Goal: Information Seeking & Learning: Check status

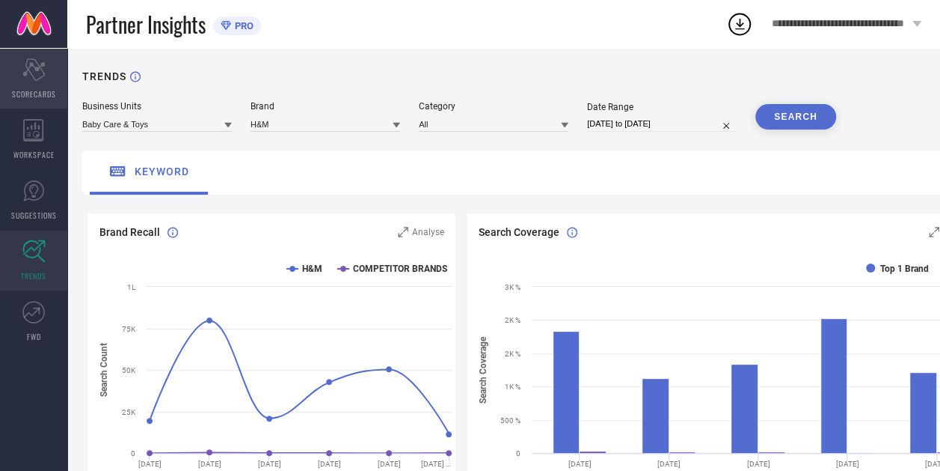
click at [26, 63] on icon at bounding box center [33, 69] width 22 height 22
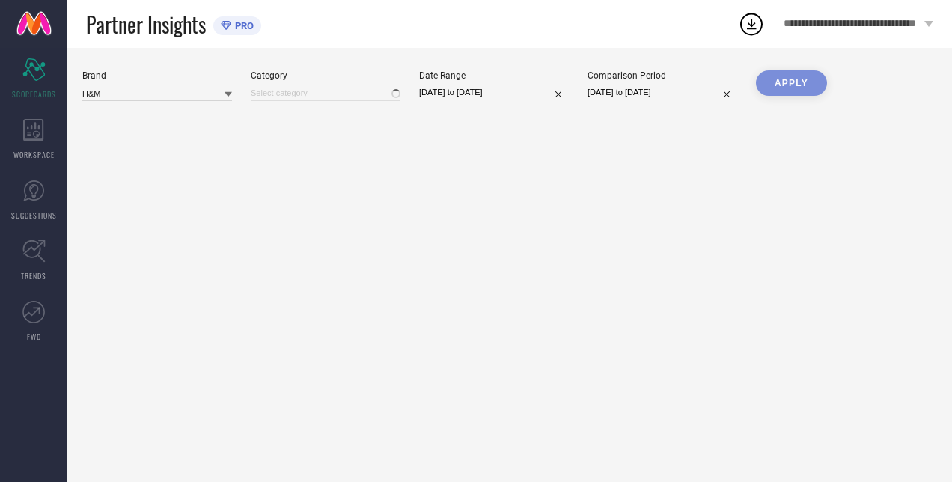
type input "All"
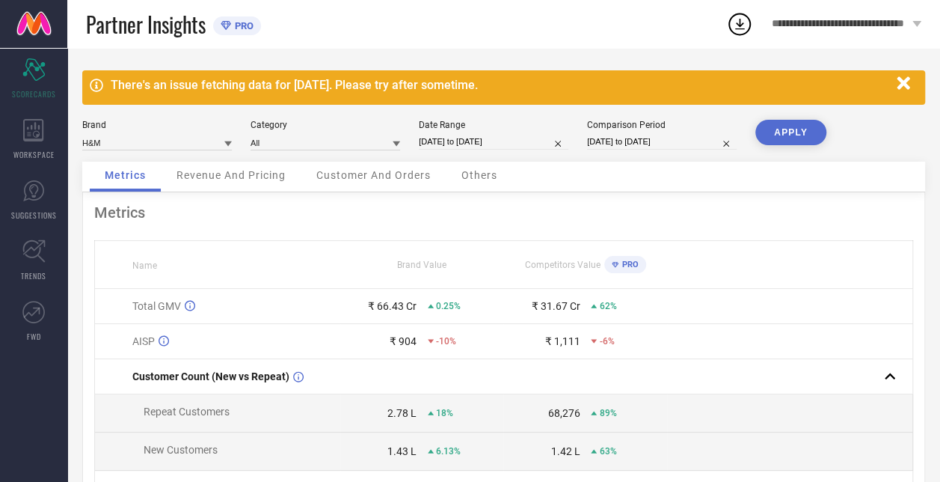
select select "8"
select select "2024"
select select "9"
select select "2024"
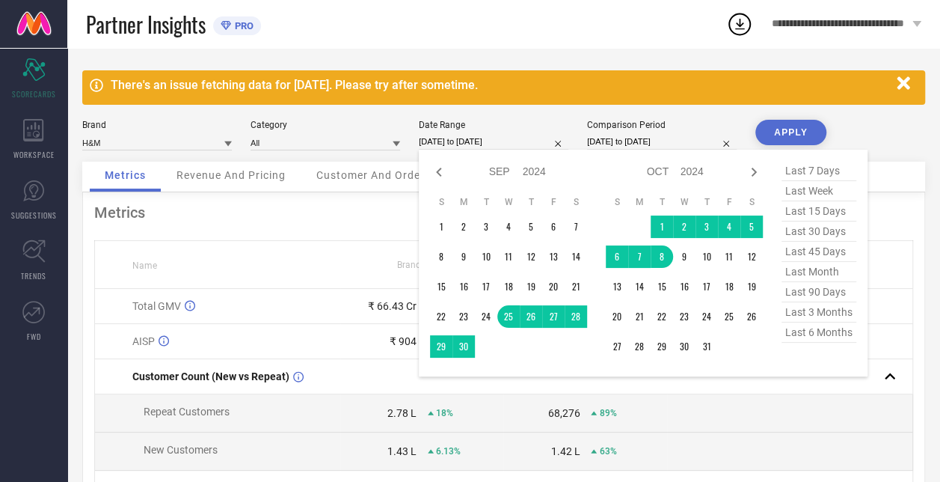
click at [475, 144] on input "[DATE] to [DATE]" at bounding box center [494, 142] width 150 height 16
click at [509, 317] on td "25" at bounding box center [509, 316] width 22 height 22
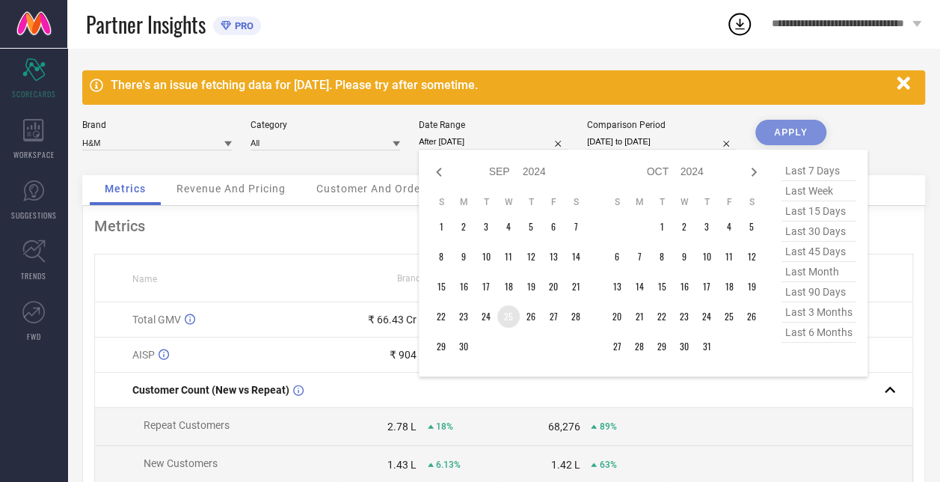
type input "[DATE] to [DATE]"
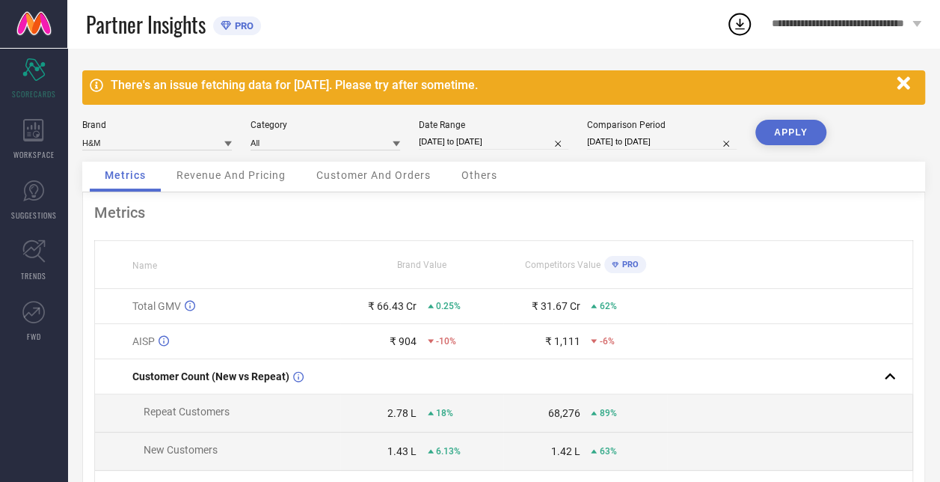
click at [640, 133] on div "Comparison Period [DATE] to [DATE]" at bounding box center [662, 135] width 150 height 31
select select "9"
select select "2023"
select select "10"
select select "2023"
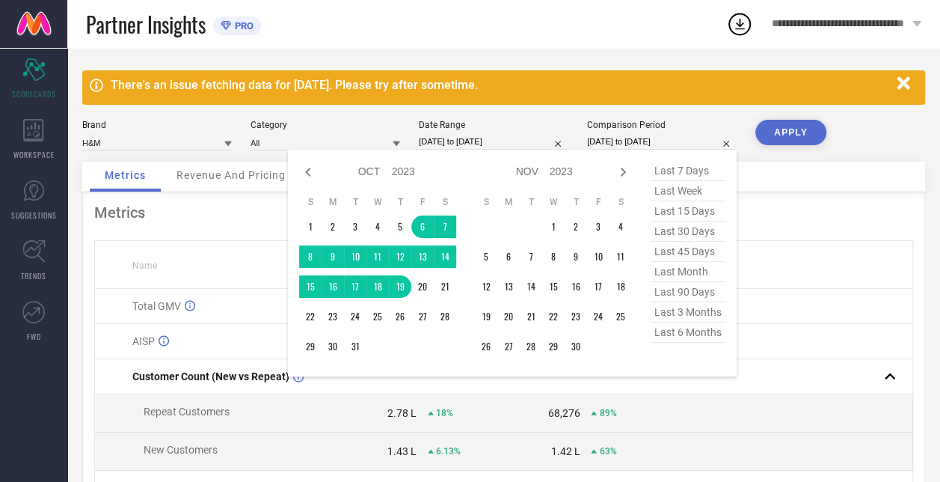
click at [636, 147] on input "[DATE] to [DATE]" at bounding box center [662, 142] width 150 height 16
click at [310, 170] on icon at bounding box center [308, 172] width 18 height 18
select select "8"
select select "2023"
select select "9"
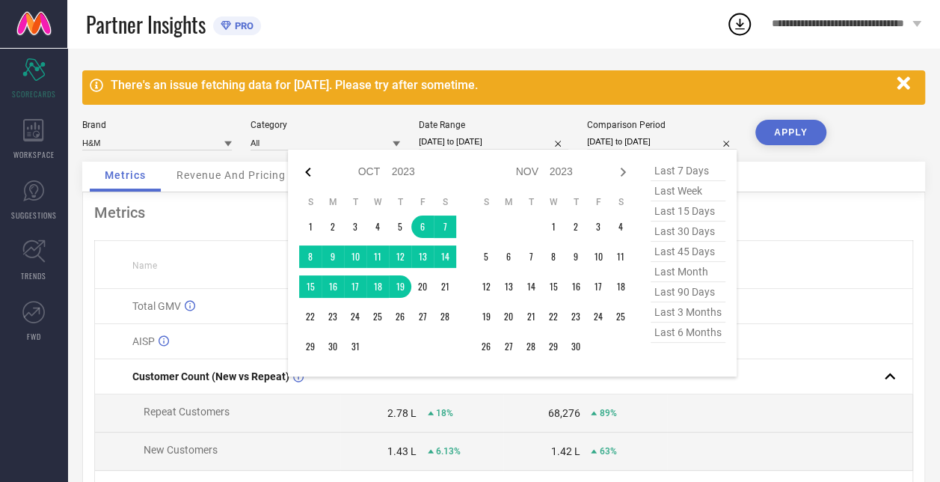
select select "2023"
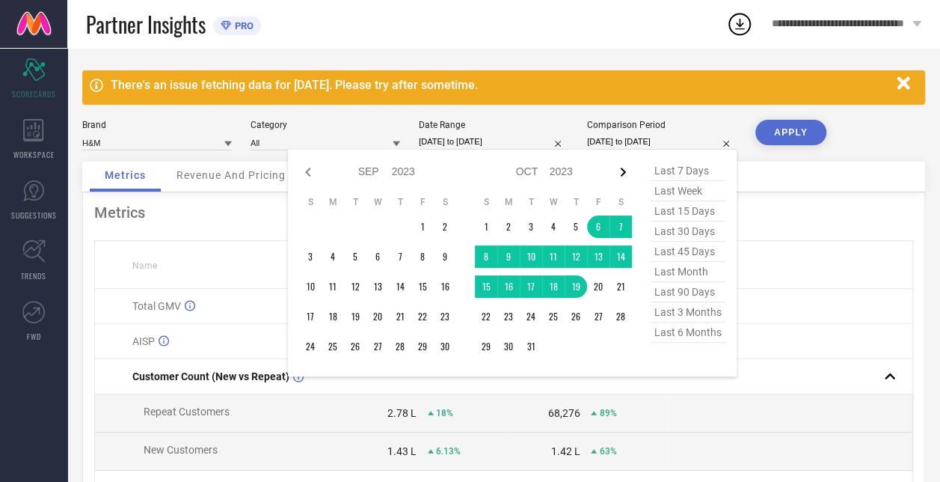
click at [622, 171] on icon at bounding box center [623, 172] width 18 height 18
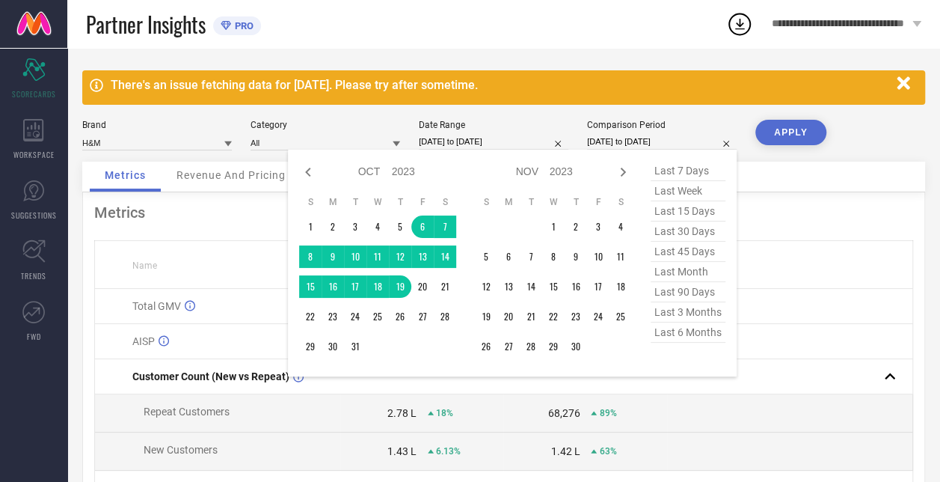
click at [622, 171] on icon at bounding box center [623, 172] width 18 height 18
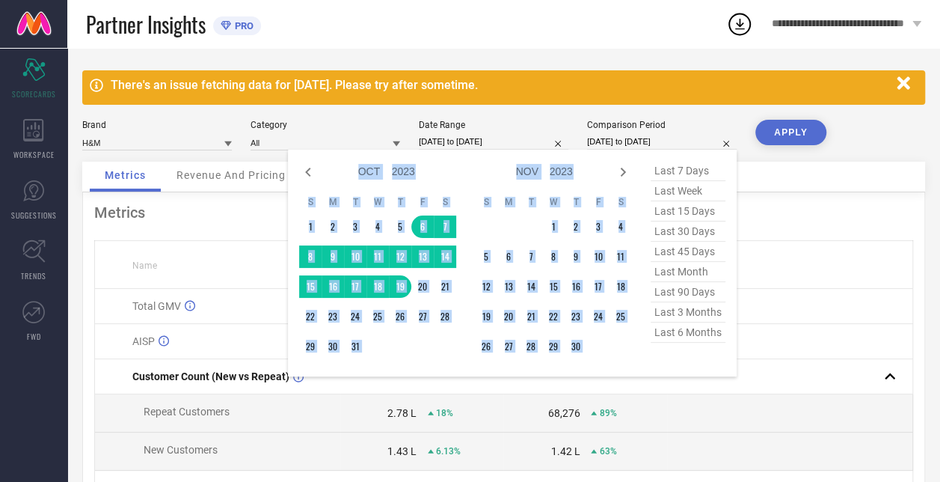
select select "11"
select select "2023"
select select "2024"
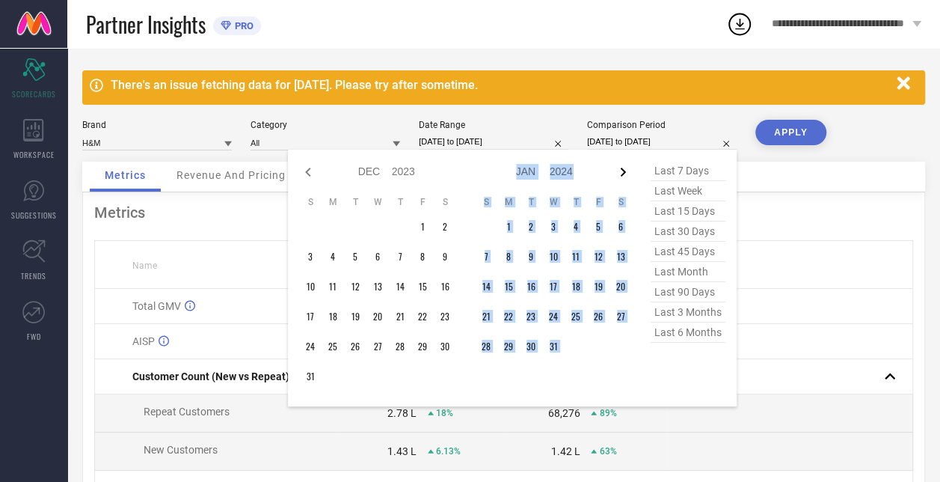
click at [622, 171] on icon at bounding box center [623, 172] width 18 height 18
select select "2024"
select select "1"
select select "2024"
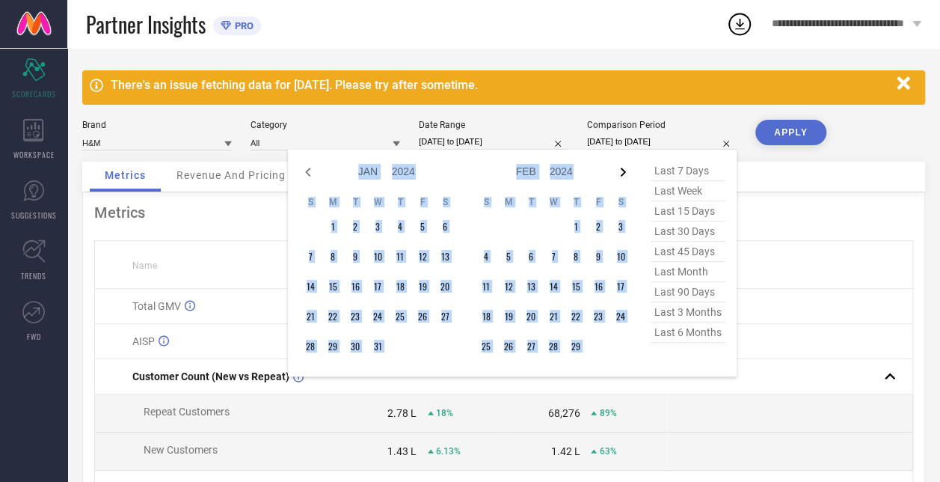
click at [622, 171] on icon at bounding box center [623, 172] width 18 height 18
select select "2"
select select "2024"
select select "3"
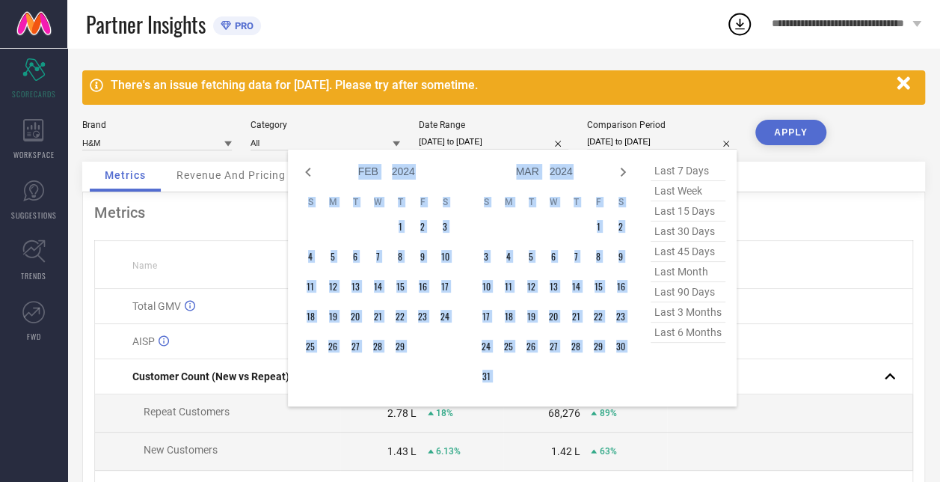
select select "2024"
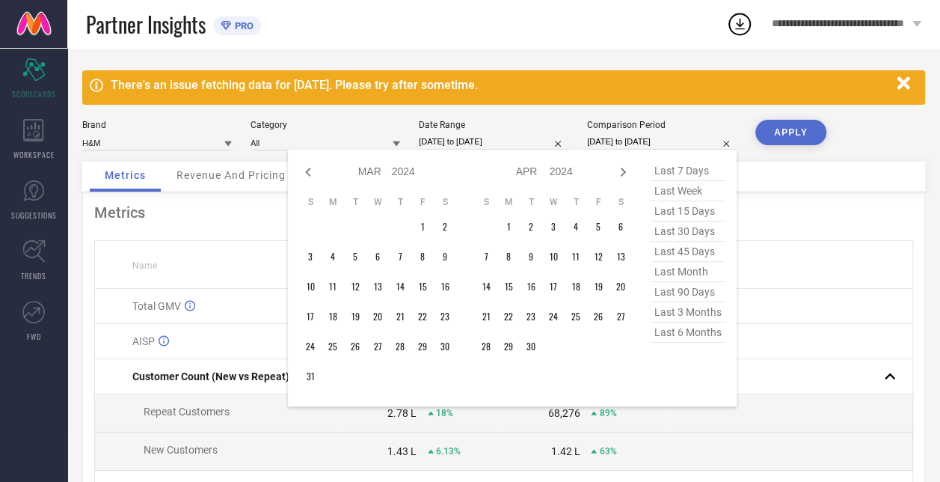
click at [351, 126] on div "Category" at bounding box center [326, 125] width 150 height 10
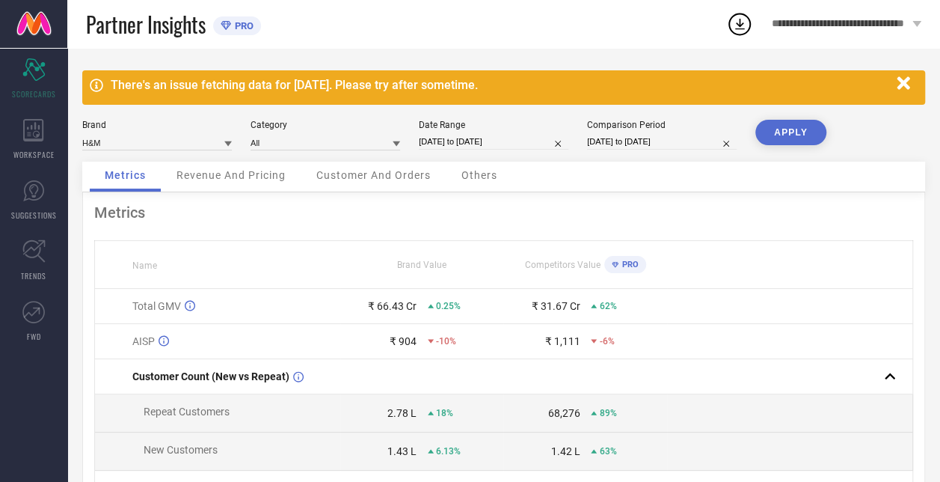
click at [667, 142] on input "[DATE] to [DATE]" at bounding box center [662, 142] width 150 height 16
select select "9"
select select "2023"
select select "10"
select select "2023"
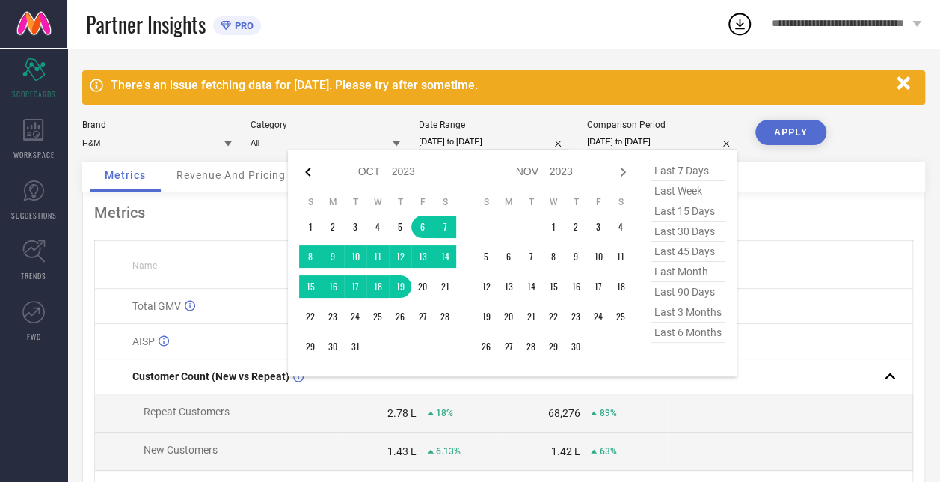
click at [307, 171] on icon at bounding box center [308, 172] width 18 height 18
select select "8"
select select "2023"
select select "9"
select select "2023"
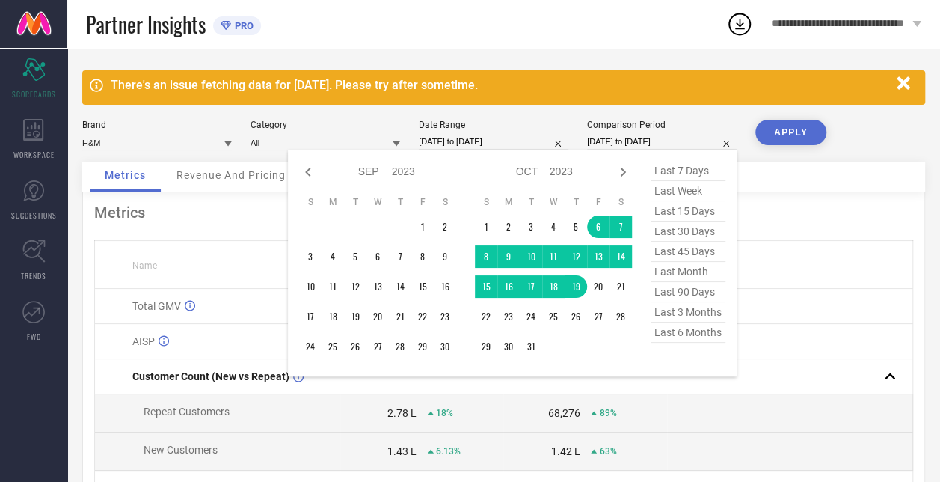
click at [307, 171] on icon at bounding box center [308, 172] width 18 height 18
select select "7"
select select "2023"
select select "8"
select select "2023"
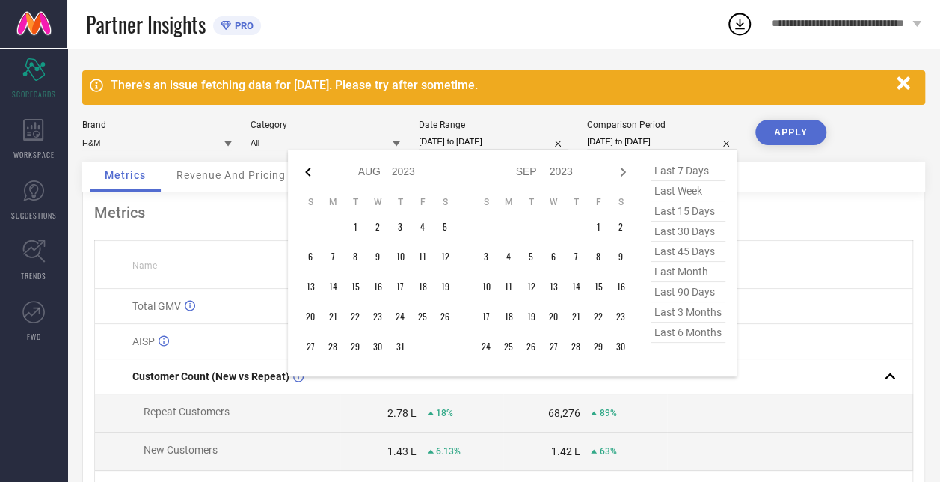
click at [307, 171] on icon at bounding box center [308, 172] width 18 height 18
select select "5"
select select "2023"
select select "6"
select select "2023"
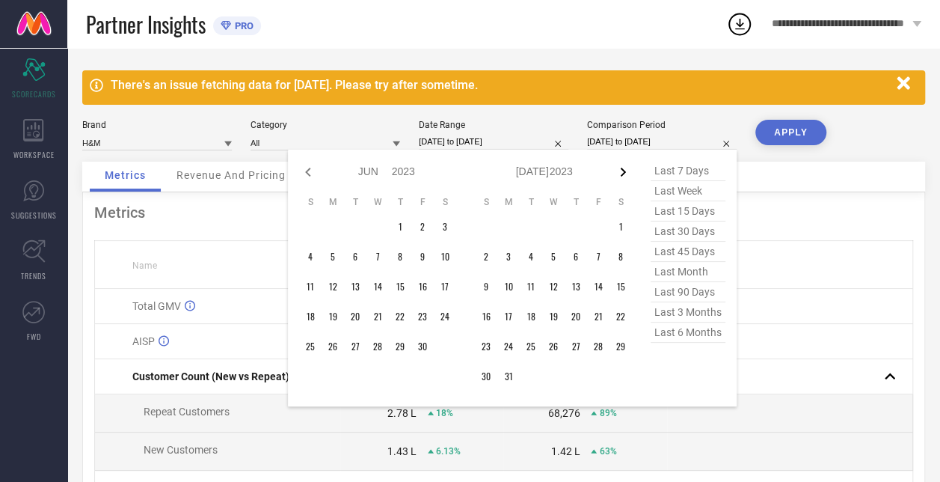
click at [619, 172] on icon at bounding box center [623, 172] width 18 height 18
select select "6"
select select "2023"
select select "7"
select select "2023"
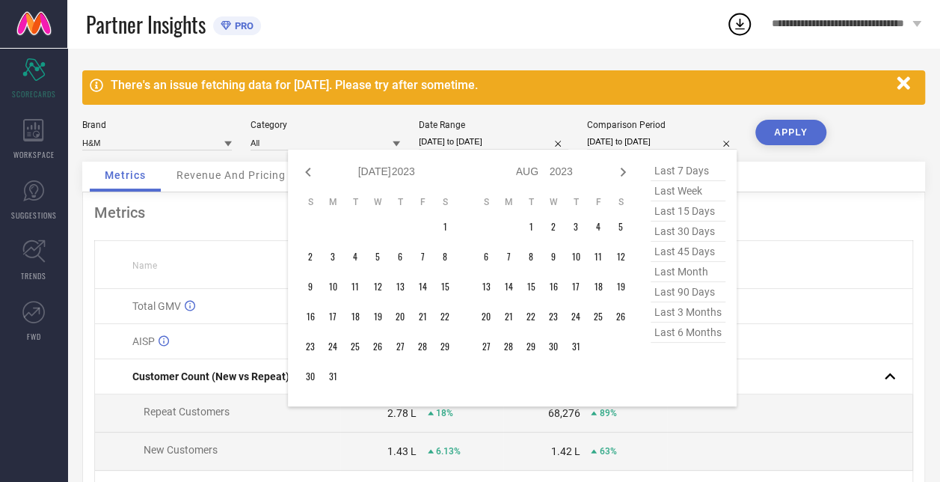
click at [619, 172] on icon at bounding box center [623, 172] width 18 height 18
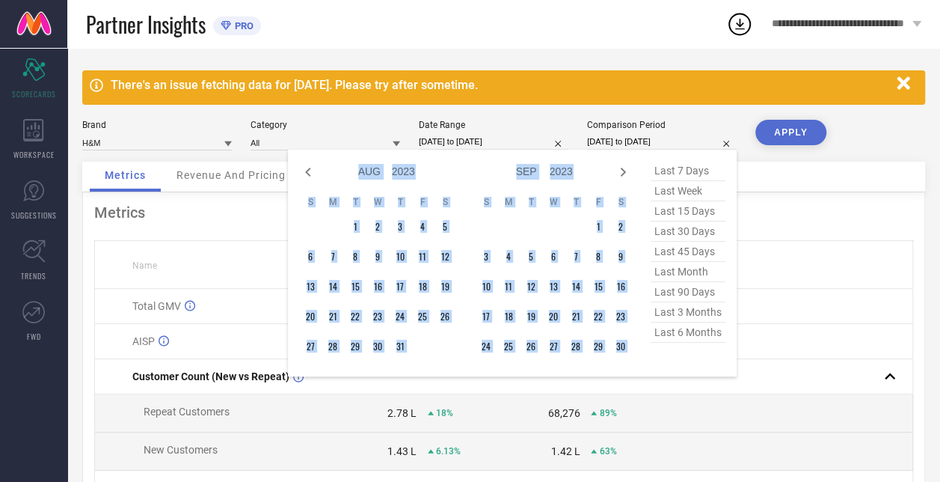
click at [619, 172] on icon at bounding box center [623, 172] width 18 height 18
select select "8"
select select "2023"
select select "9"
select select "2023"
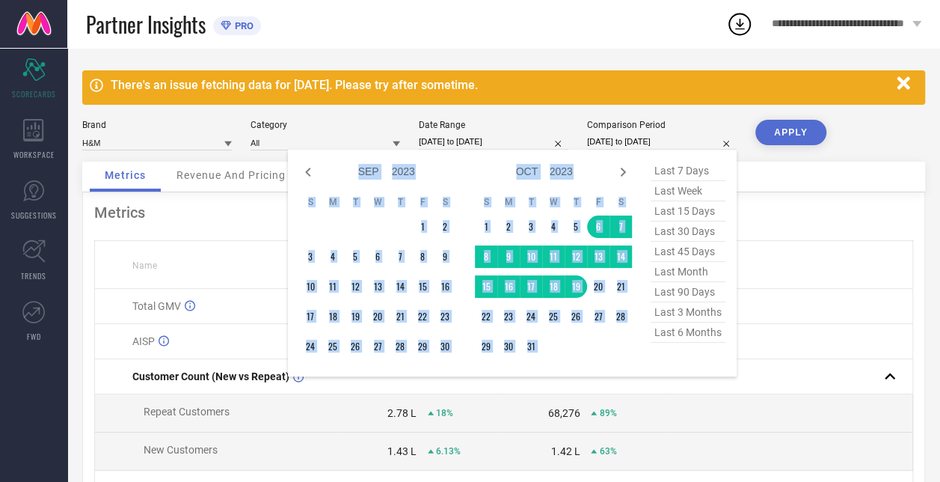
drag, startPoint x: 619, startPoint y: 172, endPoint x: 604, endPoint y: 162, distance: 17.8
click at [604, 162] on div "Jan Feb Mar Apr May Jun [DATE] Aug Sep Oct Nov [DATE] 2014 2015 2016 2017 2018 …" at bounding box center [544, 172] width 139 height 22
click at [595, 223] on td "6" at bounding box center [598, 226] width 22 height 22
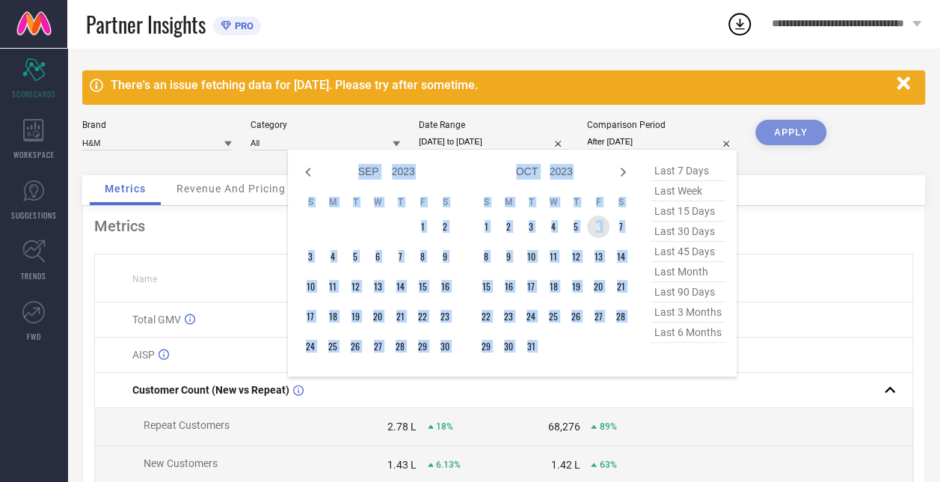
type input "[DATE] to [DATE]"
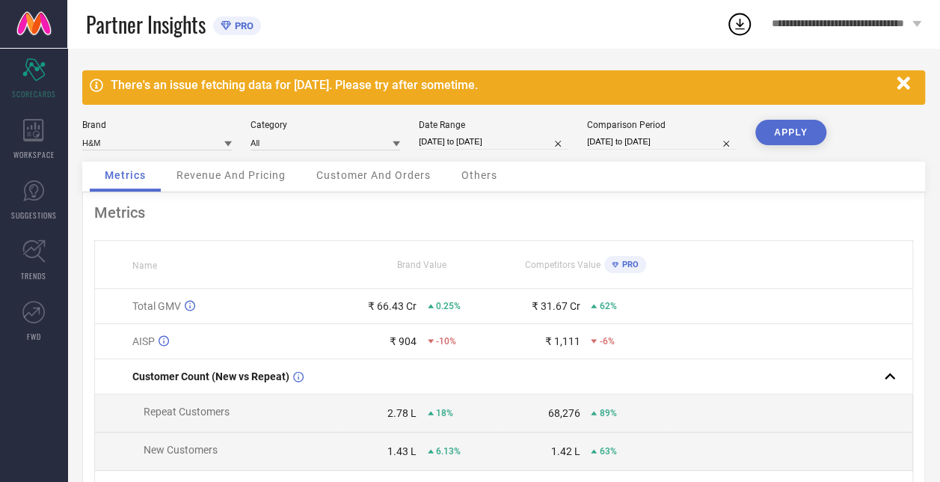
click at [803, 131] on button "APPLY" at bounding box center [791, 132] width 71 height 25
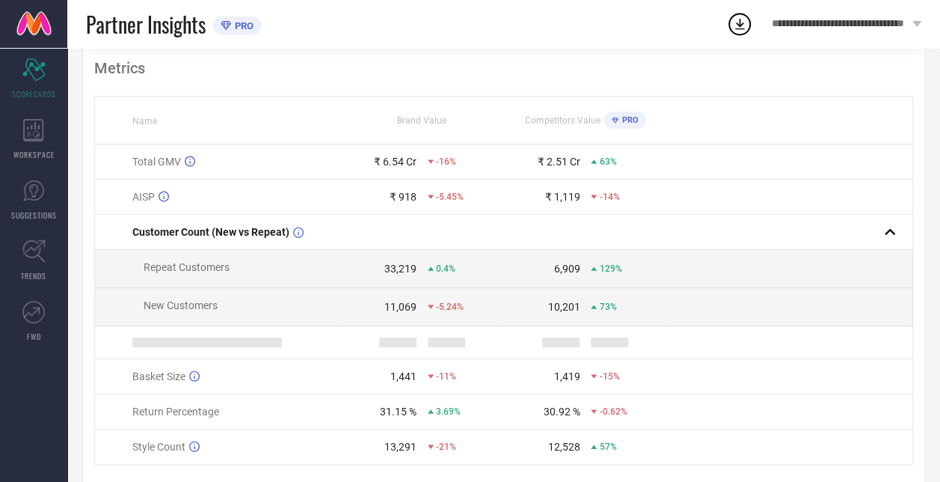
scroll to position [145, 0]
click at [405, 310] on div "11,069" at bounding box center [401, 306] width 32 height 12
copy div "11,069"
click at [402, 272] on div "33,219" at bounding box center [401, 268] width 32 height 12
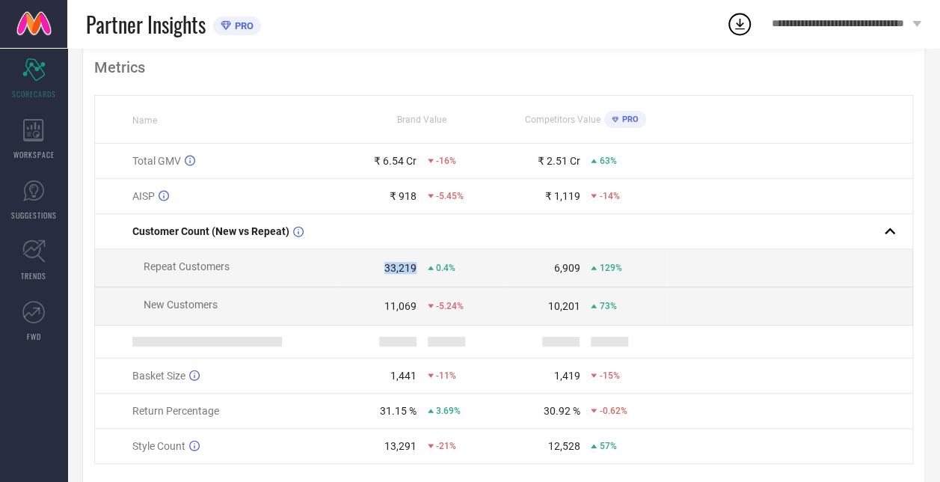
click at [402, 272] on div "33,219" at bounding box center [401, 268] width 32 height 12
copy div "33,219"
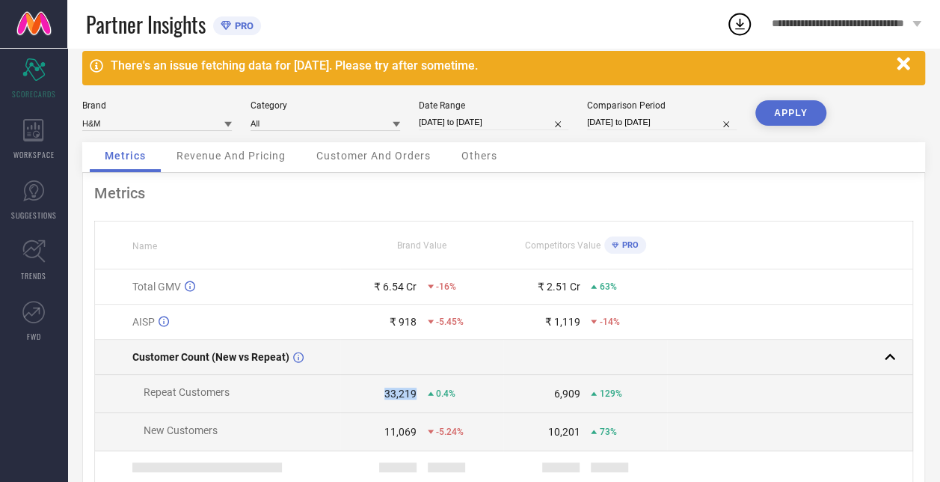
scroll to position [0, 0]
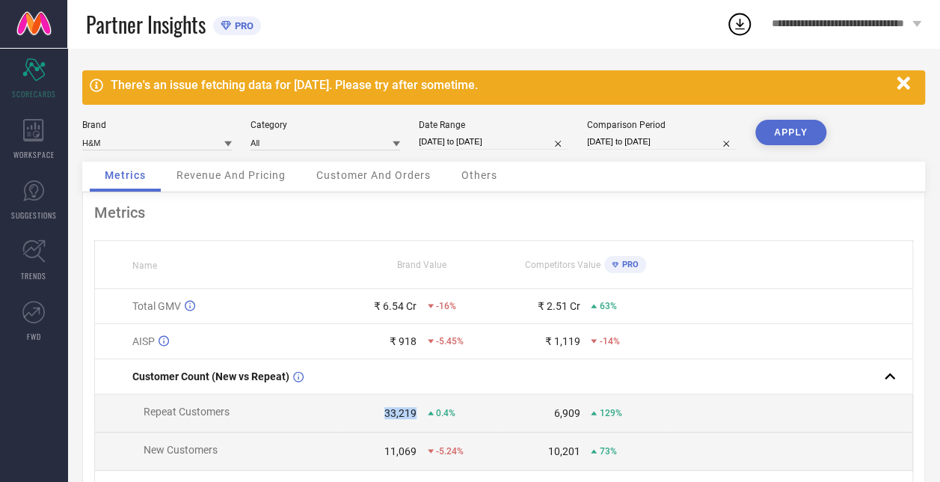
click at [479, 144] on input "[DATE] to [DATE]" at bounding box center [494, 142] width 150 height 16
select select "8"
select select "2024"
select select "9"
select select "2024"
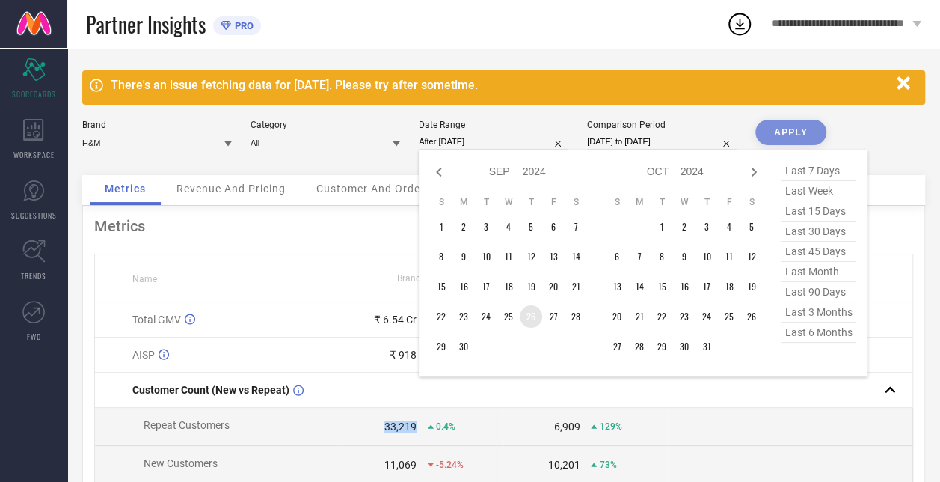
click at [538, 317] on td "26" at bounding box center [531, 316] width 22 height 22
type input "[DATE] to [DATE]"
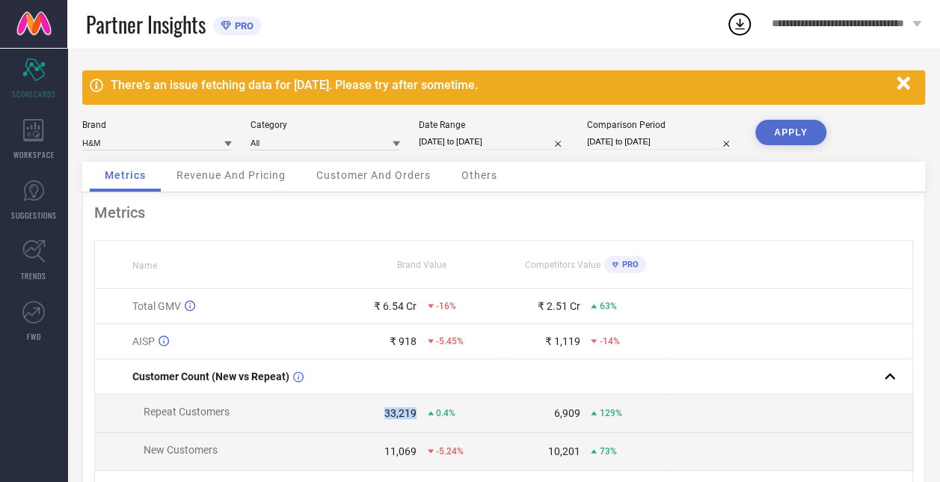
click at [798, 132] on button "APPLY" at bounding box center [791, 132] width 71 height 25
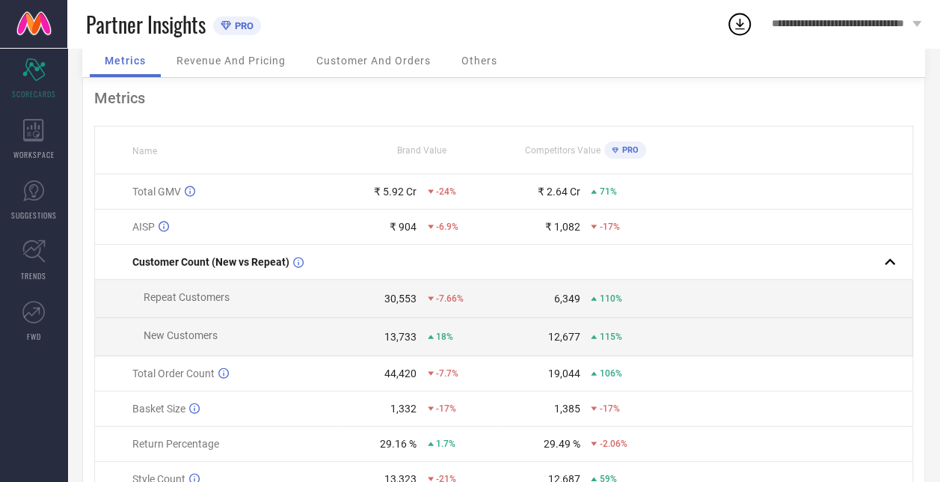
scroll to position [117, 0]
click at [407, 296] on div "30,553" at bounding box center [401, 296] width 32 height 12
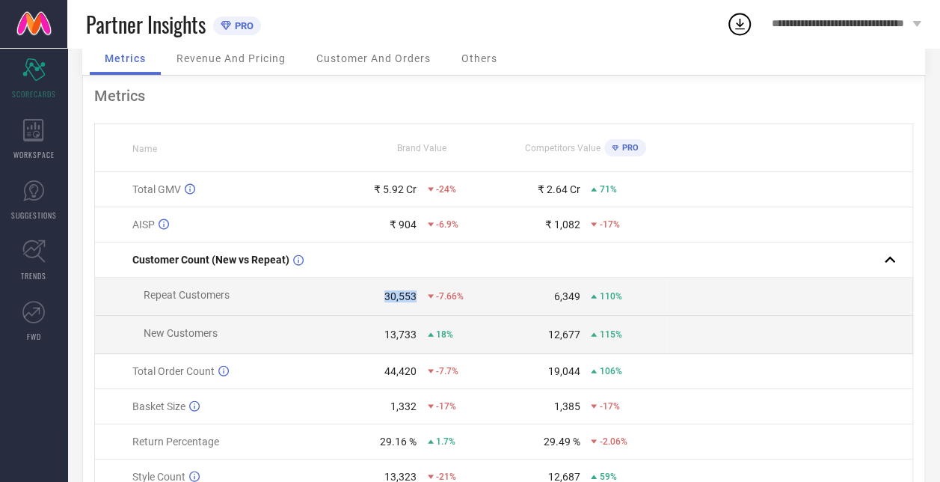
click at [407, 296] on div "30,553" at bounding box center [401, 296] width 32 height 12
copy div "30,553"
click at [401, 340] on div "13,733" at bounding box center [401, 334] width 32 height 12
copy div "13,733"
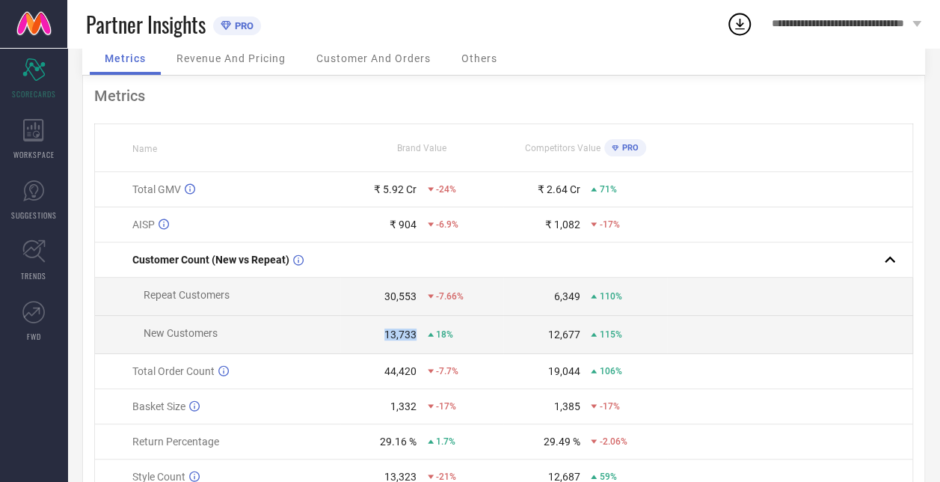
scroll to position [0, 0]
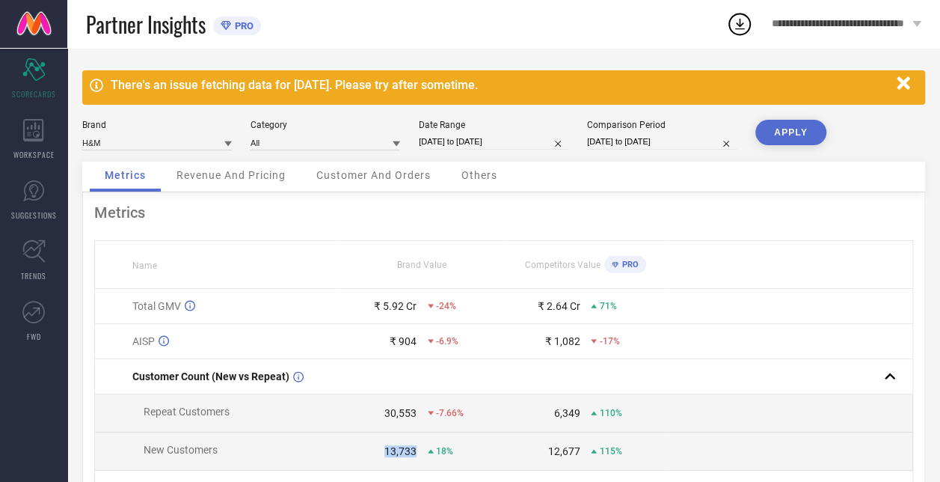
click at [488, 139] on input "[DATE] to [DATE]" at bounding box center [494, 142] width 150 height 16
select select "8"
select select "2024"
select select "9"
select select "2024"
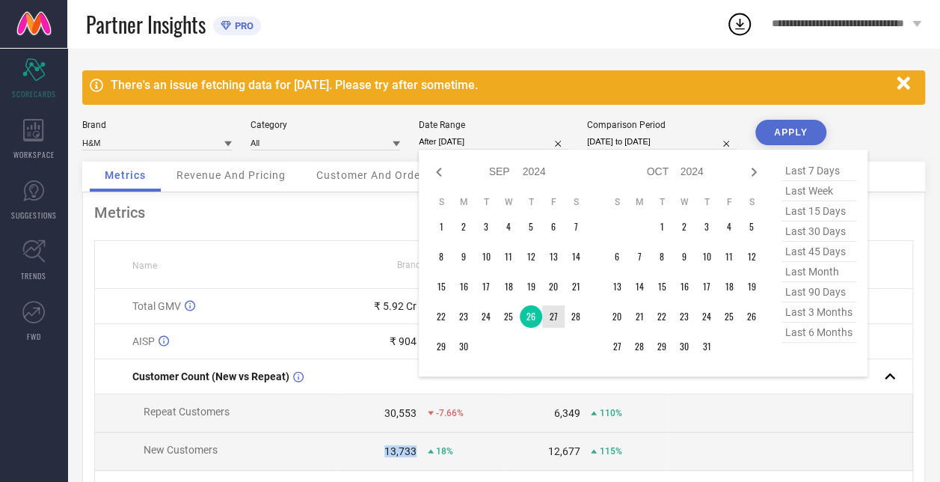
click at [550, 316] on td "27" at bounding box center [553, 316] width 22 height 22
type input "[DATE] to [DATE]"
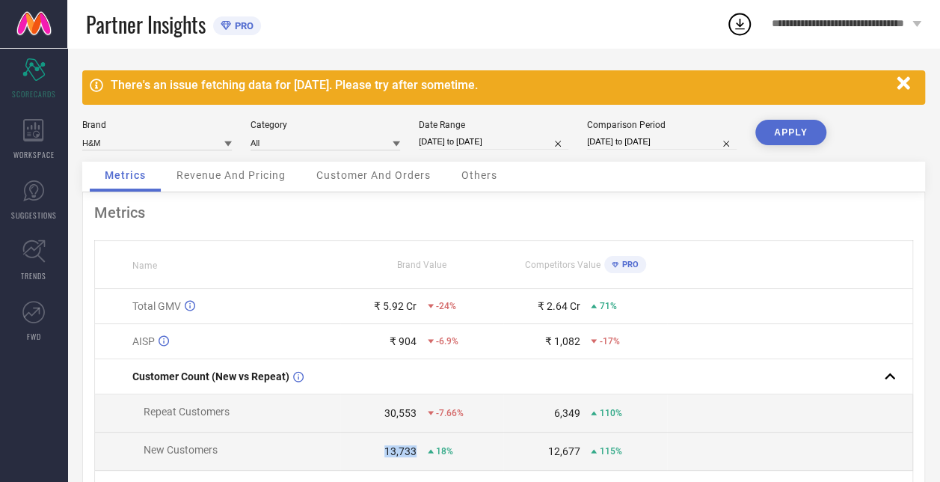
click at [789, 124] on button "APPLY" at bounding box center [791, 132] width 71 height 25
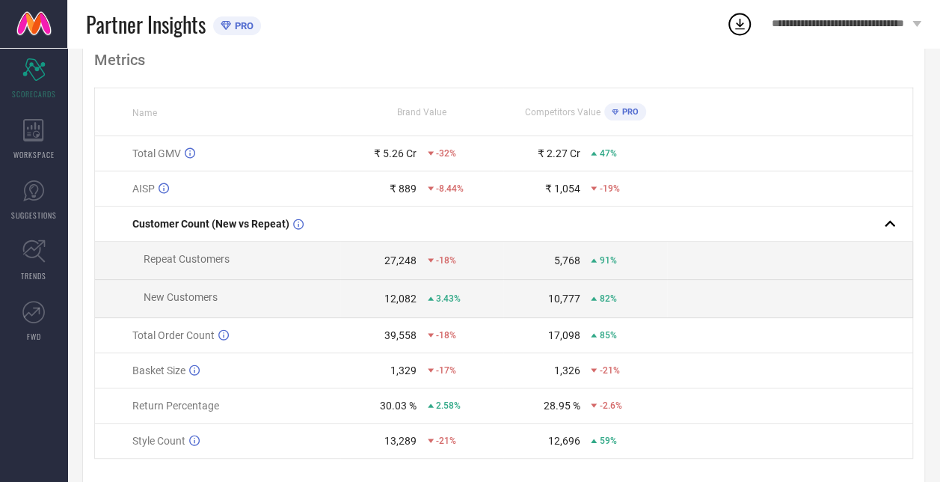
click at [396, 266] on div "27,248" at bounding box center [401, 260] width 32 height 12
copy div "27,248"
click at [399, 300] on div "12,082" at bounding box center [401, 299] width 32 height 12
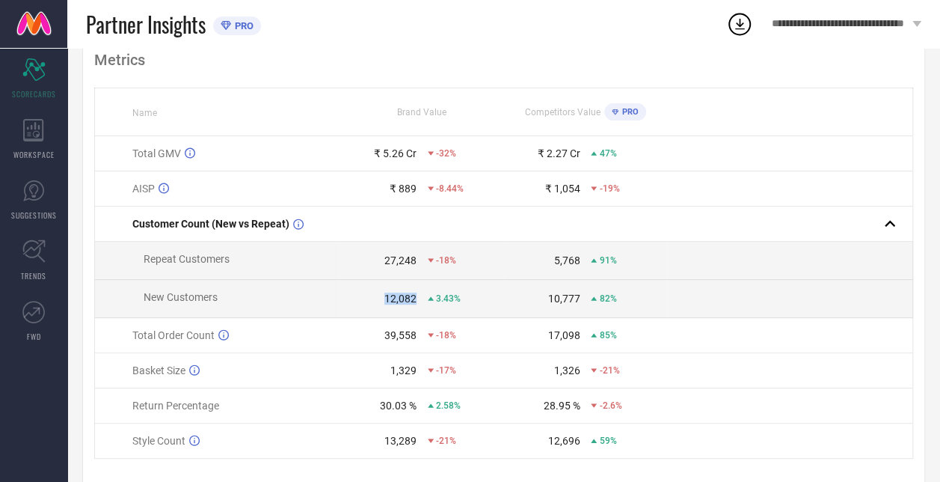
copy div "12,082"
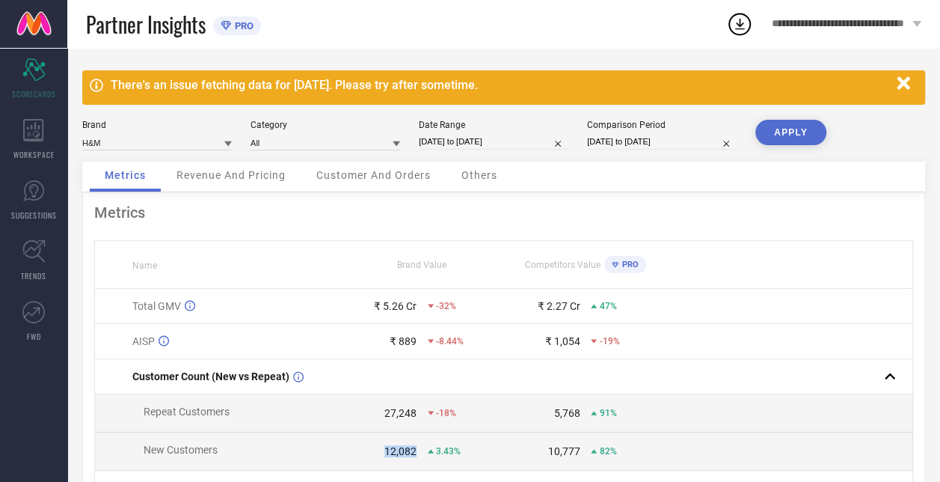
select select "8"
select select "2024"
select select "9"
select select "2024"
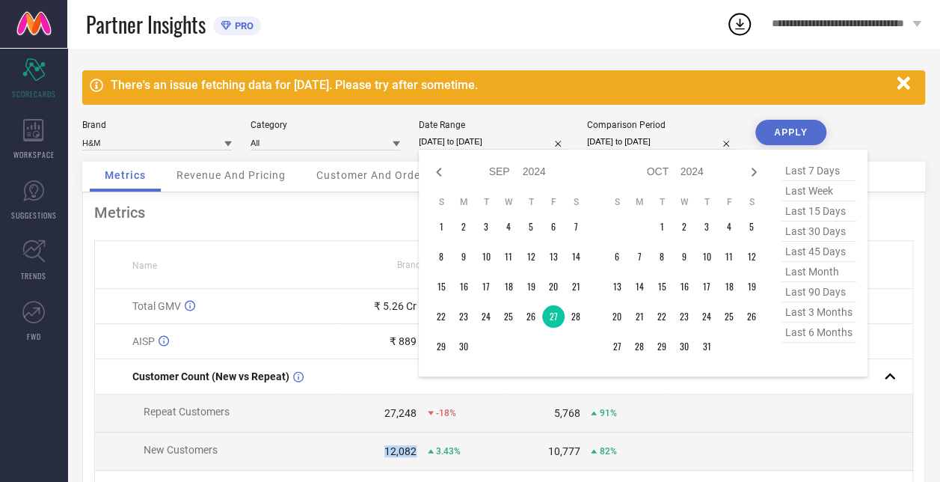
click at [484, 142] on input "[DATE] to [DATE]" at bounding box center [494, 142] width 150 height 16
click at [580, 318] on td "28" at bounding box center [576, 316] width 22 height 22
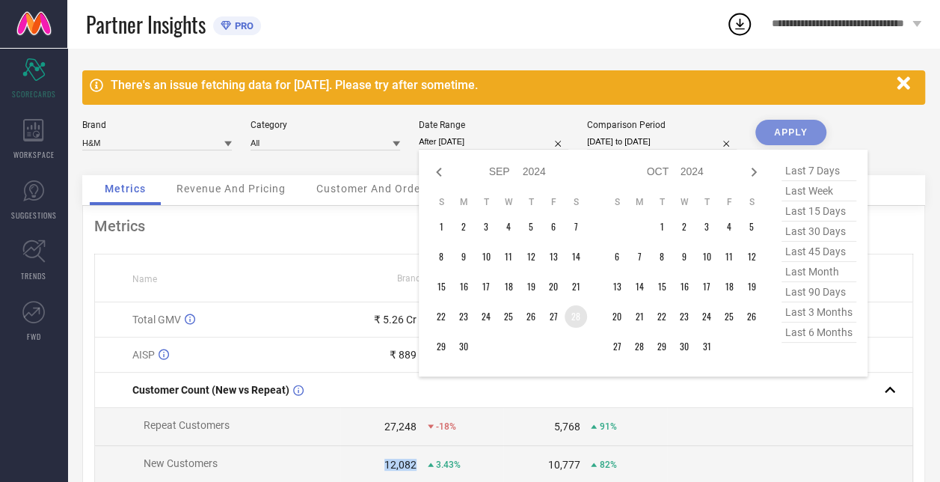
type input "[DATE] to [DATE]"
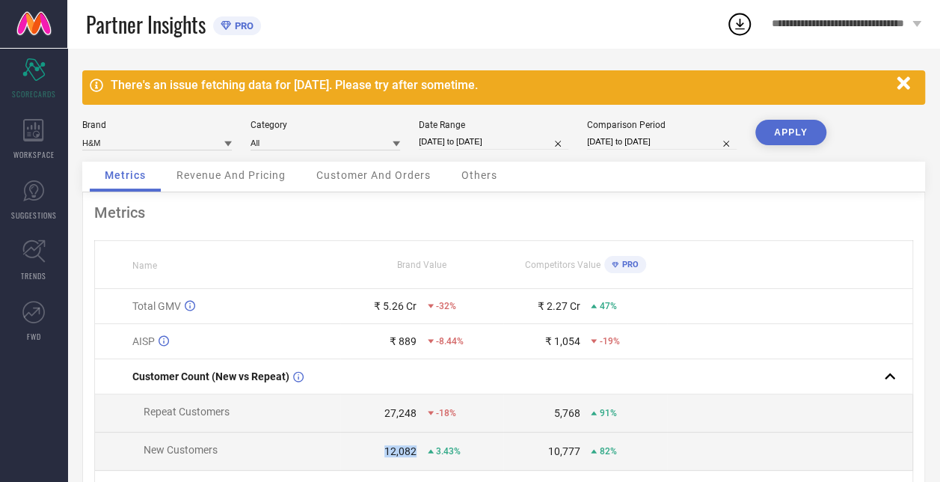
click at [790, 135] on button "APPLY" at bounding box center [791, 132] width 71 height 25
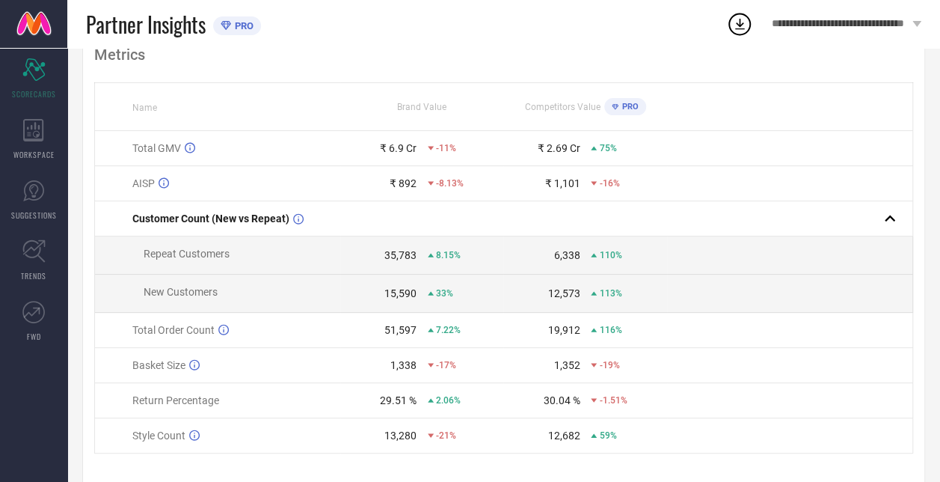
scroll to position [159, 0]
click at [400, 256] on div "35,783" at bounding box center [401, 254] width 32 height 12
copy div "35,783"
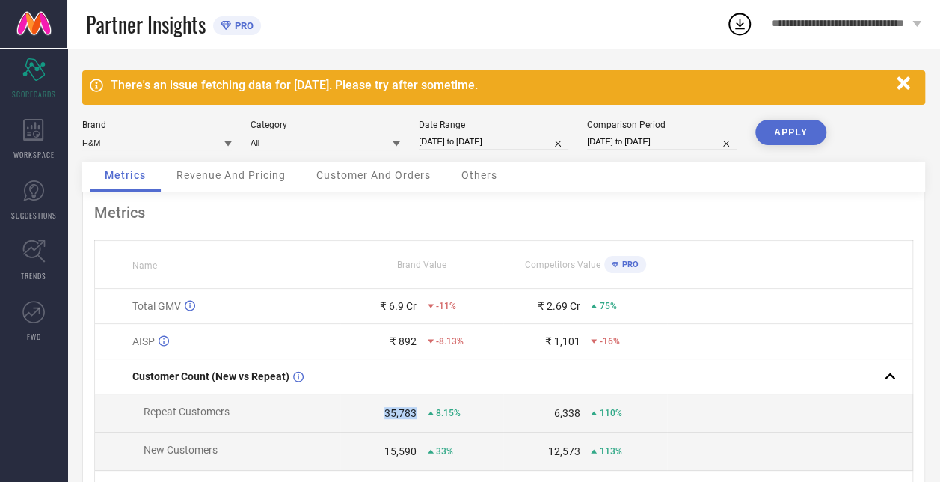
select select "8"
select select "2024"
select select "9"
select select "2024"
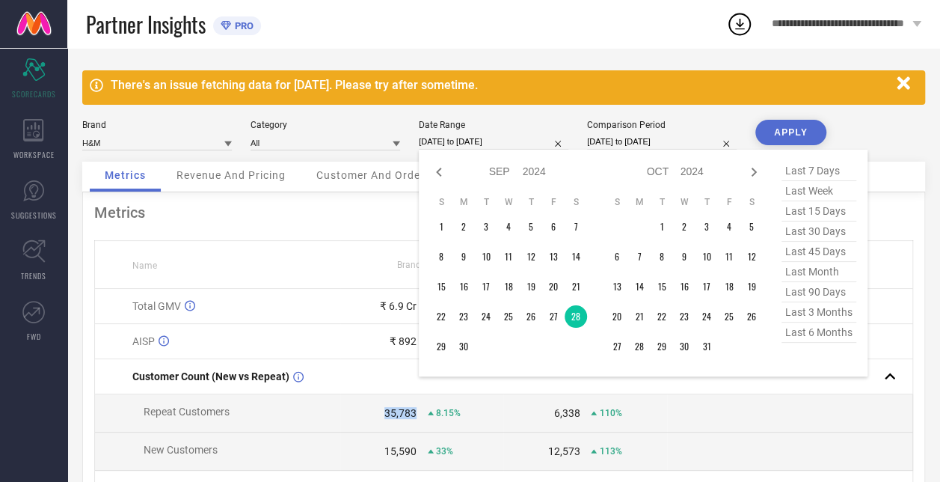
click at [468, 141] on input "[DATE] to [DATE]" at bounding box center [494, 142] width 150 height 16
click at [399, 455] on div "15,590" at bounding box center [401, 451] width 32 height 12
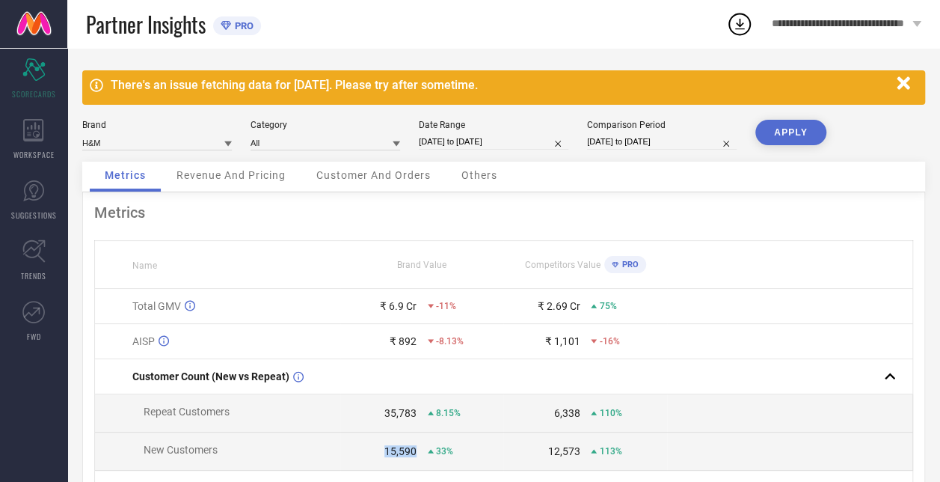
click at [399, 455] on div "15,590" at bounding box center [401, 451] width 32 height 12
copy div "15,590"
click at [482, 135] on input "[DATE] to [DATE]" at bounding box center [494, 142] width 150 height 16
select select "8"
select select "2024"
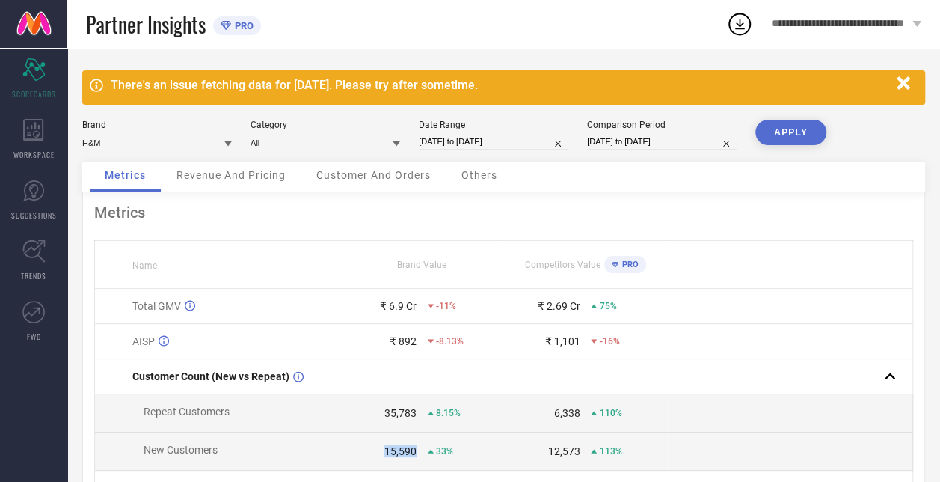
select select "9"
select select "2024"
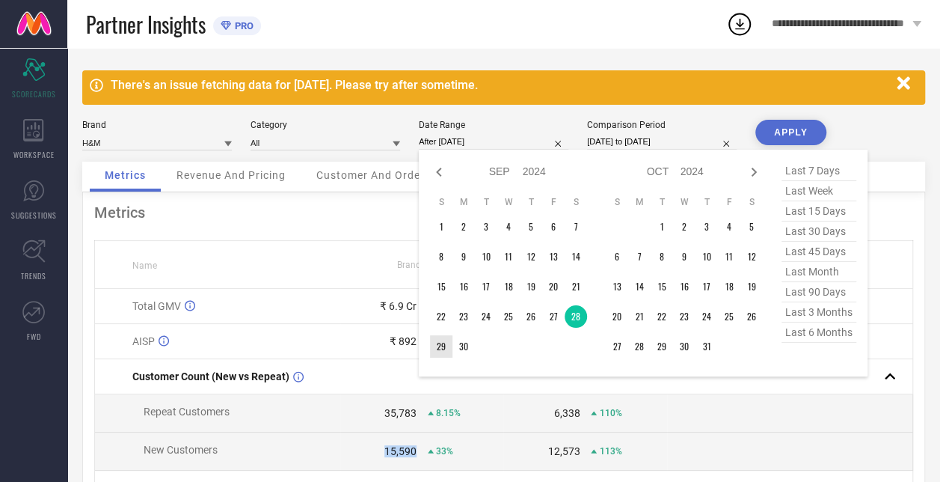
click at [438, 343] on td "29" at bounding box center [441, 346] width 22 height 22
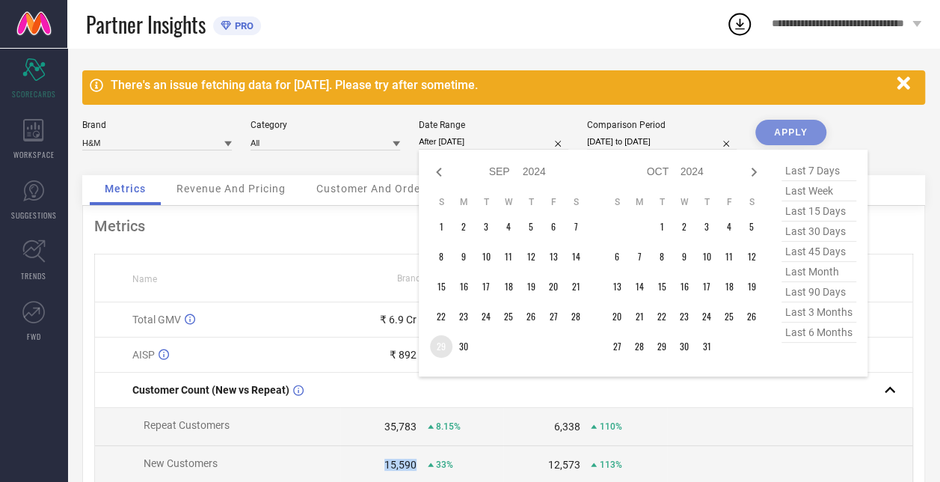
type input "[DATE] to [DATE]"
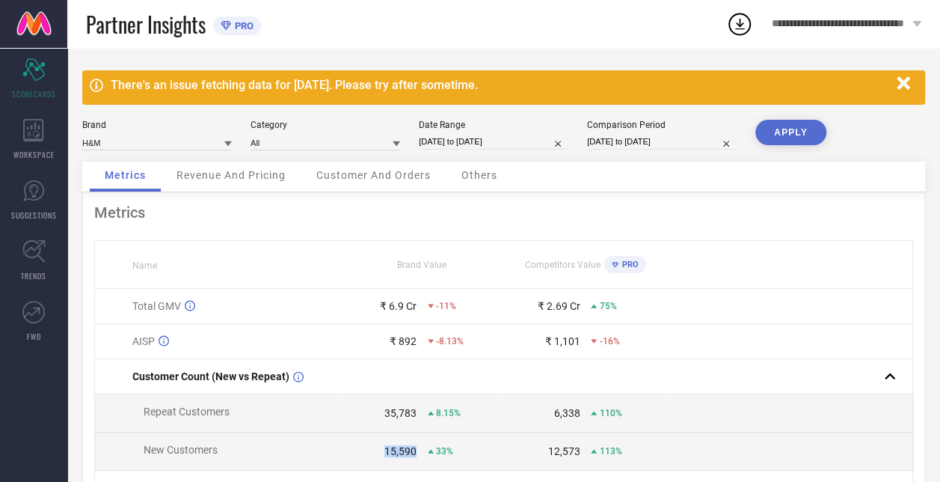
click at [800, 126] on button "APPLY" at bounding box center [791, 132] width 71 height 25
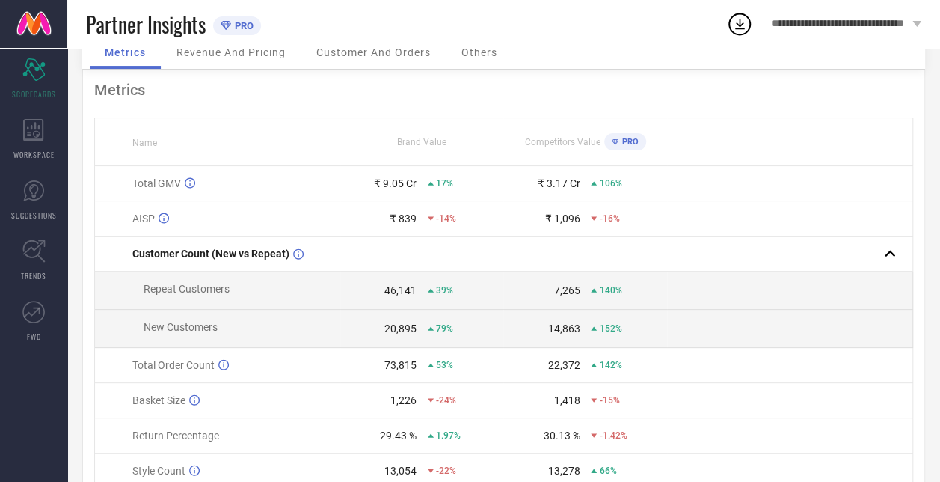
scroll to position [123, 0]
click at [397, 290] on div "46,141" at bounding box center [401, 290] width 32 height 12
copy div "46,141"
click at [408, 331] on div "20,895" at bounding box center [401, 328] width 32 height 12
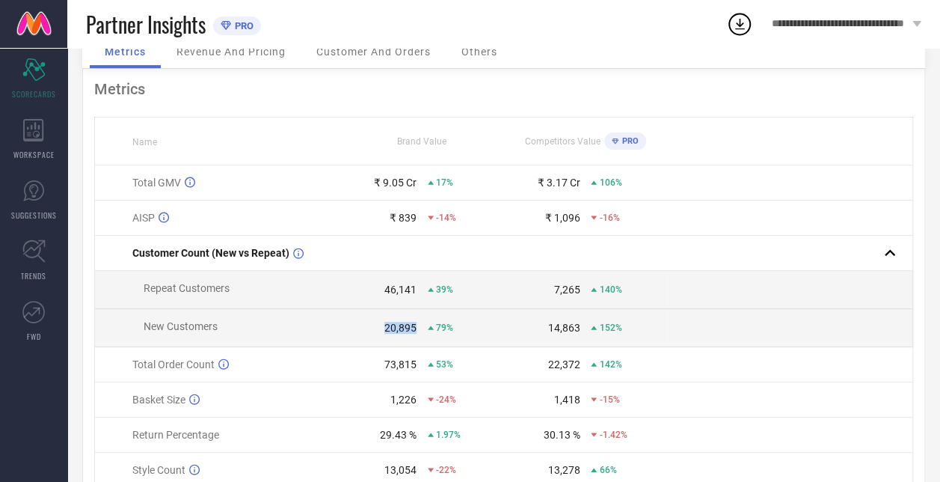
click at [408, 331] on div "20,895" at bounding box center [401, 328] width 32 height 12
copy div "20,895"
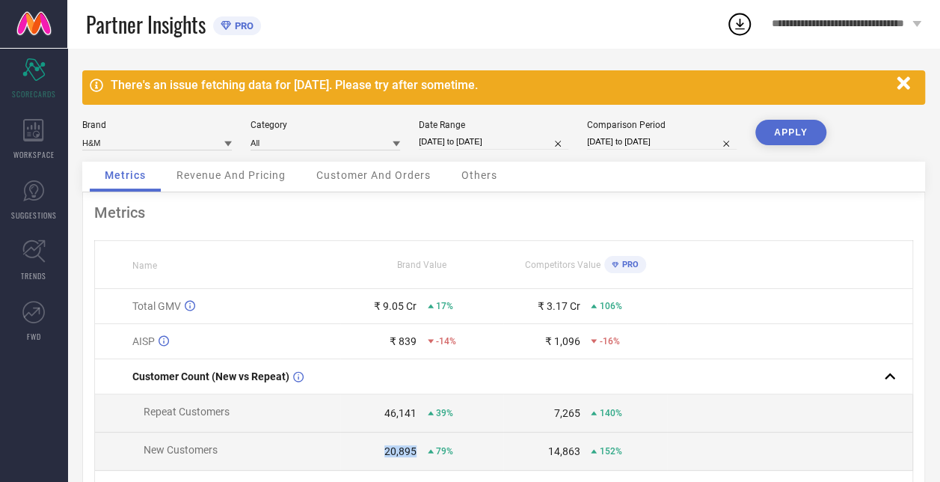
click at [503, 144] on input "[DATE] to [DATE]" at bounding box center [494, 142] width 150 height 16
select select "8"
select select "2024"
select select "9"
select select "2024"
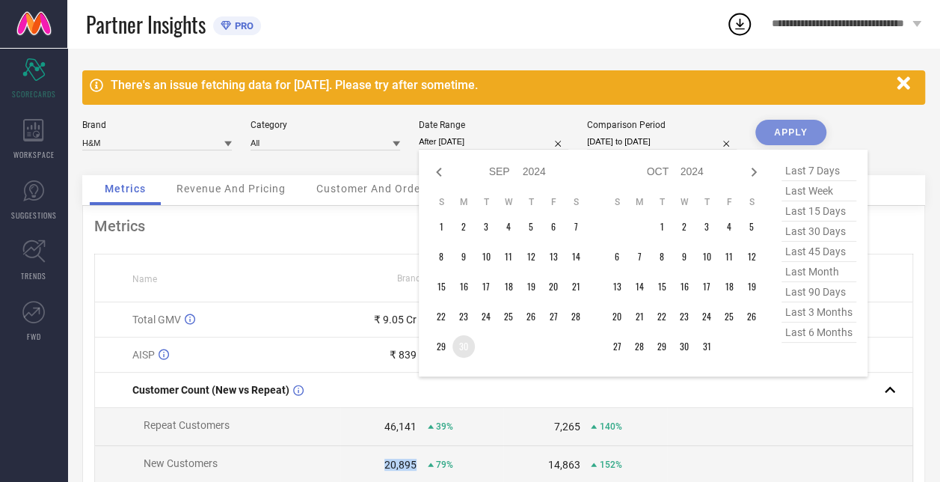
click at [465, 346] on td "30" at bounding box center [464, 346] width 22 height 22
type input "[DATE] to [DATE]"
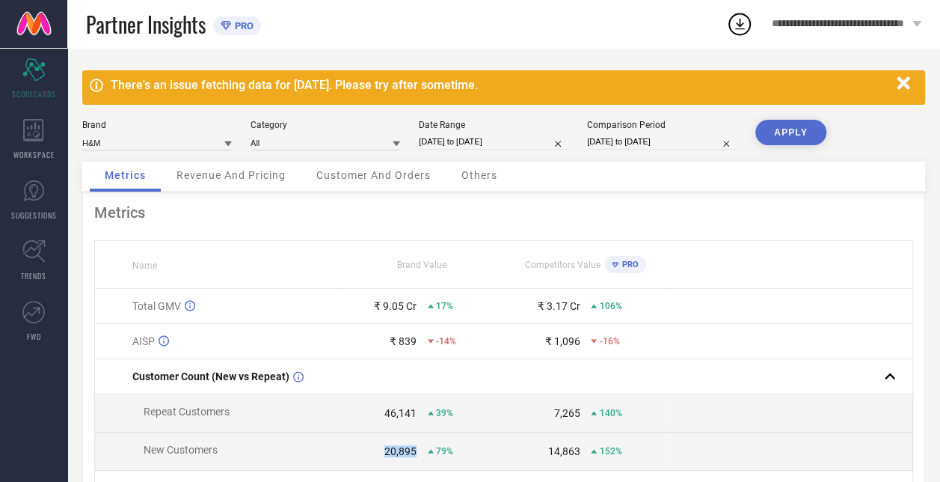
click at [804, 130] on button "APPLY" at bounding box center [791, 132] width 71 height 25
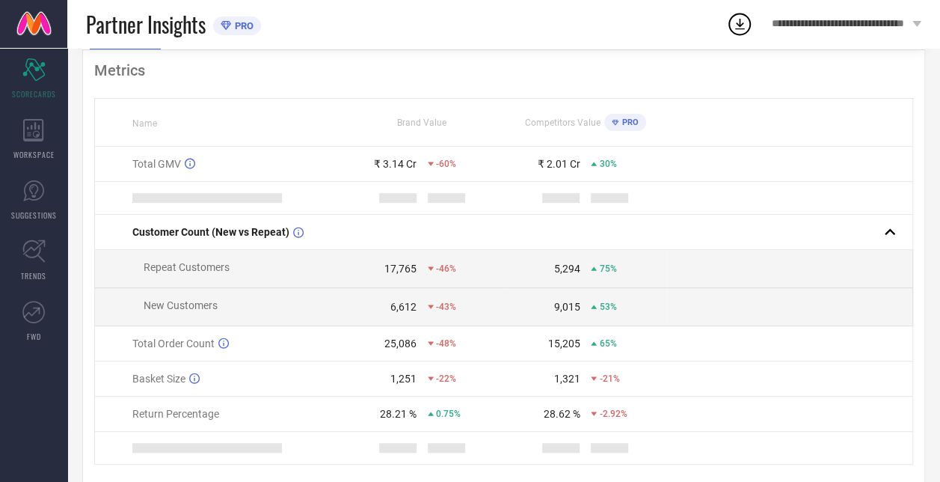
scroll to position [144, 0]
click at [402, 269] on div "17,765" at bounding box center [401, 269] width 32 height 12
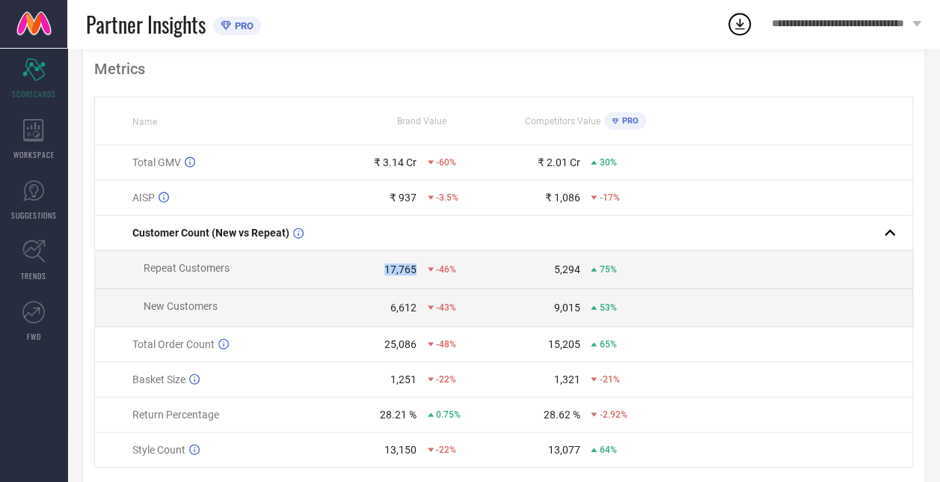
click at [402, 269] on div "17,765" at bounding box center [401, 269] width 32 height 12
click at [397, 307] on div "6,612" at bounding box center [404, 308] width 26 height 12
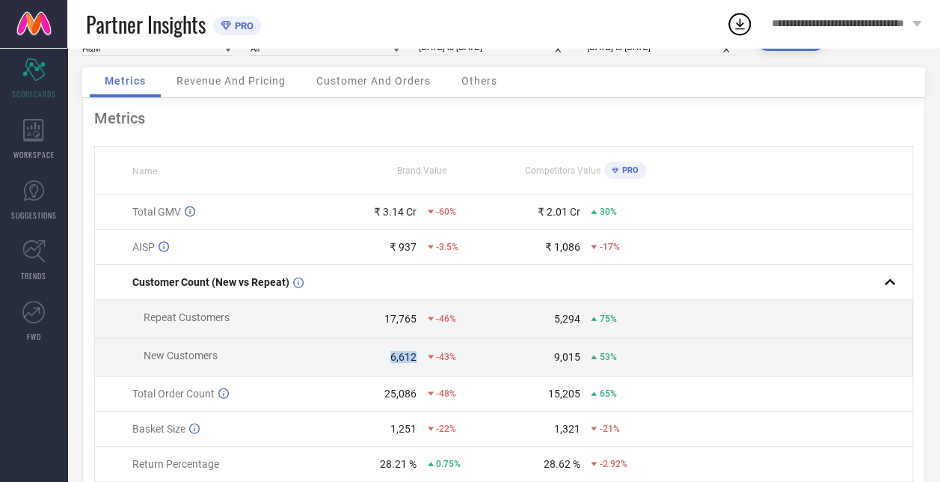
scroll to position [0, 0]
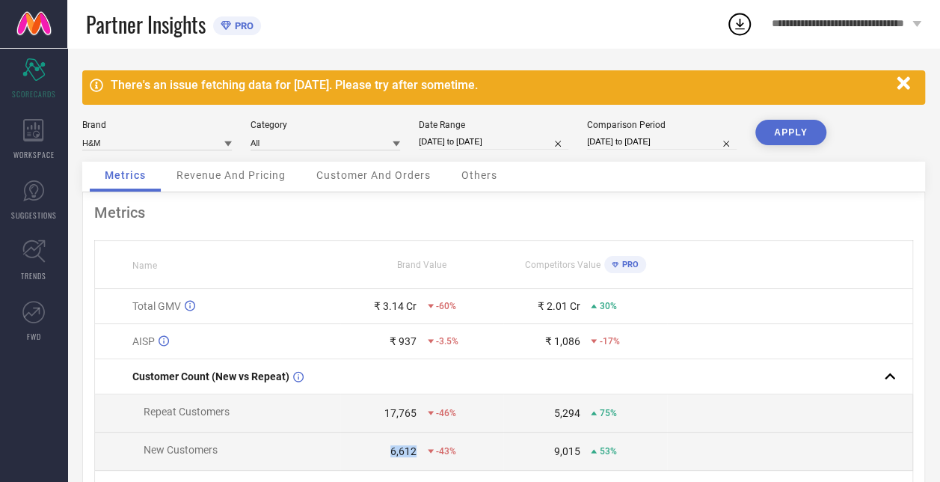
click at [480, 144] on input "[DATE] to [DATE]" at bounding box center [494, 142] width 150 height 16
select select "8"
select select "2024"
select select "9"
select select "2024"
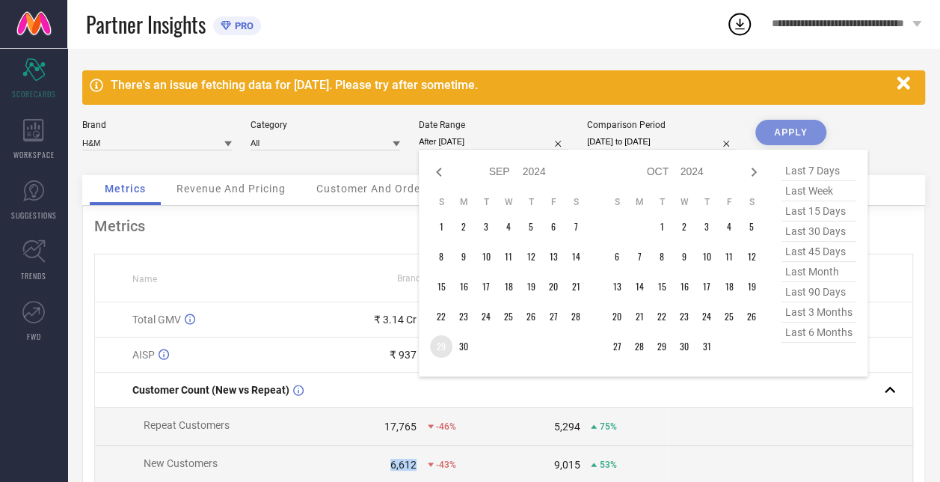
click at [446, 344] on td "29" at bounding box center [441, 346] width 22 height 22
type input "[DATE] to [DATE]"
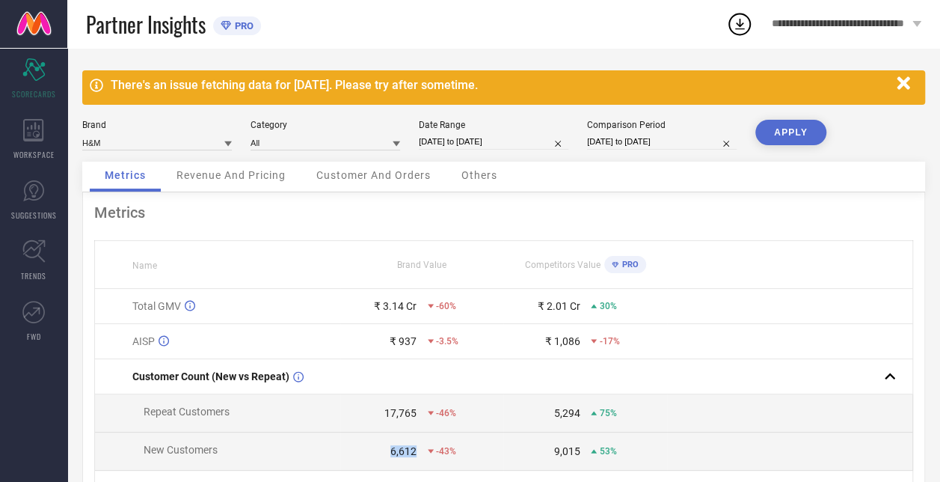
click at [799, 128] on button "APPLY" at bounding box center [791, 132] width 71 height 25
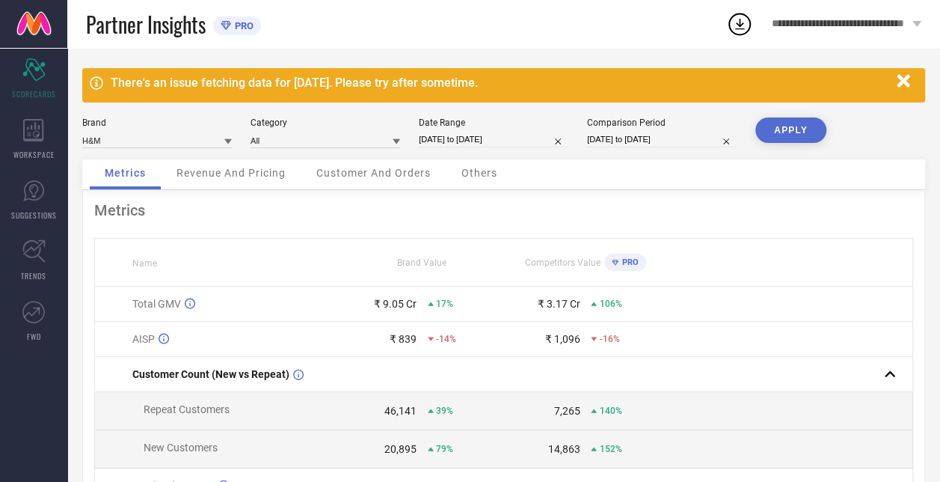
scroll to position [1, 0]
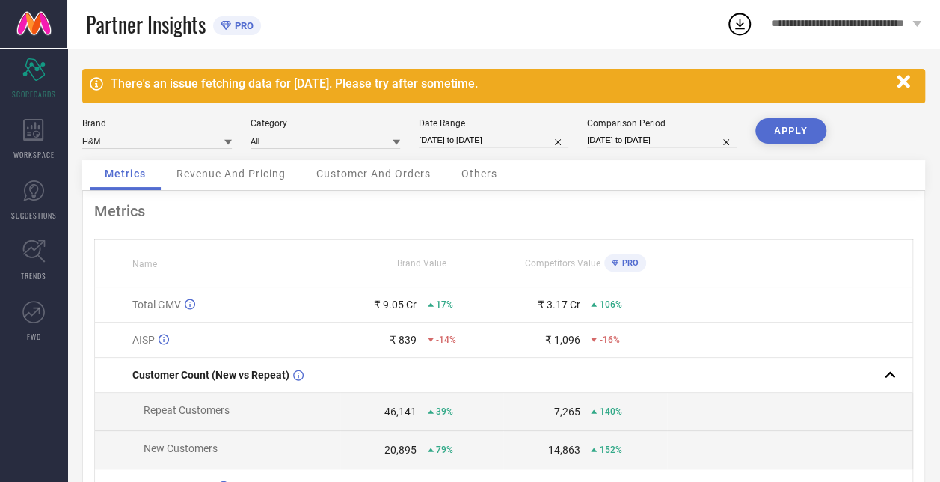
select select "9"
select select "2023"
select select "10"
select select "2023"
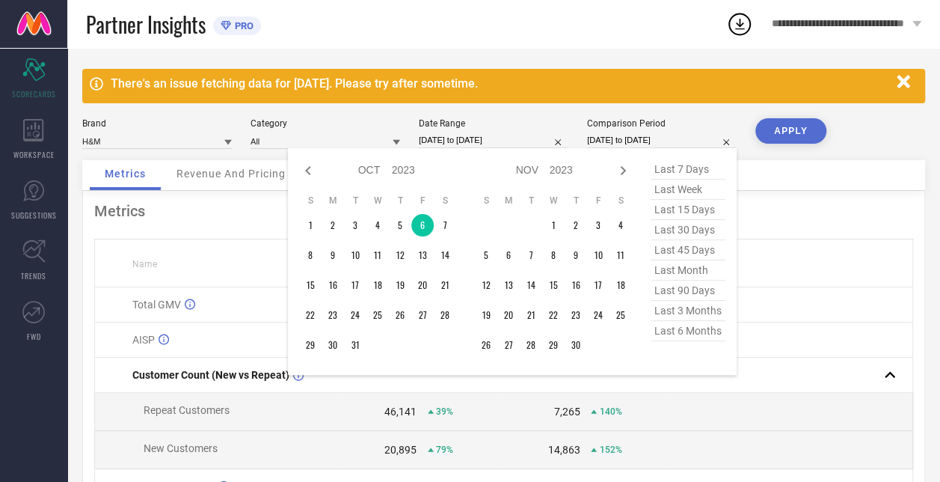
click at [615, 144] on input "[DATE] to [DATE]" at bounding box center [662, 140] width 150 height 16
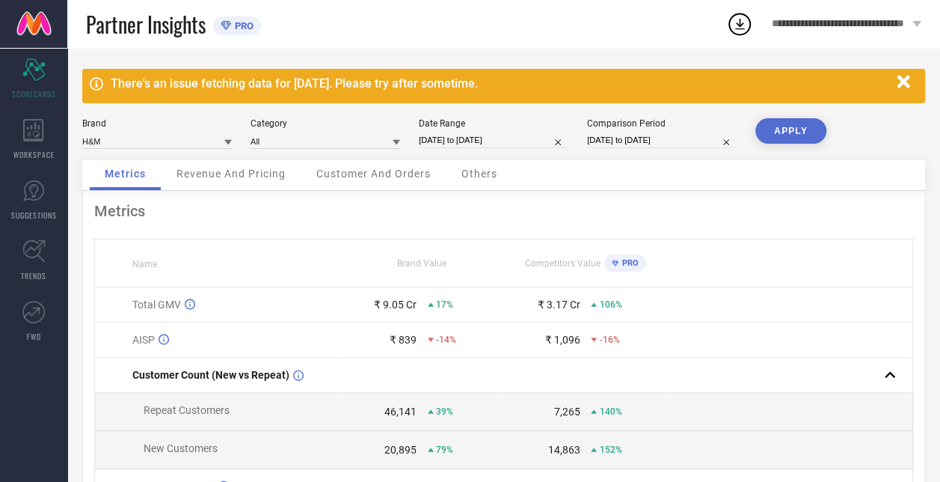
click at [554, 41] on div "Partner Insights PRO" at bounding box center [406, 24] width 640 height 48
select select "8"
select select "2024"
select select "9"
select select "2024"
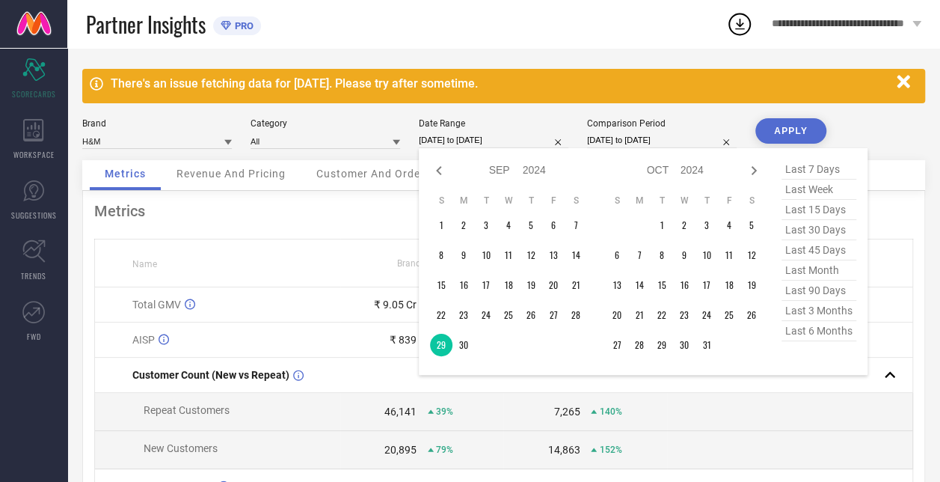
click at [480, 141] on input "[DATE] to [DATE]" at bounding box center [494, 140] width 150 height 16
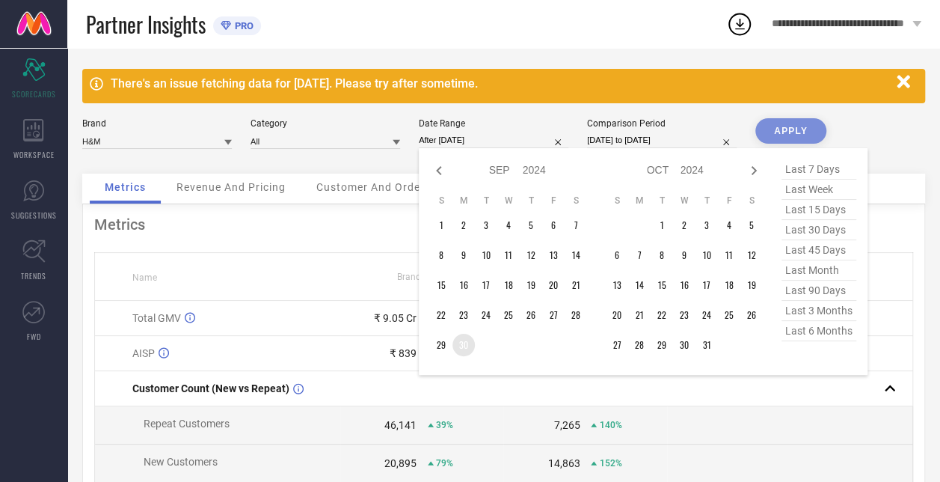
click at [465, 350] on td "30" at bounding box center [464, 345] width 22 height 22
type input "[DATE] to [DATE]"
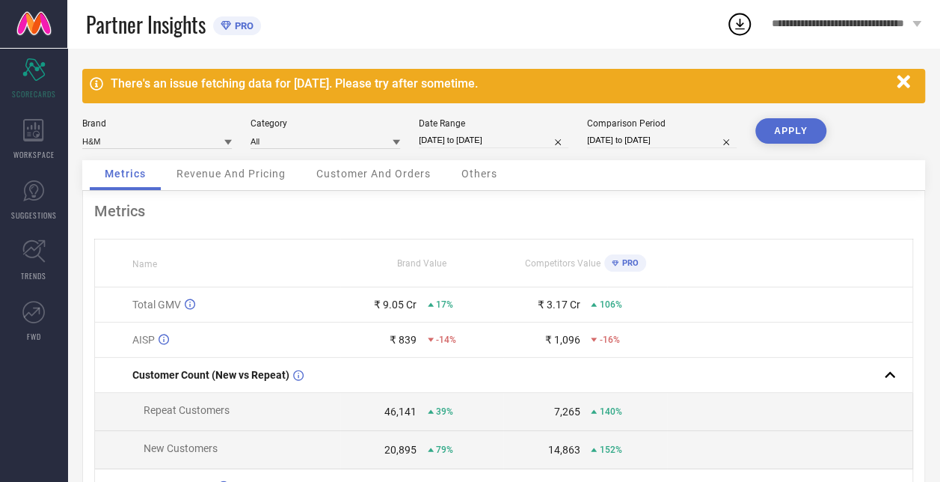
click at [797, 127] on button "APPLY" at bounding box center [791, 130] width 71 height 25
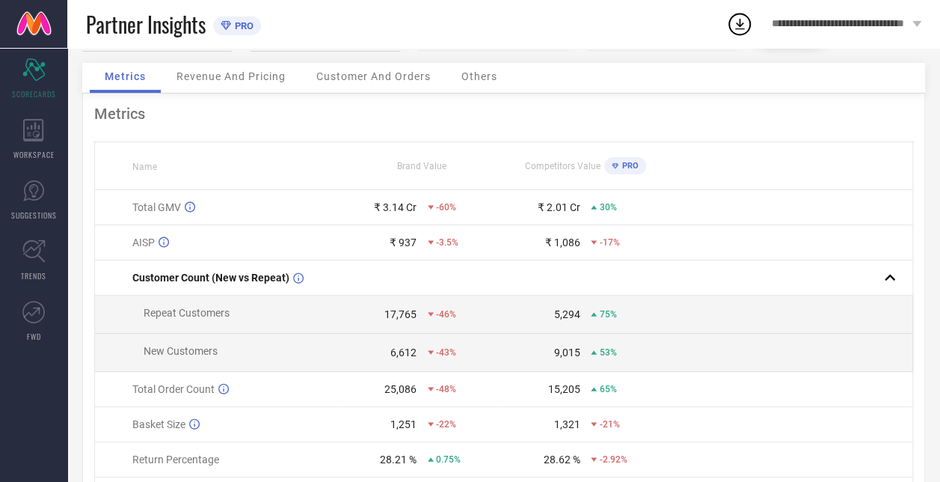
scroll to position [0, 0]
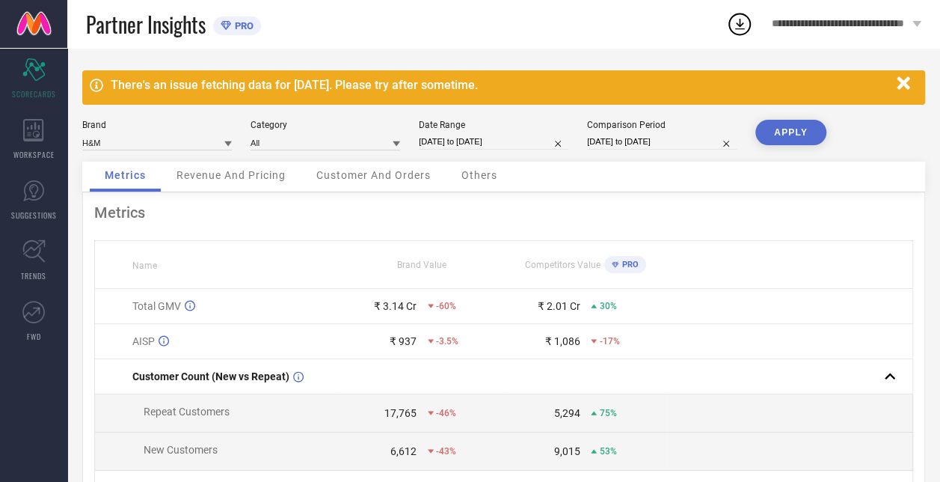
select select "8"
select select "2024"
select select "9"
select select "2024"
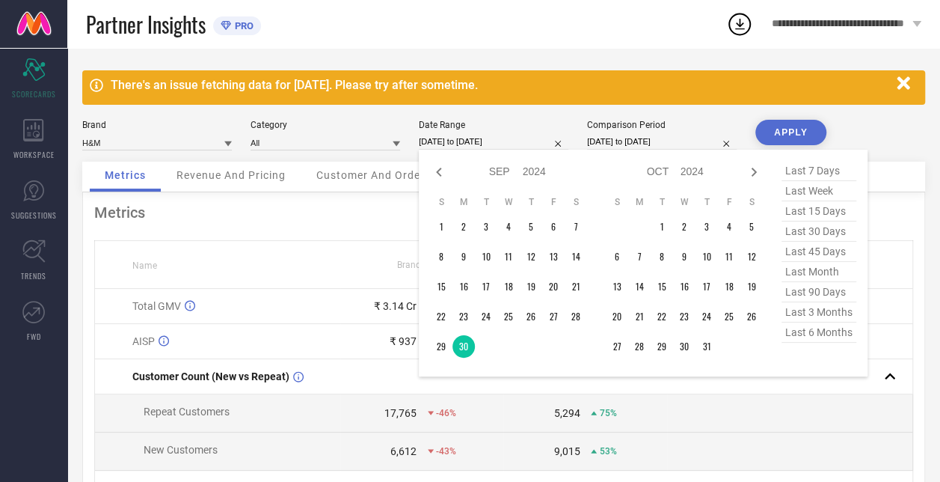
click at [483, 142] on input "[DATE] to [DATE]" at bounding box center [494, 142] width 150 height 16
click at [659, 227] on td "1" at bounding box center [662, 226] width 22 height 22
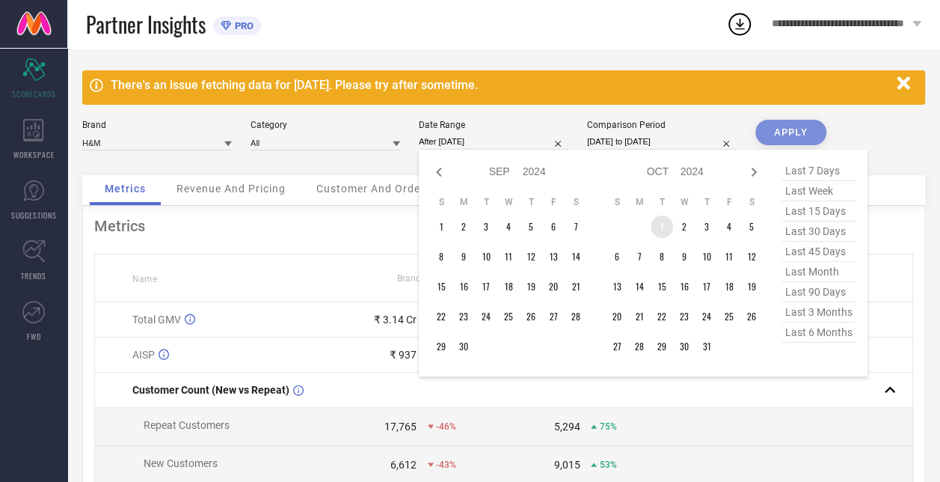
type input "[DATE] to [DATE]"
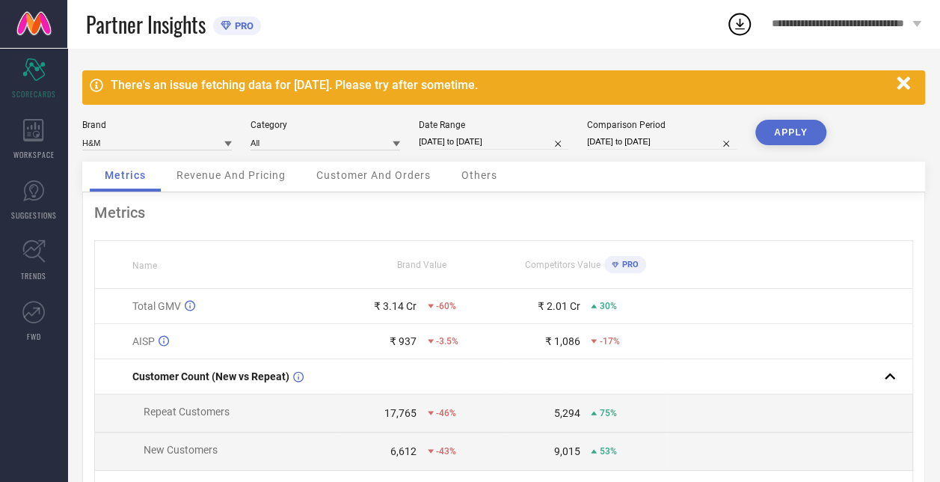
click at [790, 127] on button "APPLY" at bounding box center [791, 132] width 71 height 25
click at [402, 414] on div "18,489" at bounding box center [401, 413] width 32 height 12
click at [401, 454] on div "6,202" at bounding box center [404, 451] width 26 height 12
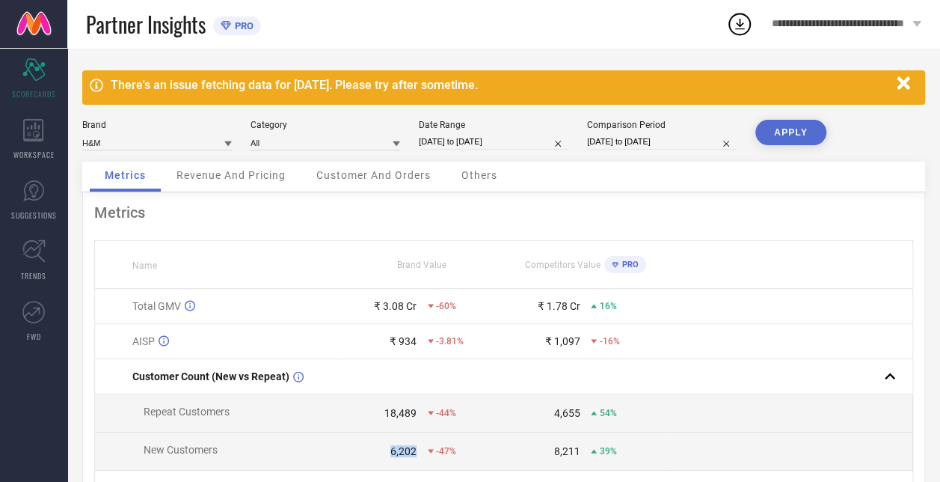
select select "9"
select select "2024"
select select "10"
select select "2024"
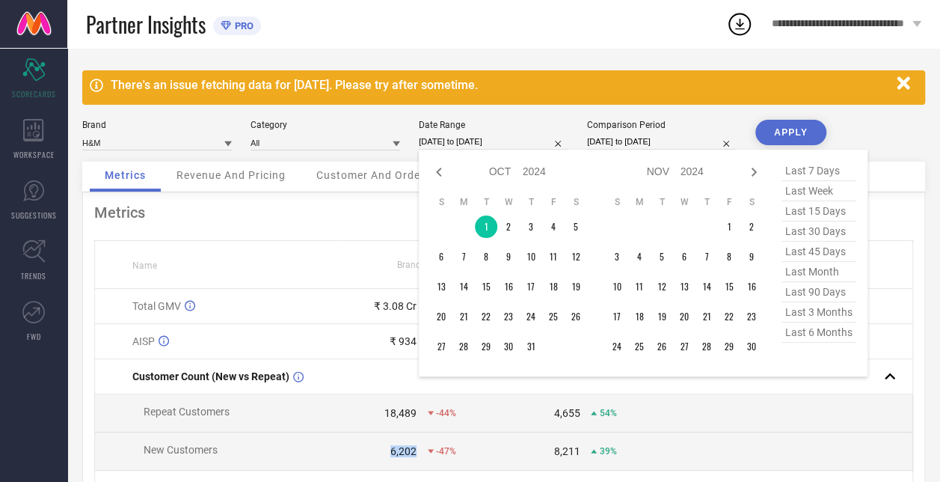
click at [495, 134] on input "[DATE] to [DATE]" at bounding box center [494, 142] width 150 height 16
click at [506, 227] on td "2" at bounding box center [509, 226] width 22 height 22
type input "[DATE] to [DATE]"
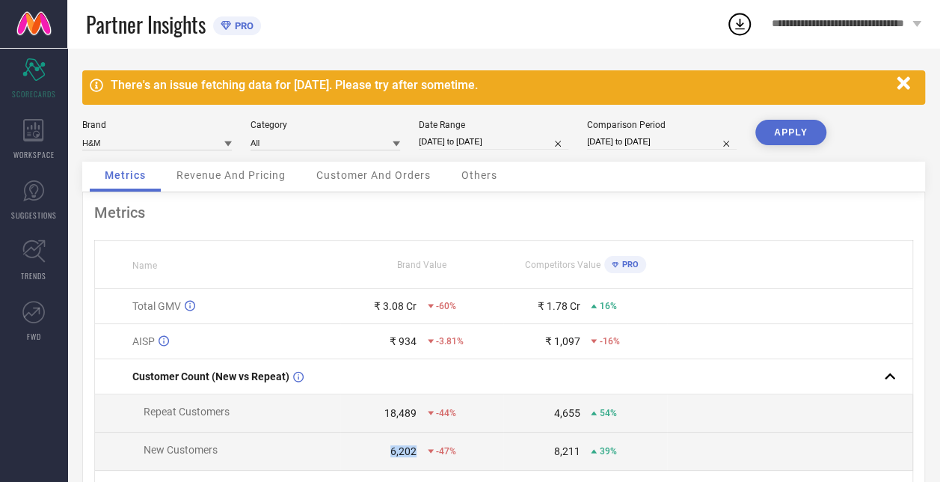
click at [783, 126] on button "APPLY" at bounding box center [791, 132] width 71 height 25
click at [399, 417] on div "21,573" at bounding box center [401, 413] width 32 height 12
click at [402, 457] on div "7,792" at bounding box center [404, 451] width 26 height 12
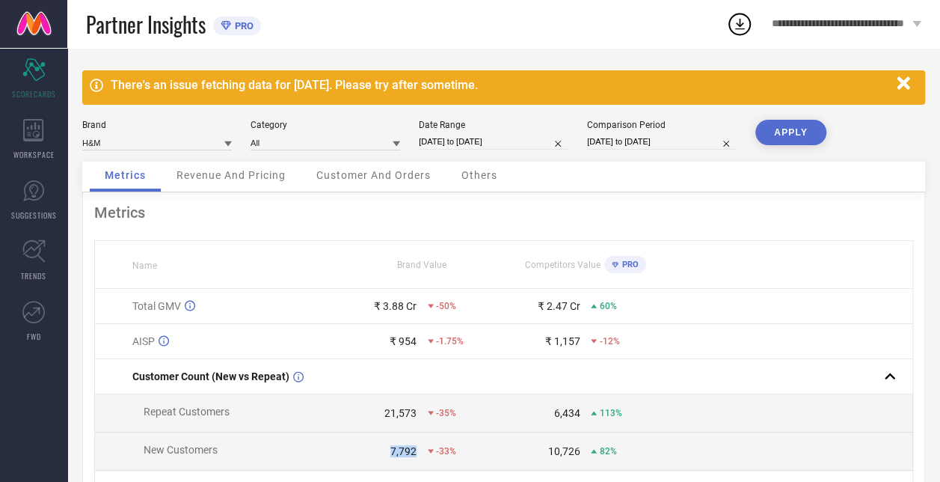
click at [509, 144] on input "[DATE] to [DATE]" at bounding box center [494, 142] width 150 height 16
select select "9"
select select "2024"
select select "10"
select select "2024"
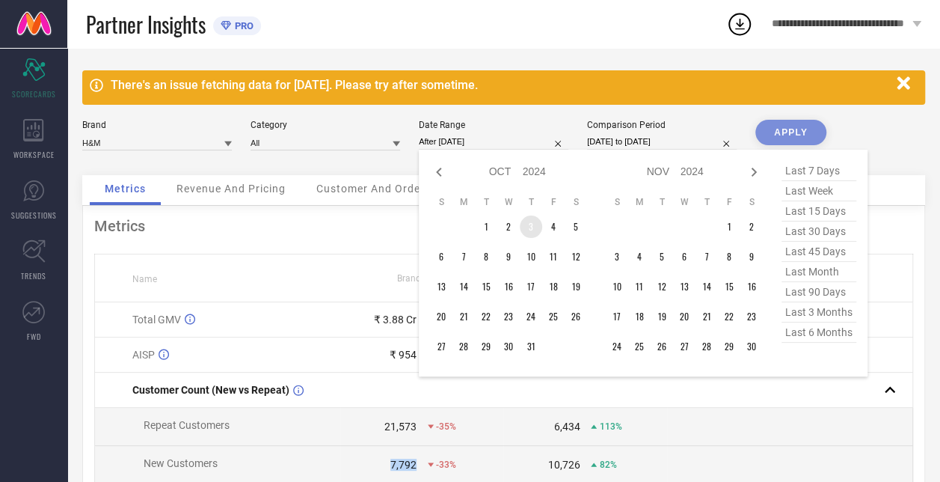
click at [534, 224] on td "3" at bounding box center [531, 226] width 22 height 22
type input "[DATE] to [DATE]"
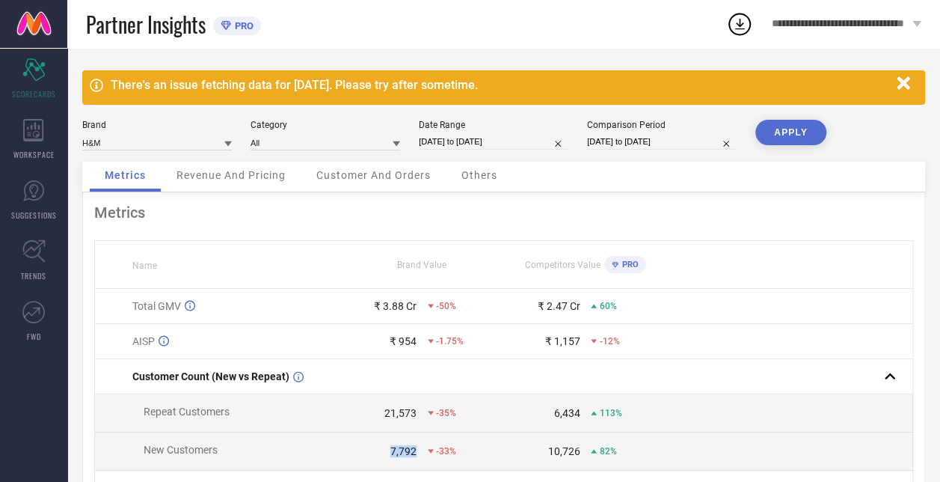
click at [781, 139] on button "APPLY" at bounding box center [791, 132] width 71 height 25
click at [397, 417] on div "18,128" at bounding box center [401, 413] width 32 height 12
click at [394, 447] on div "6,068" at bounding box center [404, 451] width 26 height 12
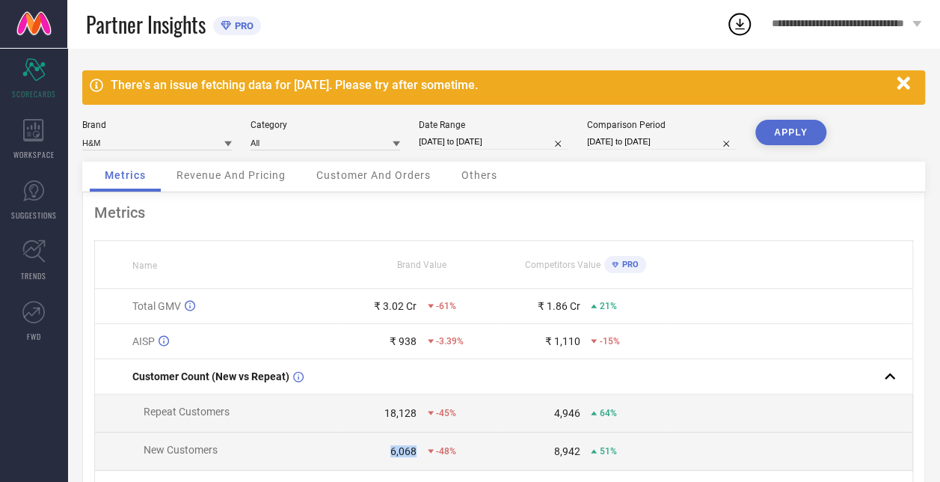
click at [502, 141] on input "[DATE] to [DATE]" at bounding box center [494, 142] width 150 height 16
select select "9"
select select "2024"
select select "10"
select select "2024"
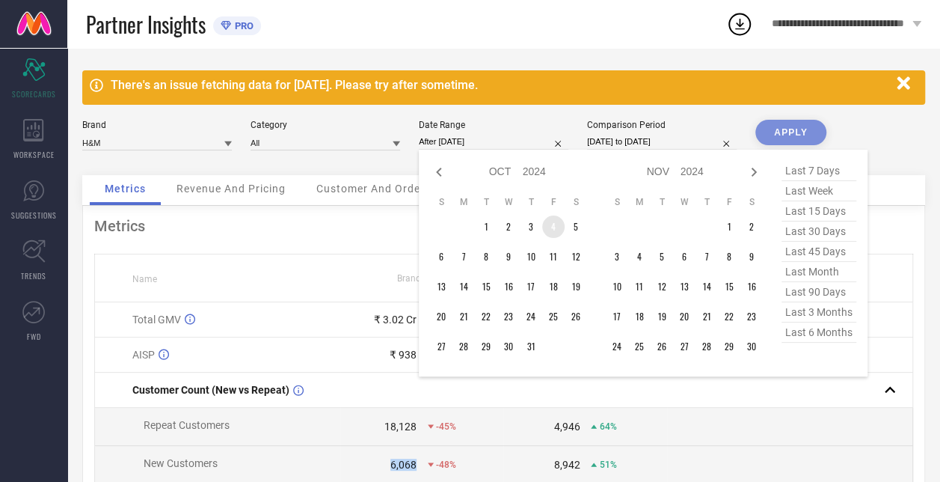
click at [557, 228] on td "4" at bounding box center [553, 226] width 22 height 22
type input "[DATE] to [DATE]"
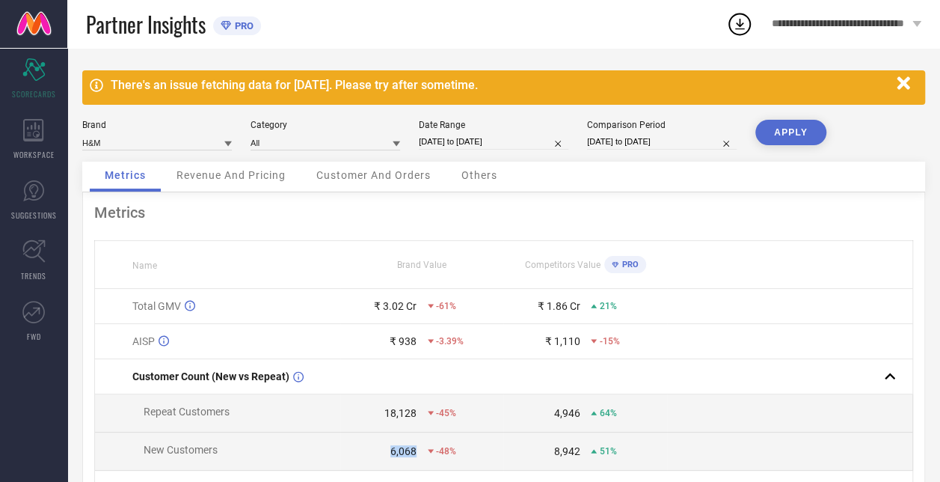
click at [808, 133] on button "APPLY" at bounding box center [791, 132] width 71 height 25
click at [407, 414] on div "16,318" at bounding box center [401, 413] width 32 height 12
click at [399, 448] on div "5,534" at bounding box center [404, 451] width 26 height 12
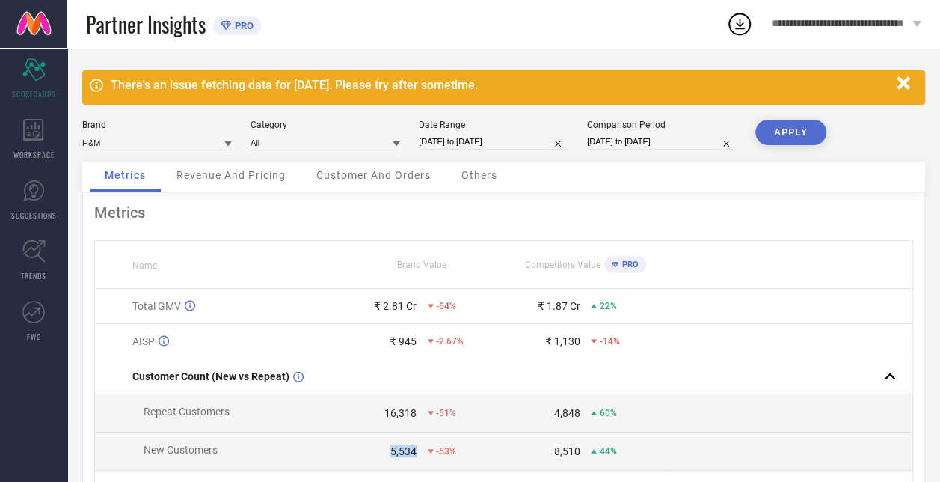
click at [486, 141] on input "[DATE] to [DATE]" at bounding box center [494, 142] width 150 height 16
select select "9"
select select "2024"
select select "10"
select select "2024"
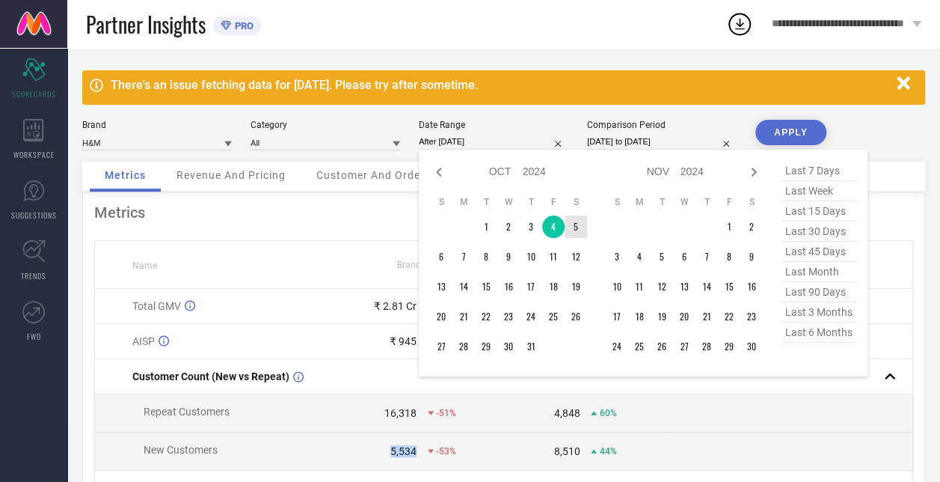
click at [573, 227] on td "5" at bounding box center [576, 226] width 22 height 22
type input "[DATE] to [DATE]"
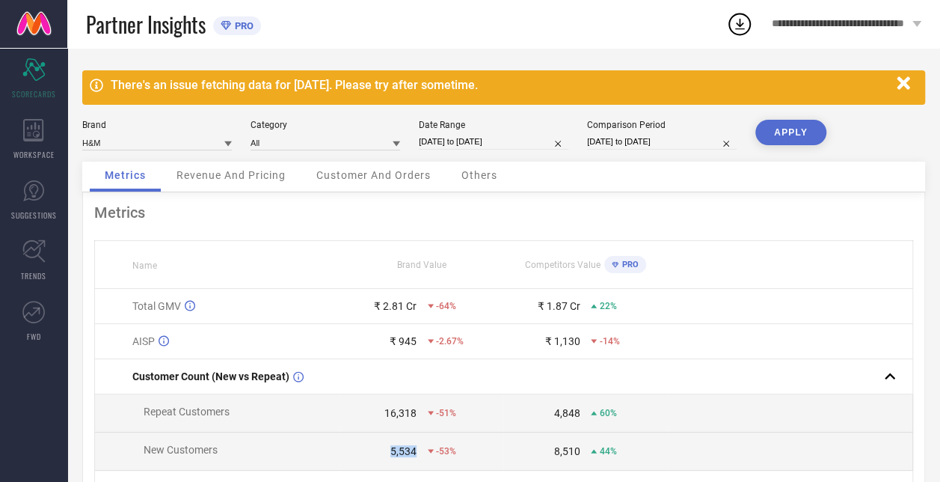
click at [779, 129] on button "APPLY" at bounding box center [791, 132] width 71 height 25
click at [400, 414] on div "21,032" at bounding box center [401, 413] width 32 height 12
click at [401, 453] on div "6,824" at bounding box center [404, 451] width 26 height 12
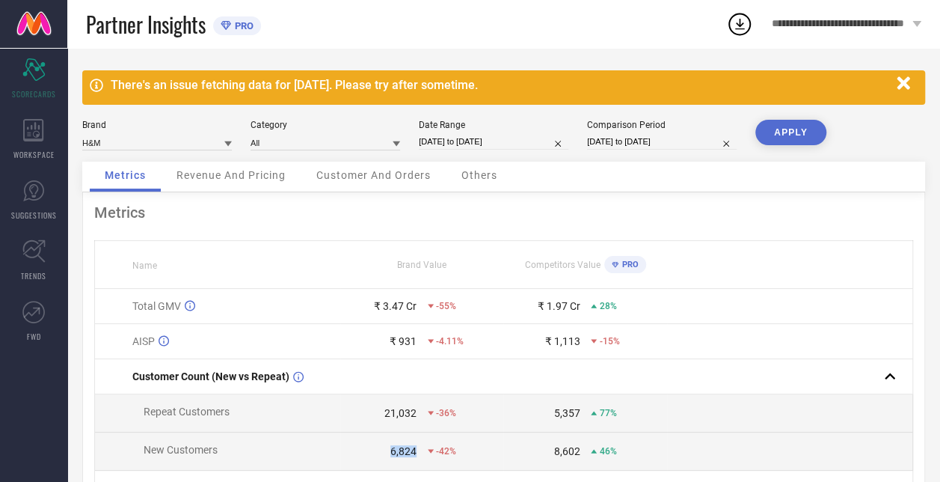
select select "9"
select select "2024"
select select "10"
select select "2024"
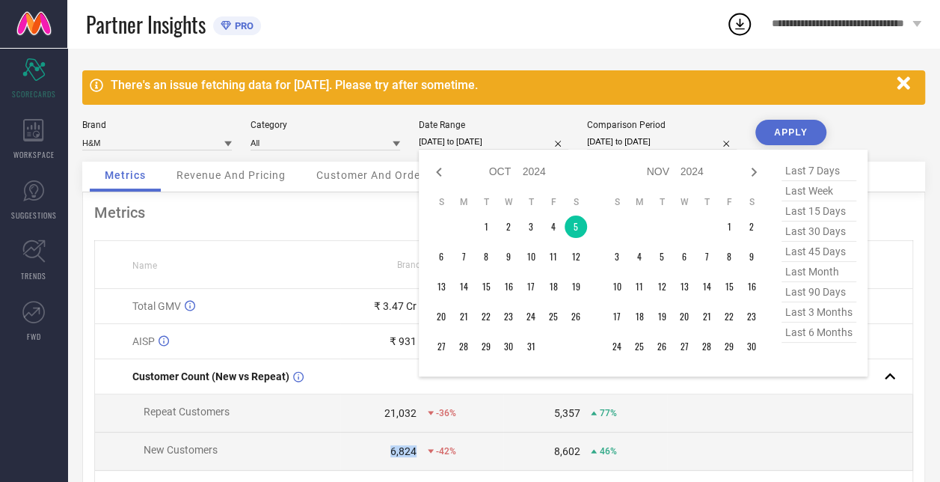
click at [492, 147] on input "[DATE] to [DATE]" at bounding box center [494, 142] width 150 height 16
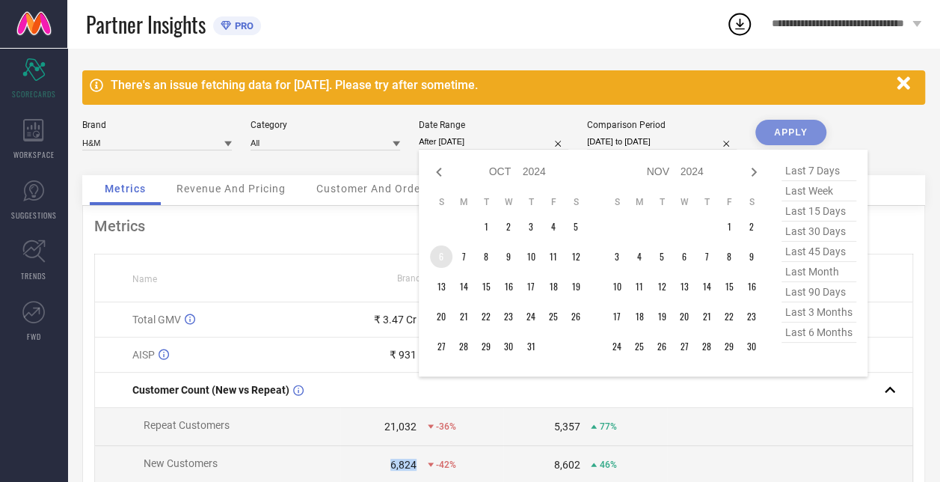
click at [449, 253] on td "6" at bounding box center [441, 256] width 22 height 22
type input "[DATE] to [DATE]"
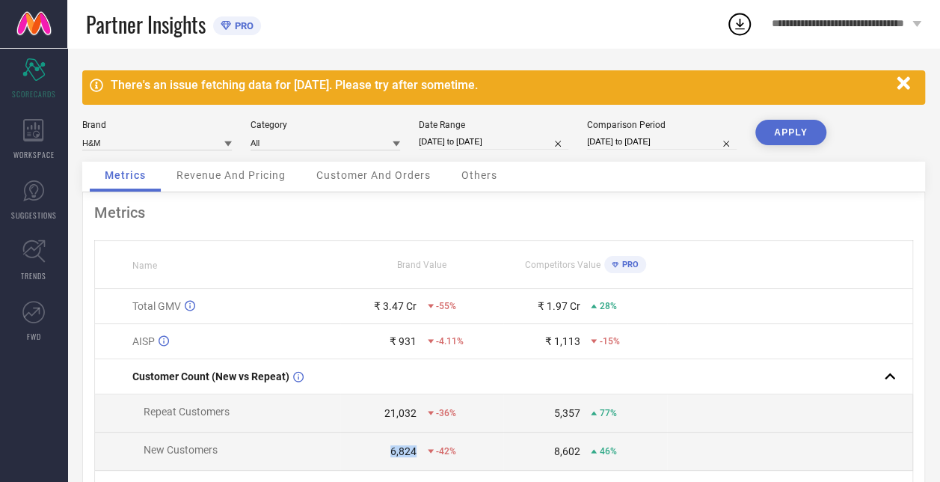
click at [781, 135] on button "APPLY" at bounding box center [791, 132] width 71 height 25
click at [398, 415] on div "24,634" at bounding box center [401, 413] width 32 height 12
click at [400, 455] on div "9,737" at bounding box center [404, 451] width 26 height 12
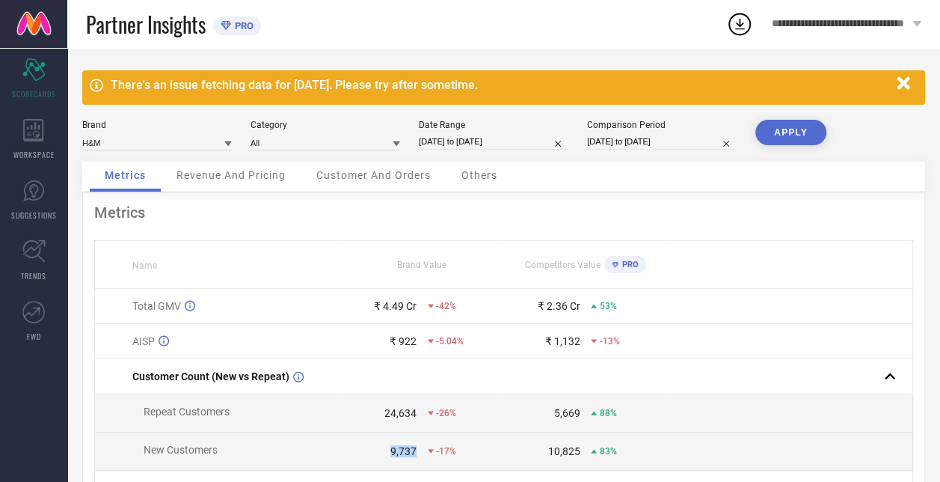
select select "9"
select select "2024"
select select "10"
select select "2024"
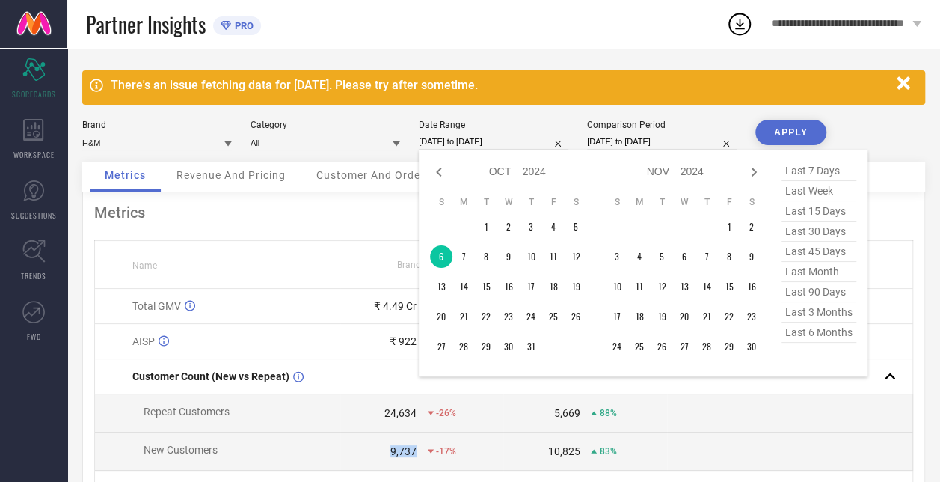
click at [456, 138] on input "[DATE] to [DATE]" at bounding box center [494, 142] width 150 height 16
click at [464, 259] on td "7" at bounding box center [464, 256] width 22 height 22
type input "[DATE] to [DATE]"
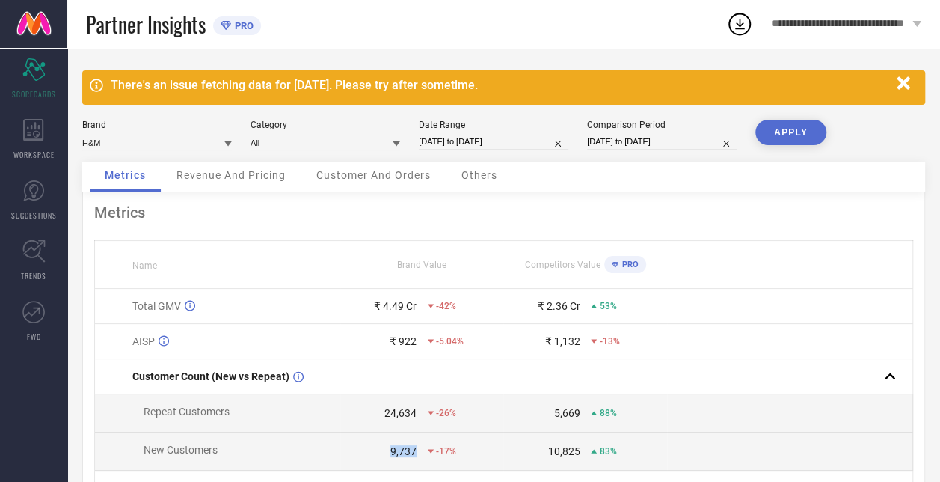
click at [761, 129] on button "APPLY" at bounding box center [791, 132] width 71 height 25
click at [397, 416] on div "16,345" at bounding box center [401, 413] width 32 height 12
click at [397, 456] on div "6,291" at bounding box center [404, 451] width 26 height 12
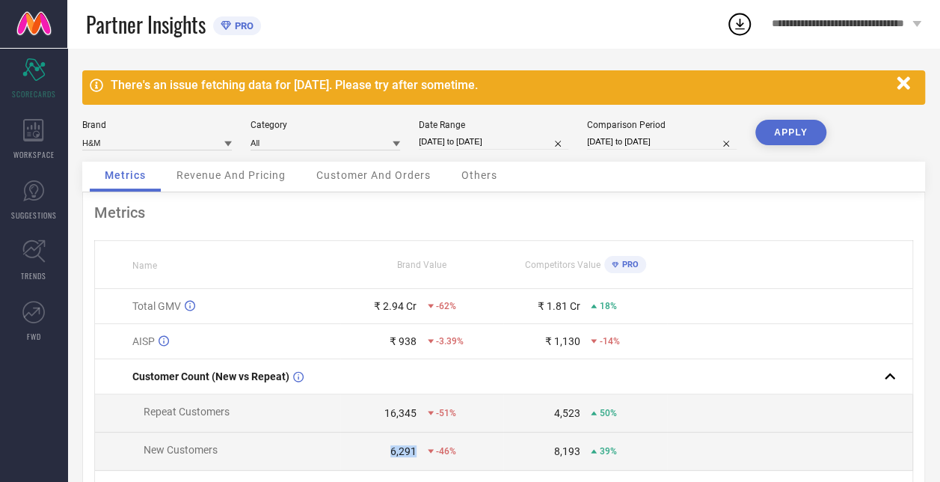
click at [483, 143] on input "[DATE] to [DATE]" at bounding box center [494, 142] width 150 height 16
select select "9"
select select "2024"
select select "10"
select select "2024"
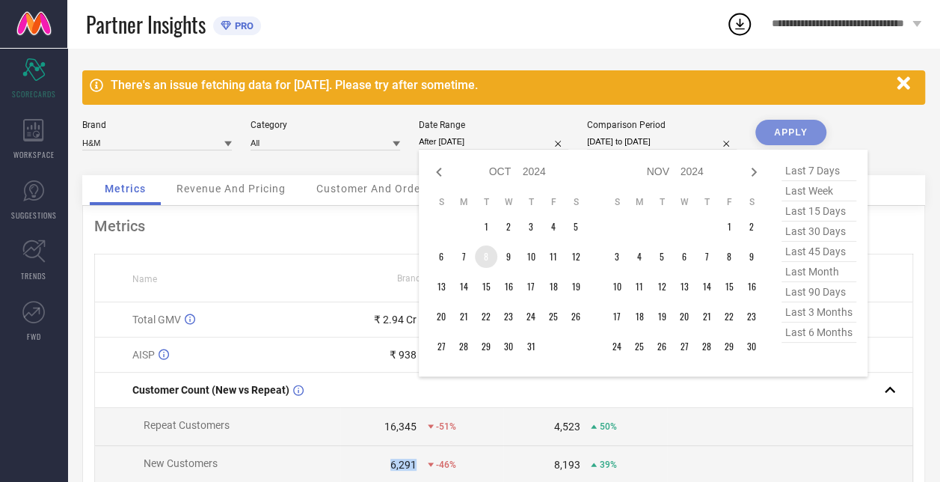
click at [485, 254] on td "8" at bounding box center [486, 256] width 22 height 22
type input "[DATE] to [DATE]"
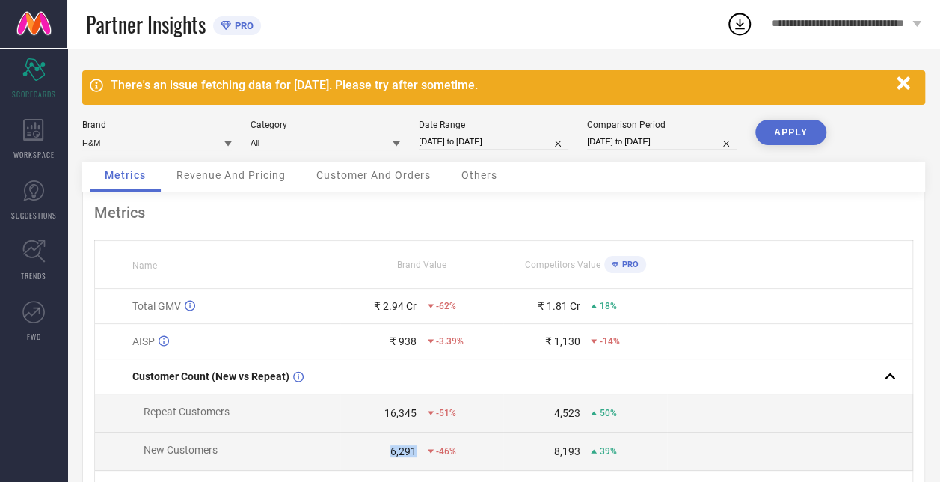
click at [801, 132] on button "APPLY" at bounding box center [791, 132] width 71 height 25
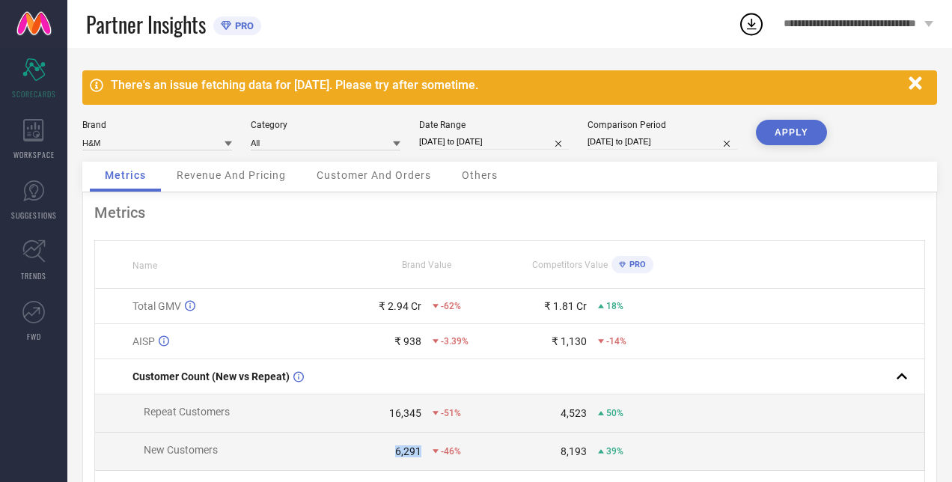
click at [801, 132] on button "APPLY" at bounding box center [791, 132] width 71 height 25
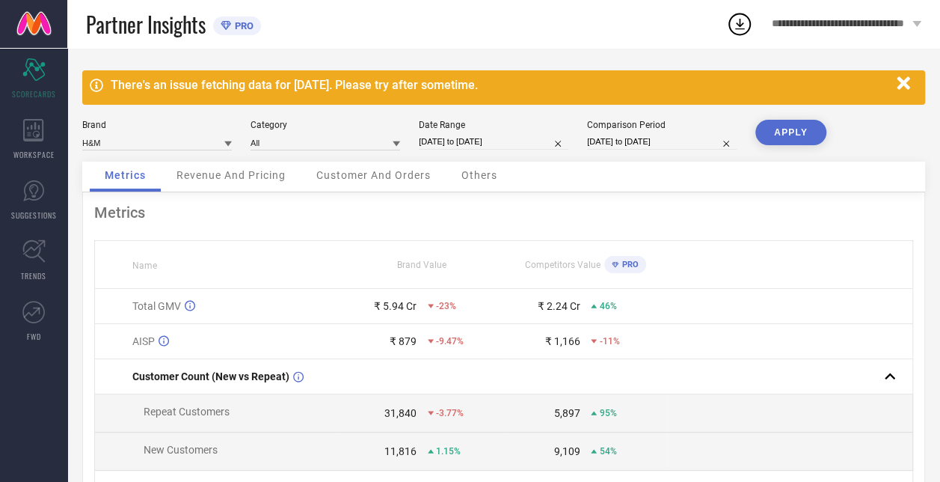
scroll to position [1, 0]
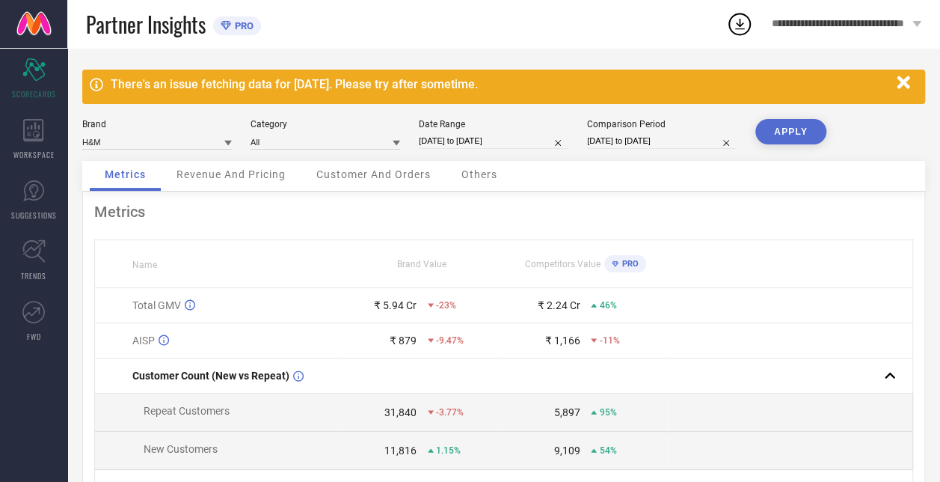
click at [412, 410] on div "31,840" at bounding box center [401, 412] width 32 height 12
click at [400, 447] on div "11,816" at bounding box center [401, 450] width 32 height 12
select select "9"
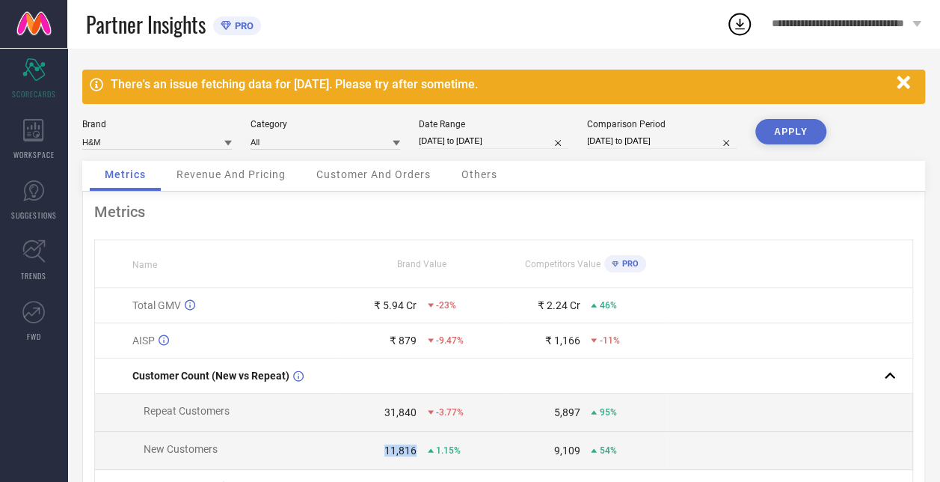
select select "2024"
select select "10"
select select "2024"
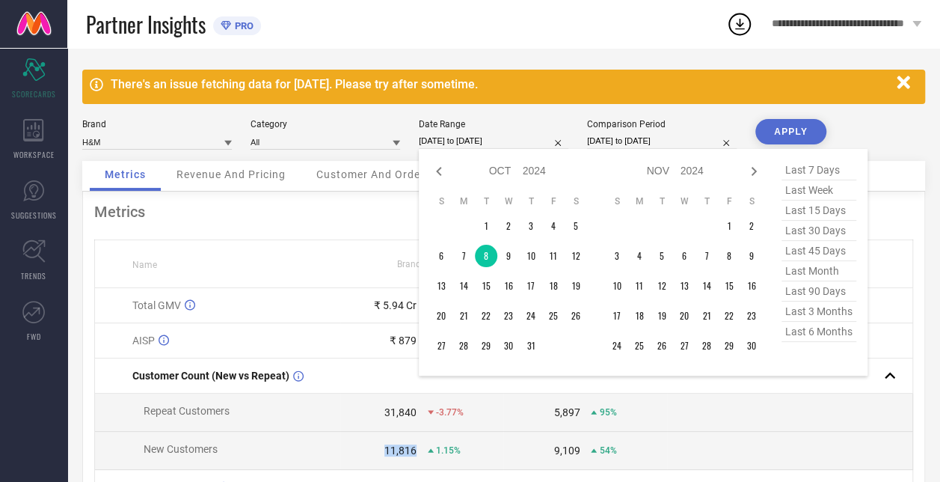
click at [472, 138] on input "[DATE] to [DATE]" at bounding box center [494, 141] width 150 height 16
click at [435, 165] on icon at bounding box center [439, 171] width 18 height 18
select select "8"
select select "2024"
select select "9"
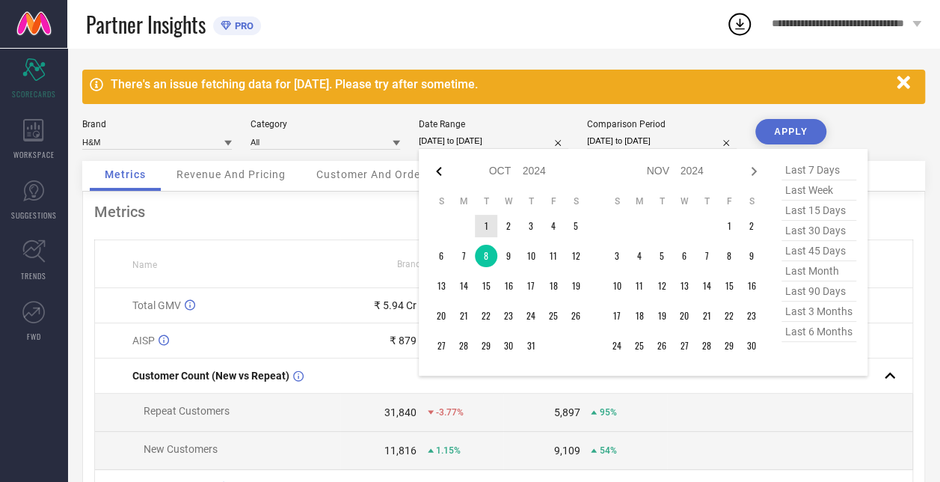
select select "2024"
click at [507, 313] on td "25" at bounding box center [509, 315] width 22 height 22
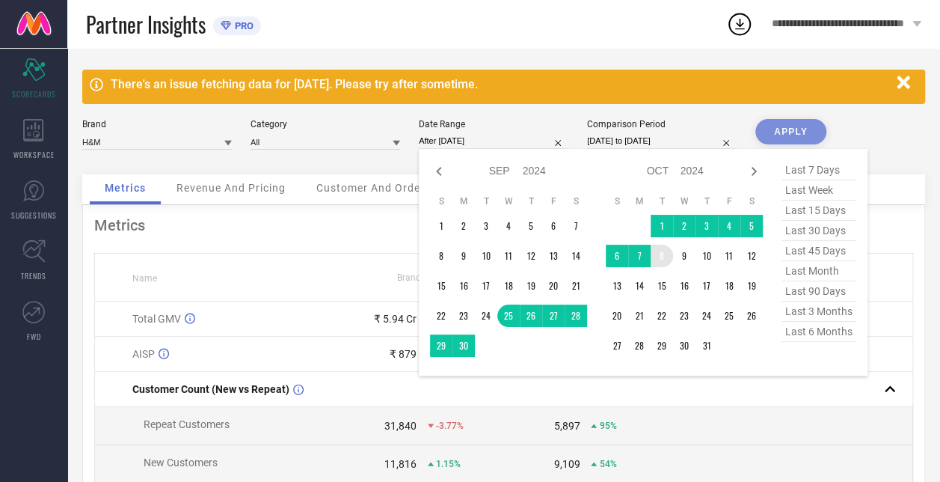
type input "[DATE] to [DATE]"
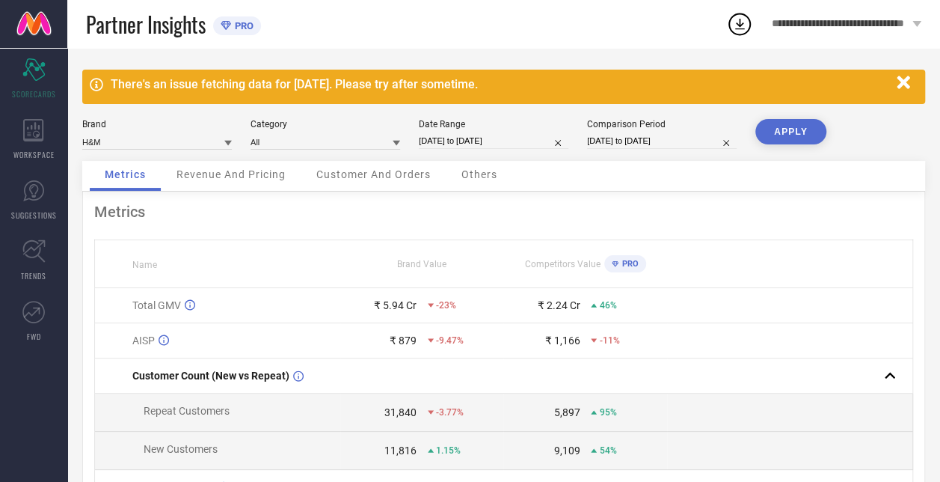
click at [798, 133] on button "APPLY" at bounding box center [791, 131] width 71 height 25
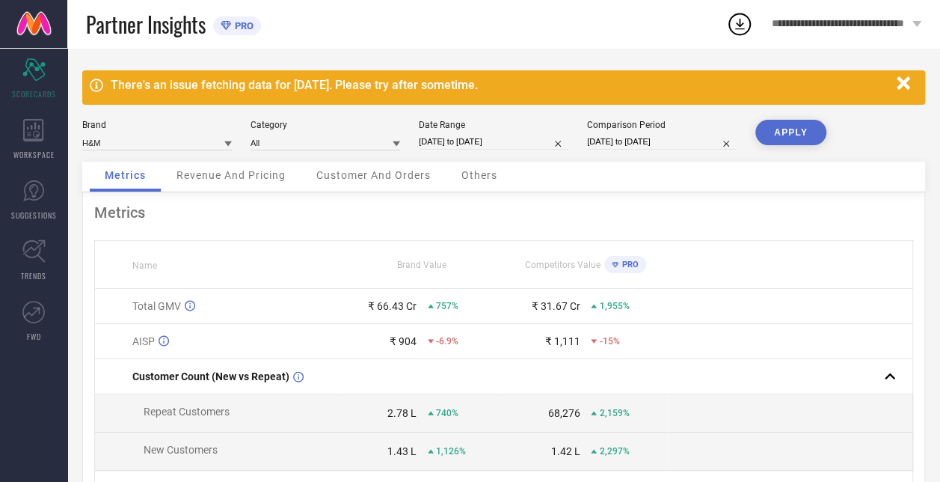
scroll to position [93, 0]
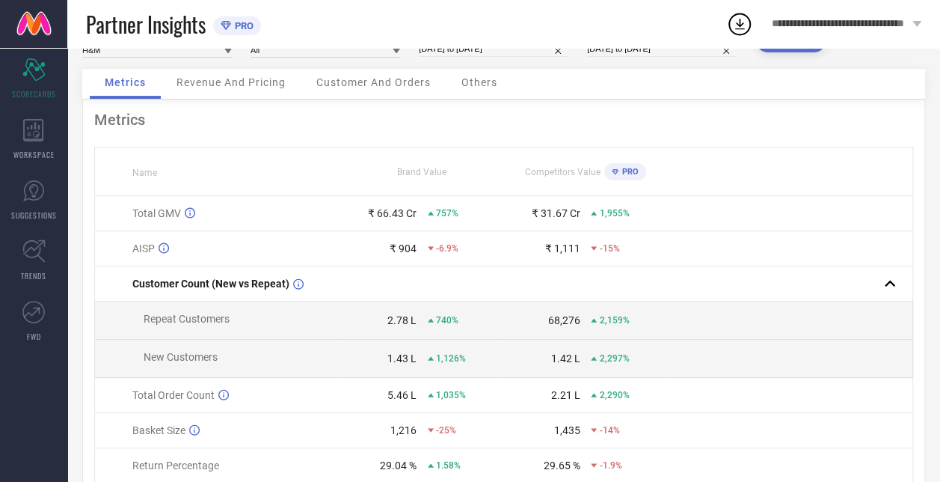
click at [397, 317] on div "2.78 L" at bounding box center [402, 320] width 29 height 12
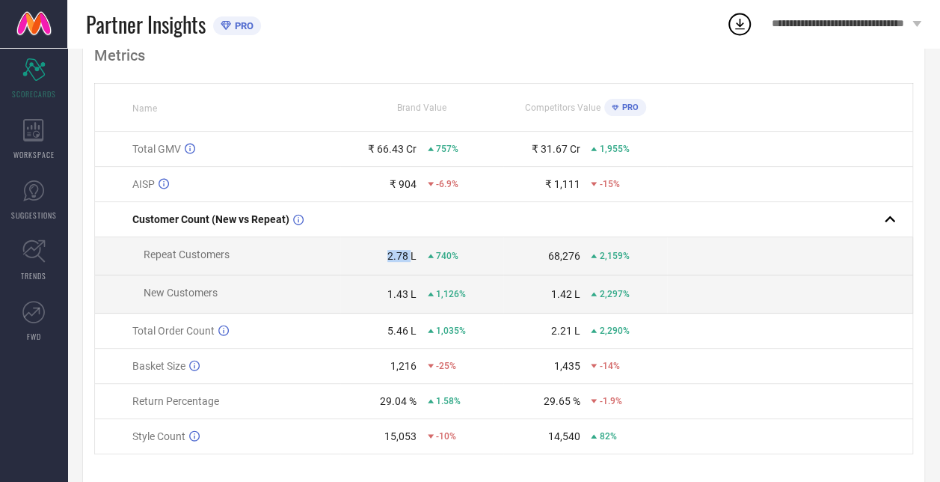
scroll to position [0, 0]
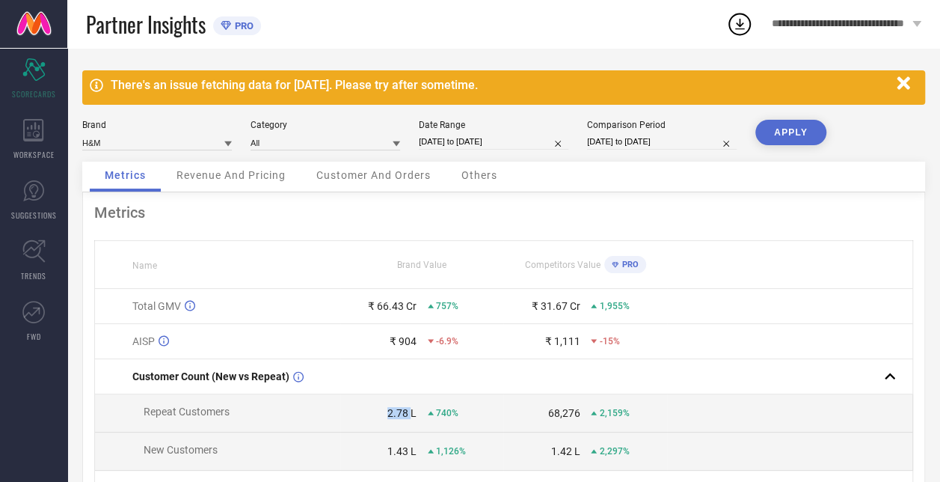
click at [630, 142] on input "[DATE] to [DATE]" at bounding box center [662, 142] width 150 height 16
select select "9"
select select "2023"
select select "10"
select select "2023"
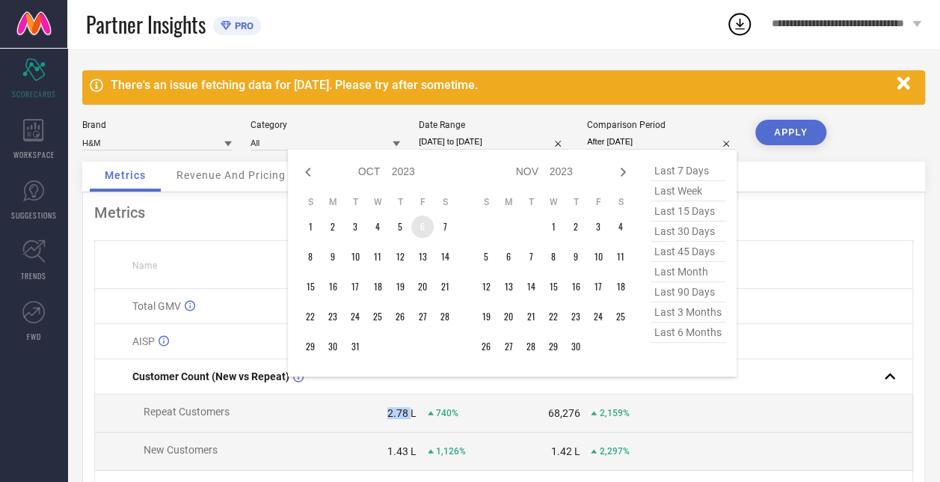
click at [419, 227] on td "6" at bounding box center [422, 226] width 22 height 22
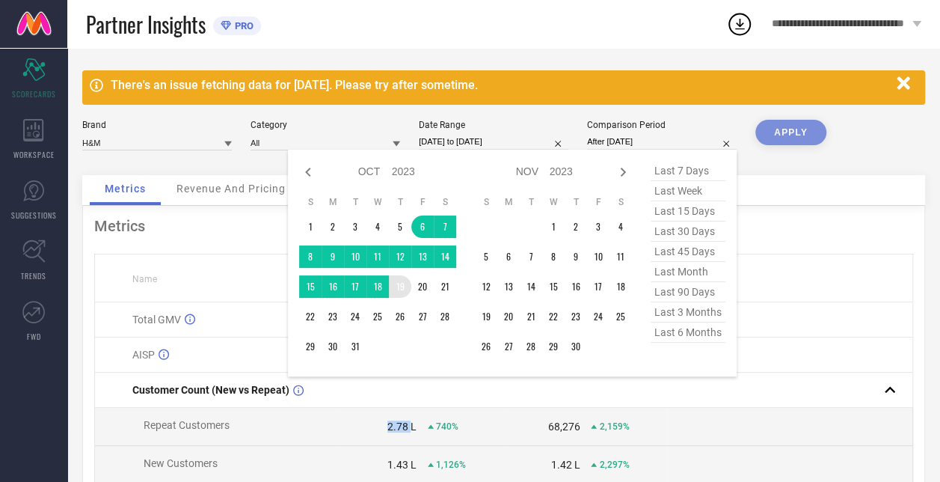
type input "[DATE] to [DATE]"
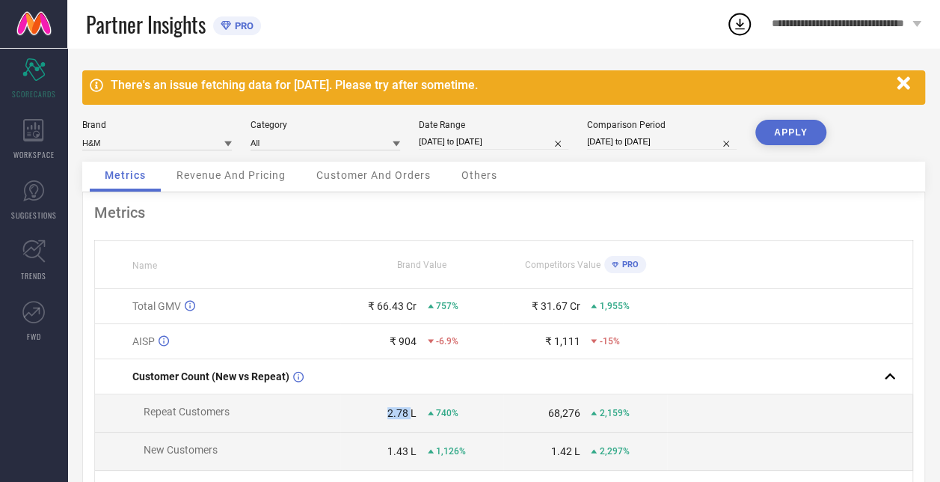
click at [815, 124] on button "APPLY" at bounding box center [791, 132] width 71 height 25
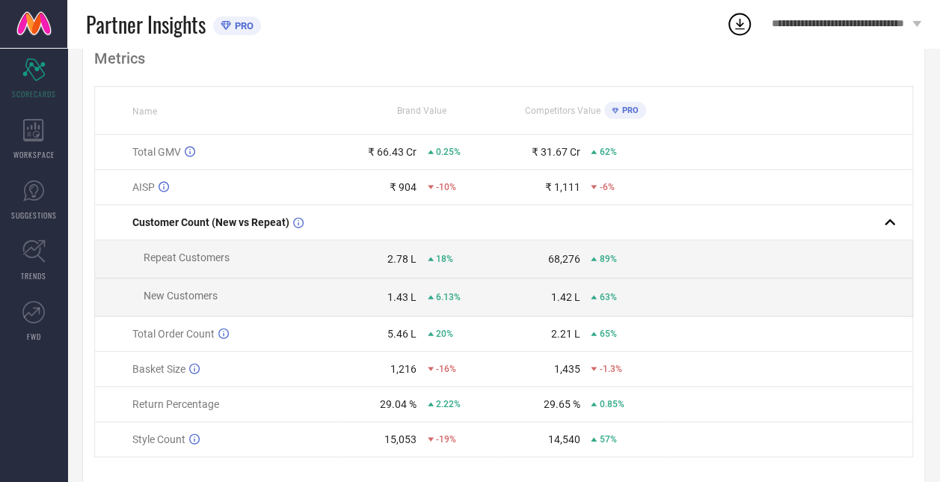
scroll to position [155, 0]
click at [441, 296] on span "6.13%" at bounding box center [448, 296] width 25 height 10
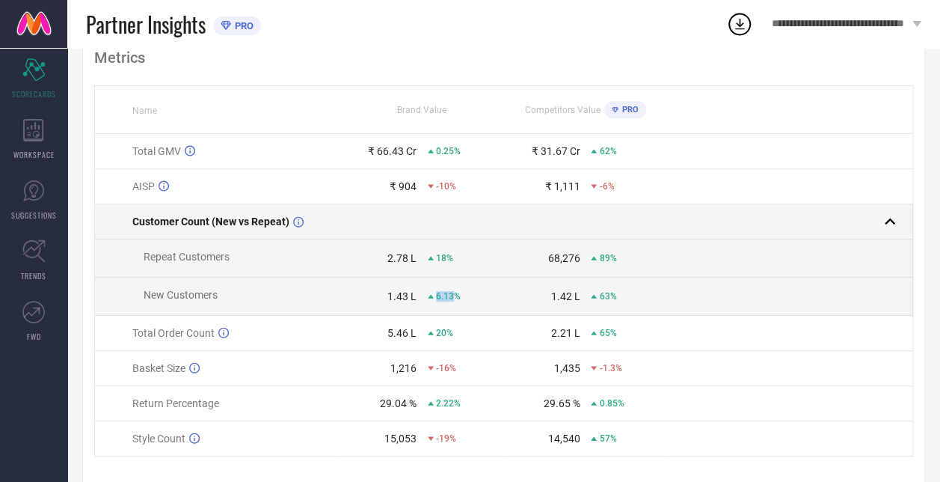
scroll to position [0, 0]
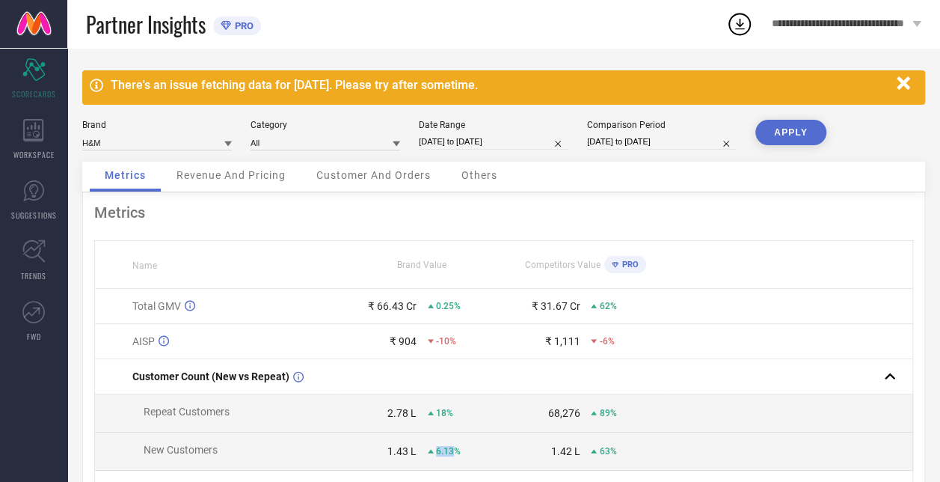
click at [461, 144] on input "[DATE] to [DATE]" at bounding box center [494, 142] width 150 height 16
select select "8"
select select "2024"
select select "9"
select select "2024"
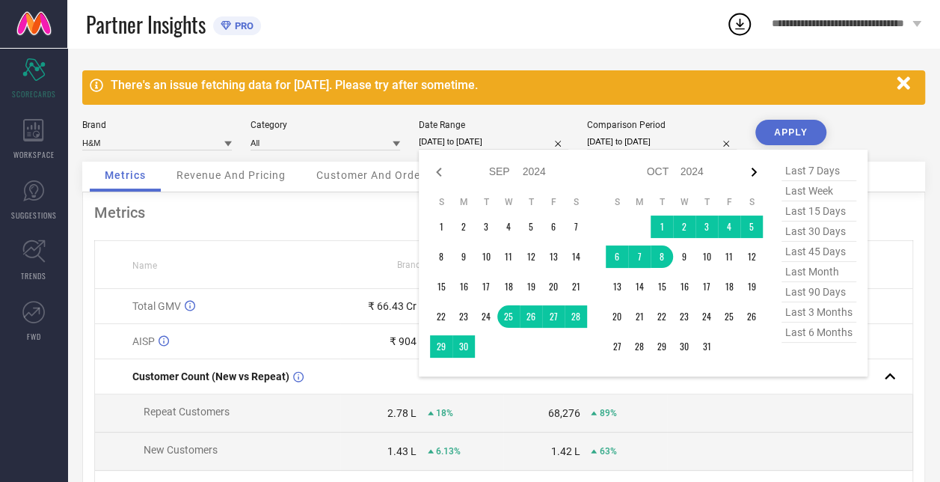
click at [754, 168] on icon at bounding box center [754, 172] width 18 height 18
select select "9"
select select "2024"
select select "10"
select select "2024"
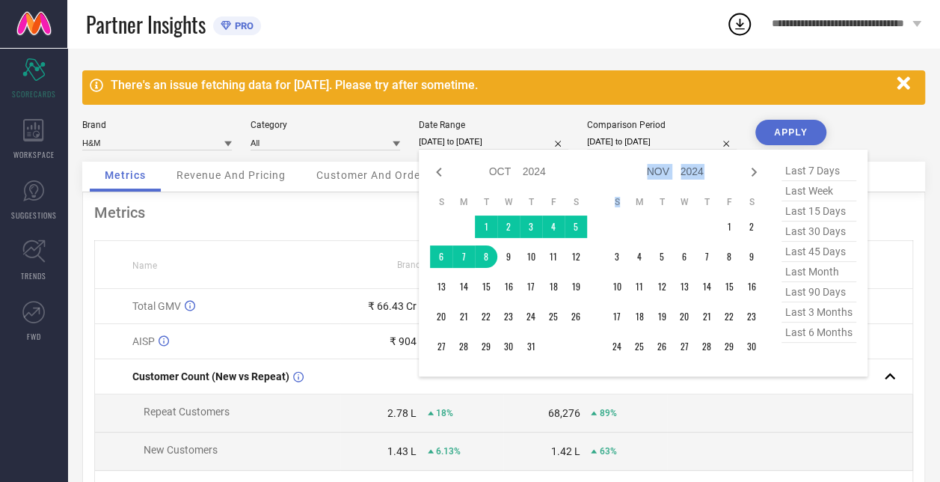
click at [754, 168] on icon at bounding box center [754, 172] width 18 height 18
select select "10"
select select "2024"
select select "11"
select select "2024"
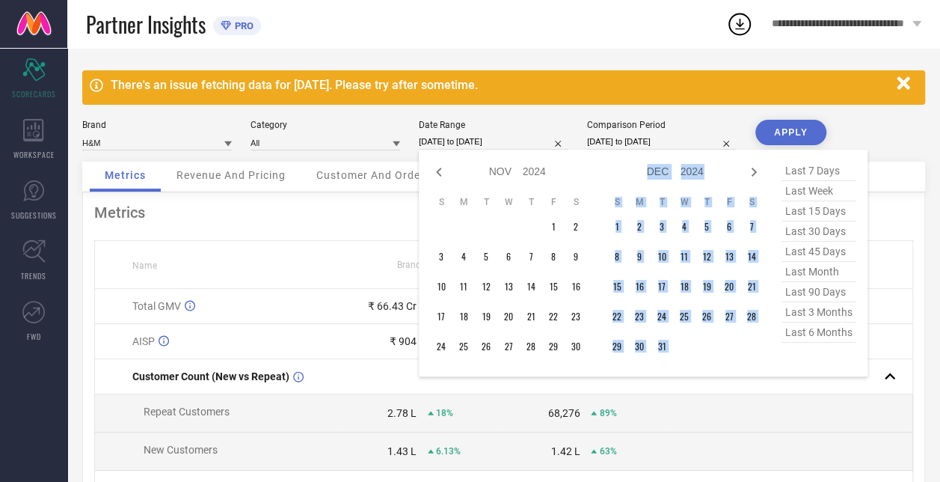
click at [754, 168] on icon at bounding box center [754, 172] width 18 height 18
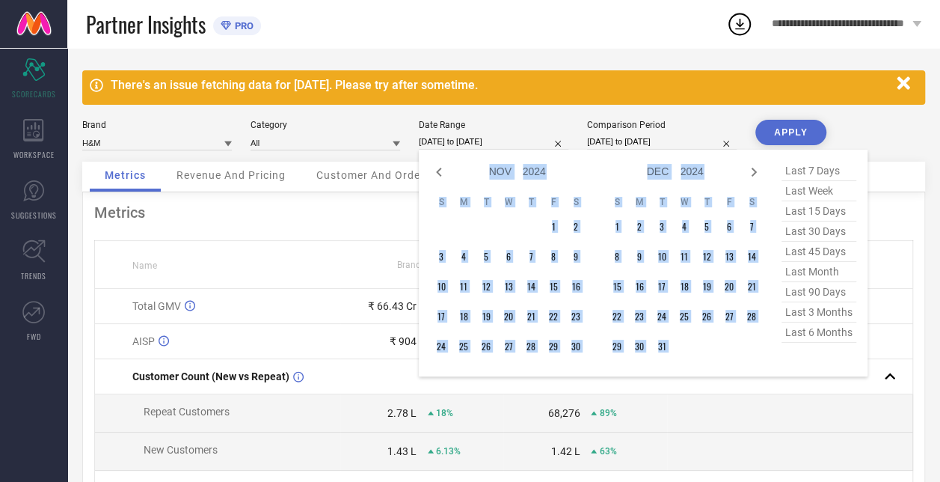
select select "2025"
select select "1"
select select "2025"
click at [754, 168] on icon at bounding box center [754, 172] width 18 height 18
select select "1"
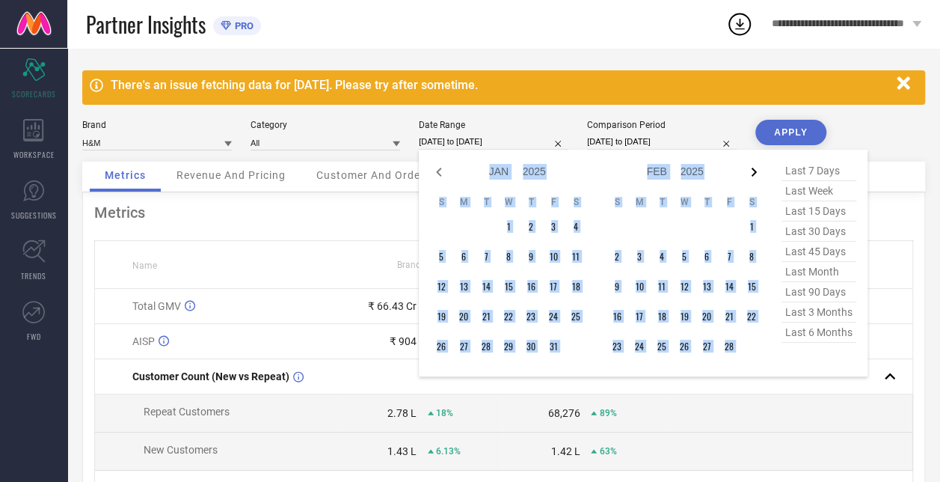
select select "2025"
select select "2"
select select "2025"
click at [754, 168] on icon at bounding box center [754, 172] width 18 height 18
select select "2"
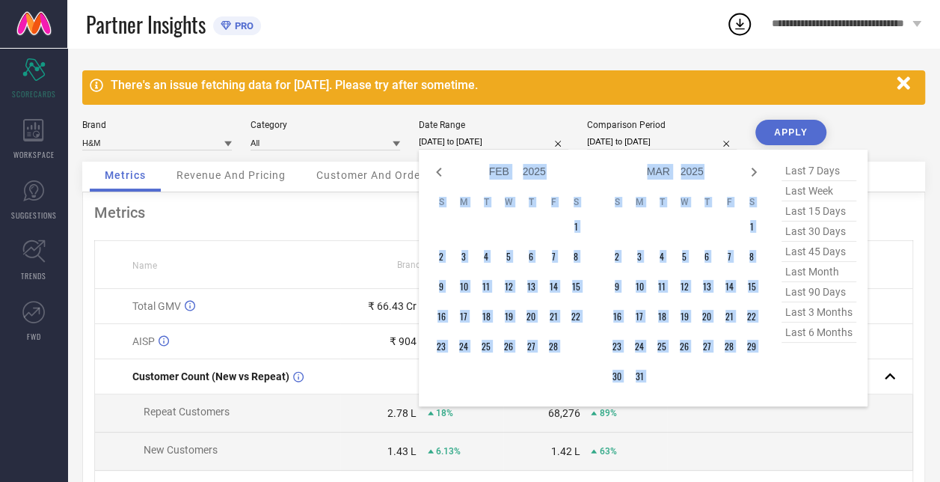
select select "2025"
select select "3"
select select "2025"
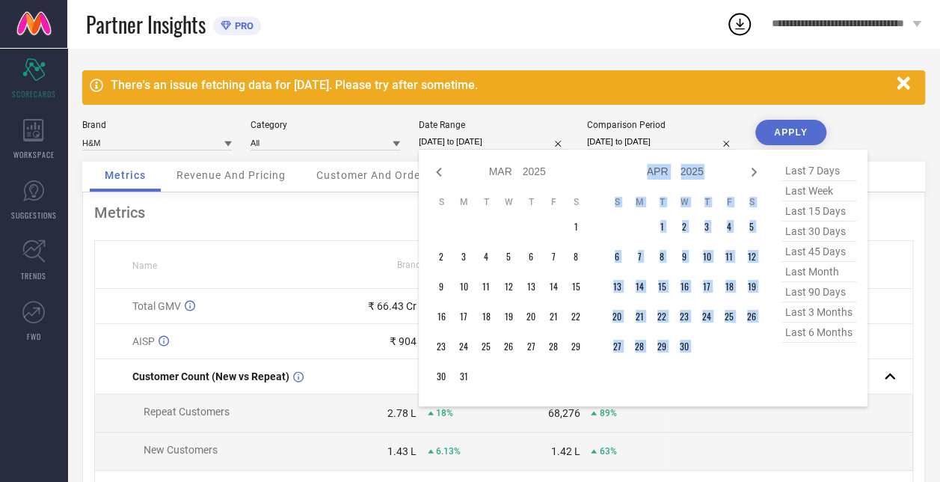
click at [754, 168] on icon at bounding box center [754, 172] width 18 height 18
select select "3"
select select "2025"
select select "4"
select select "2025"
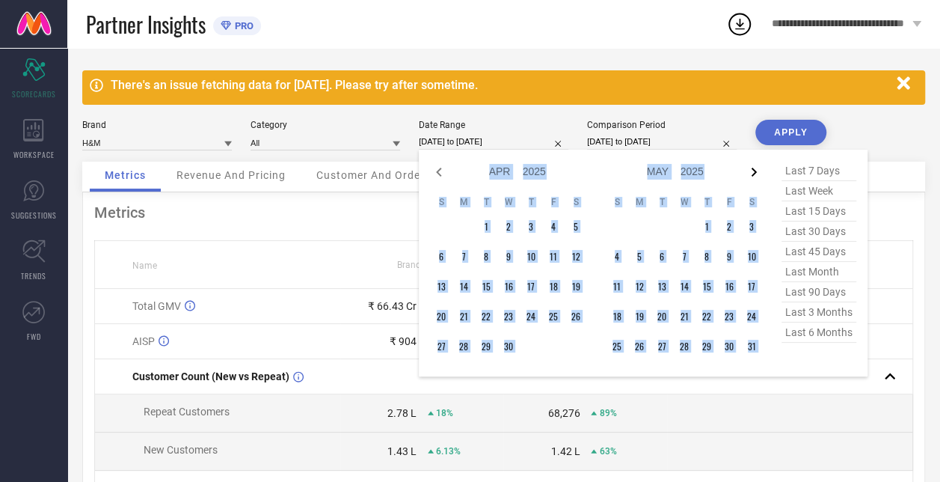
click at [754, 168] on icon at bounding box center [754, 172] width 18 height 18
select select "4"
select select "2025"
select select "5"
select select "2025"
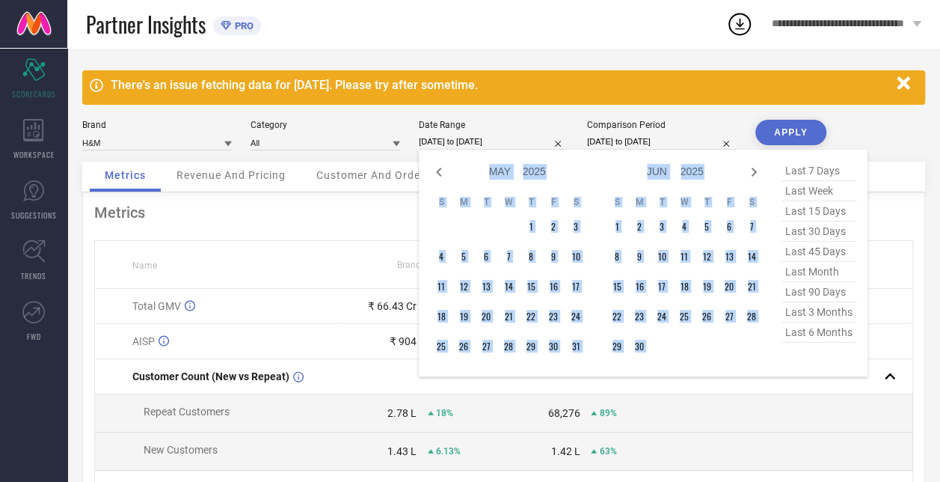
click at [754, 168] on icon at bounding box center [754, 172] width 18 height 18
select select "5"
select select "2025"
select select "6"
select select "2025"
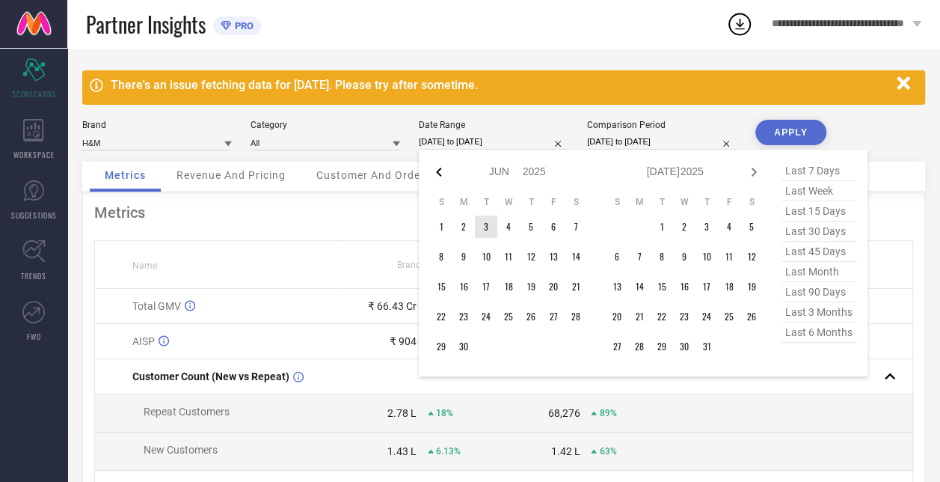
click at [442, 175] on icon at bounding box center [439, 172] width 18 height 18
select select "4"
select select "2025"
select select "5"
select select "2025"
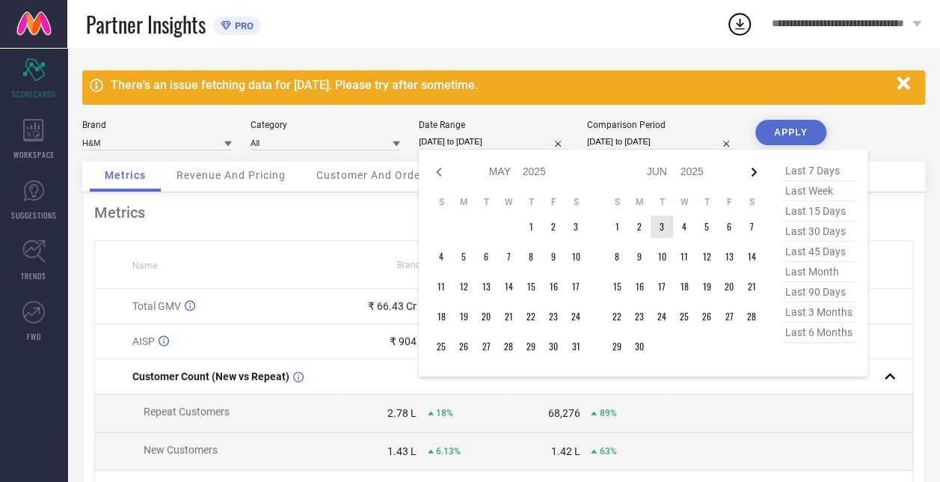
click at [754, 172] on icon at bounding box center [754, 172] width 18 height 18
select select "5"
select select "2025"
select select "6"
select select "2025"
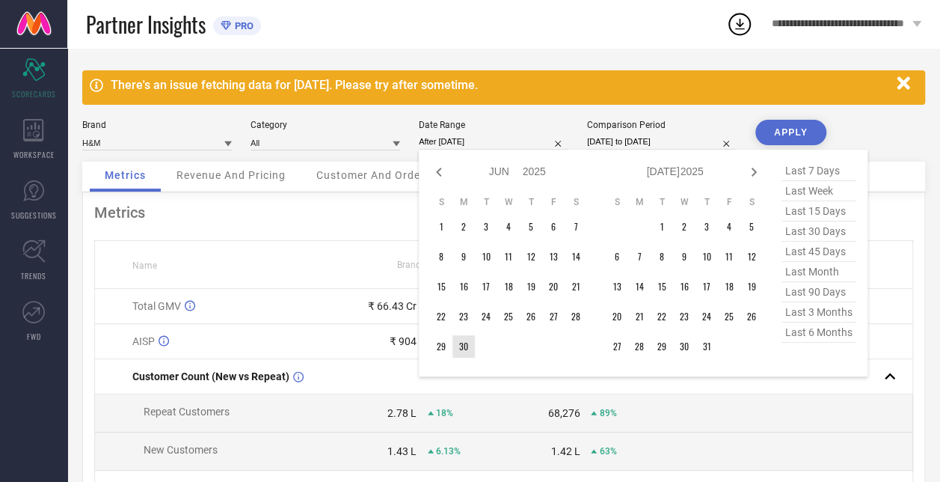
click at [465, 352] on td "30" at bounding box center [464, 346] width 22 height 22
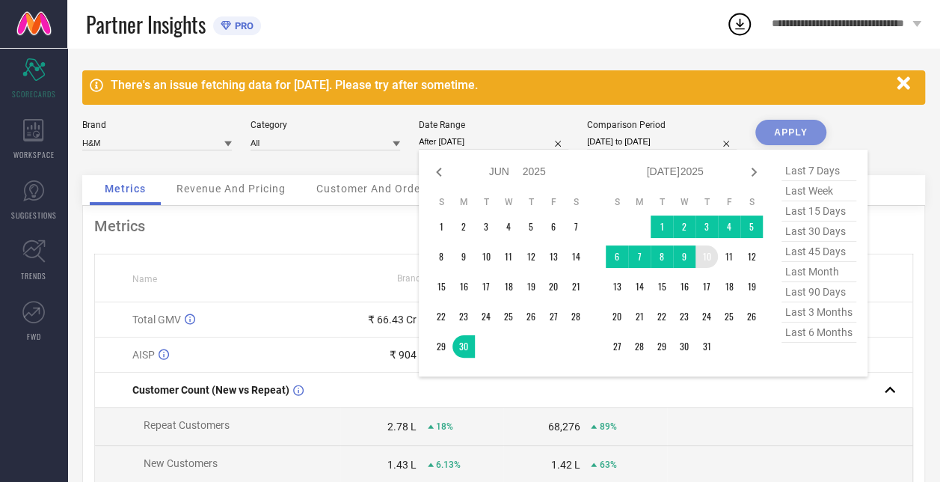
type input "[DATE] to [DATE]"
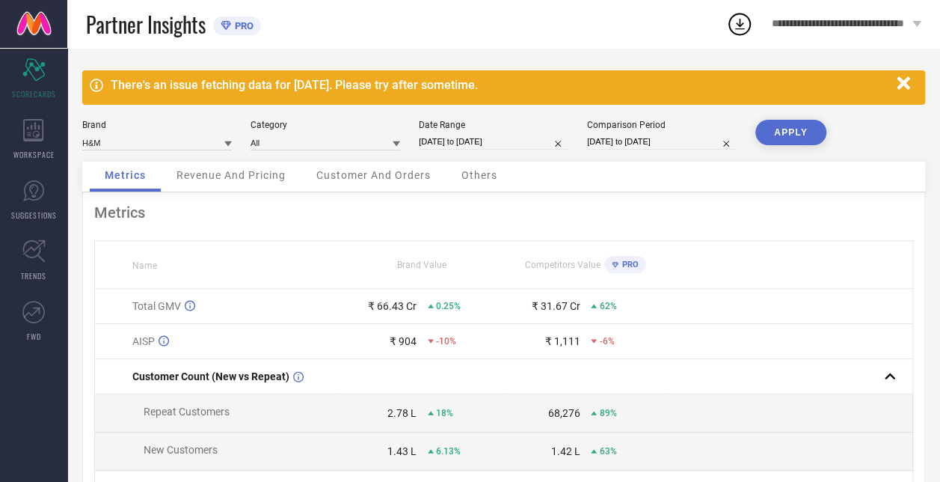
click at [798, 135] on button "APPLY" at bounding box center [791, 132] width 71 height 25
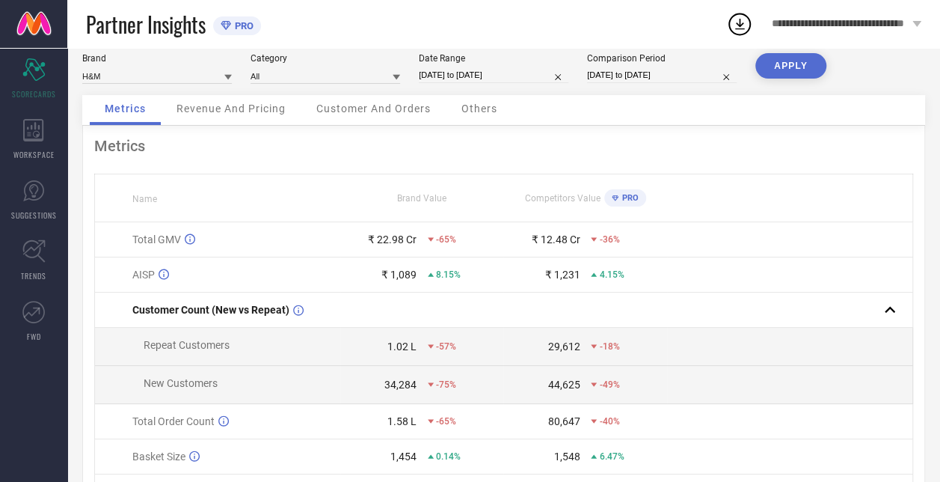
scroll to position [20, 0]
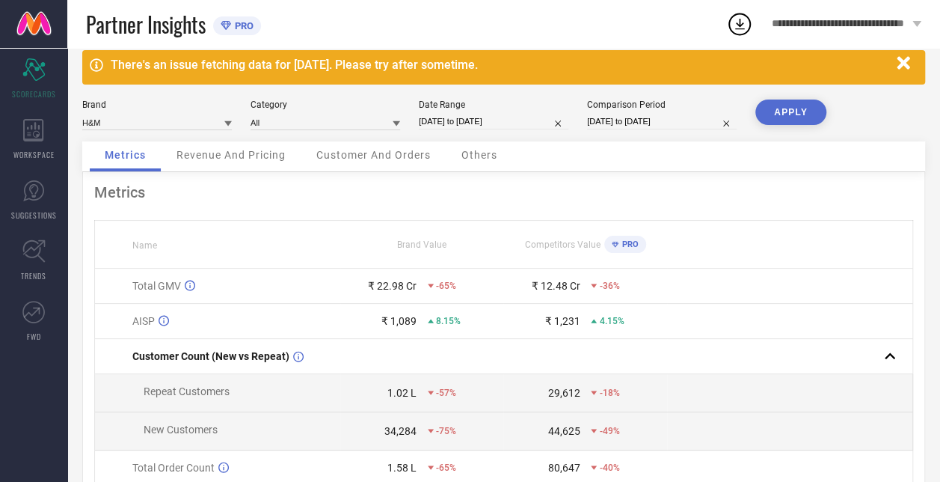
click at [483, 120] on input "[DATE] to [DATE]" at bounding box center [494, 122] width 150 height 16
select select "5"
select select "2025"
select select "6"
select select "2025"
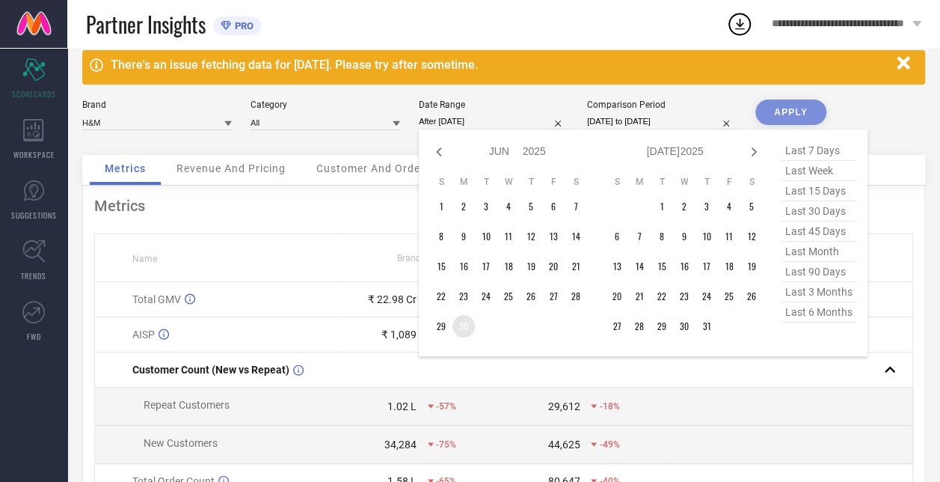
click at [463, 322] on td "30" at bounding box center [464, 326] width 22 height 22
type input "[DATE] to [DATE]"
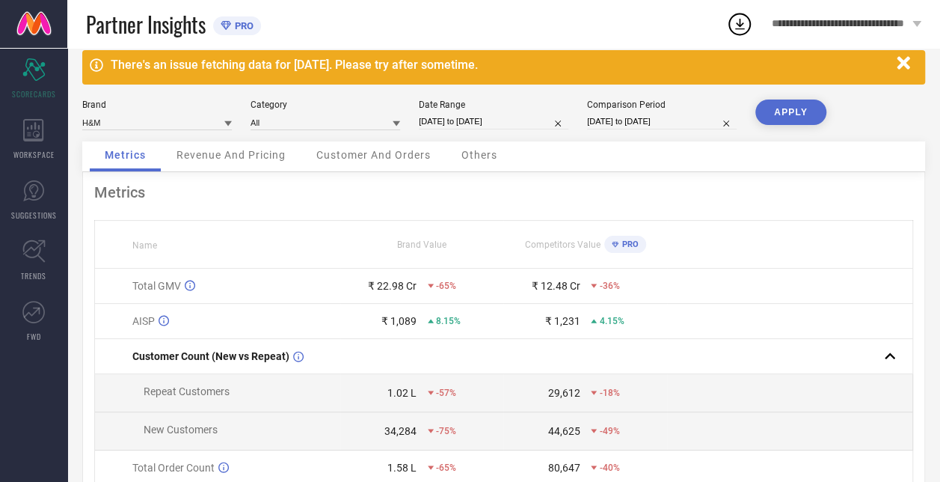
click at [792, 114] on button "APPLY" at bounding box center [791, 112] width 71 height 25
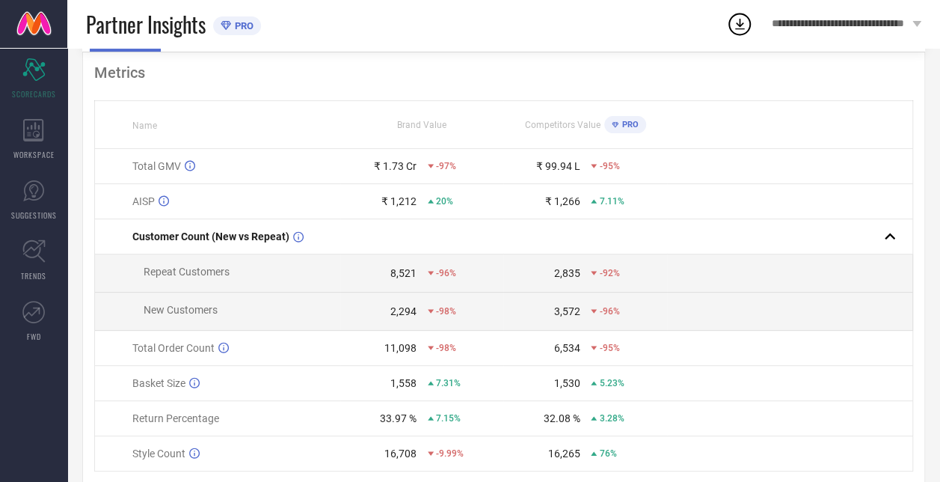
scroll to position [0, 0]
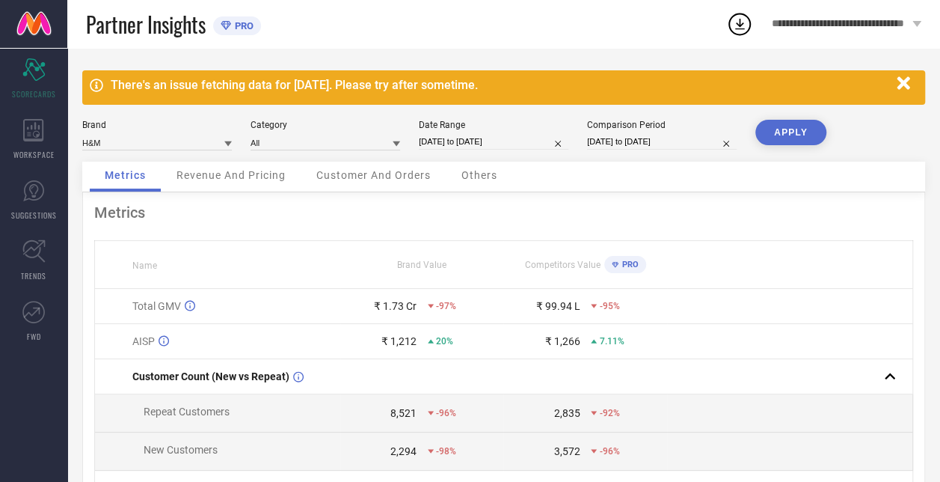
click at [495, 141] on input "[DATE] to [DATE]" at bounding box center [494, 142] width 150 height 16
select select "5"
select select "2025"
select select "6"
select select "2025"
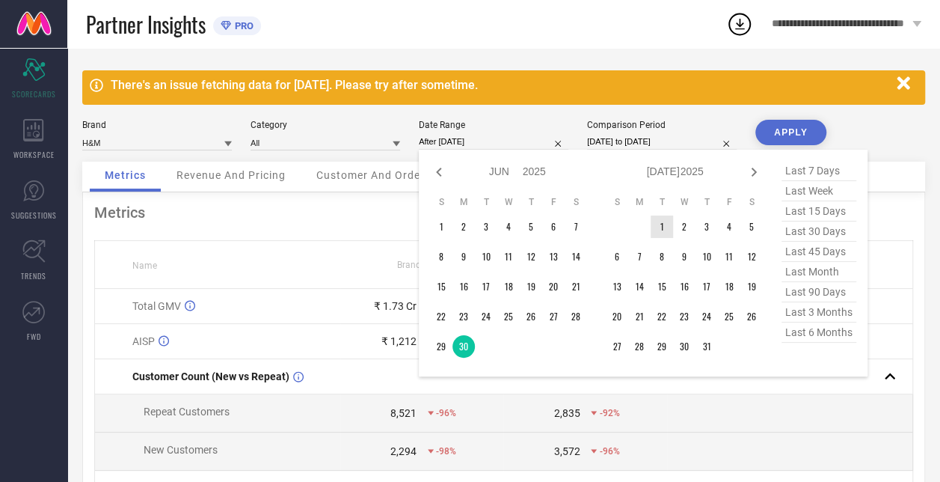
click at [663, 229] on td "1" at bounding box center [662, 226] width 22 height 22
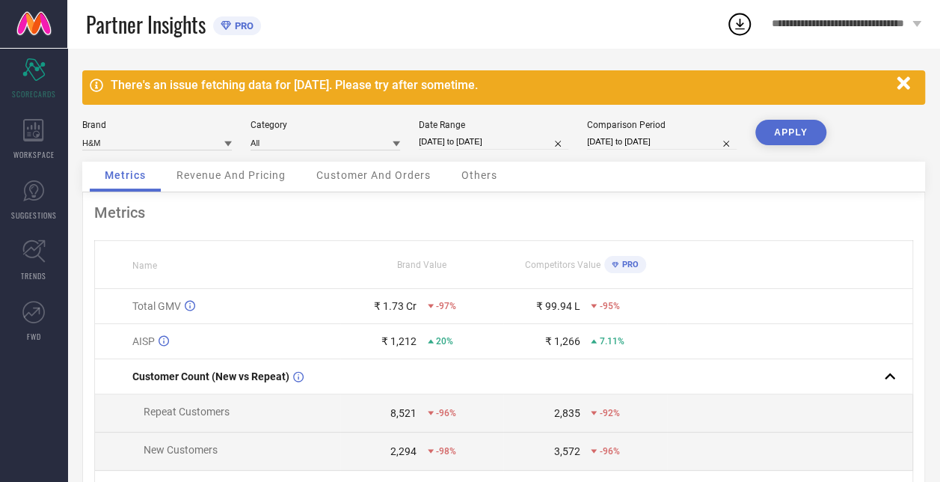
click at [785, 137] on button "APPLY" at bounding box center [791, 132] width 71 height 25
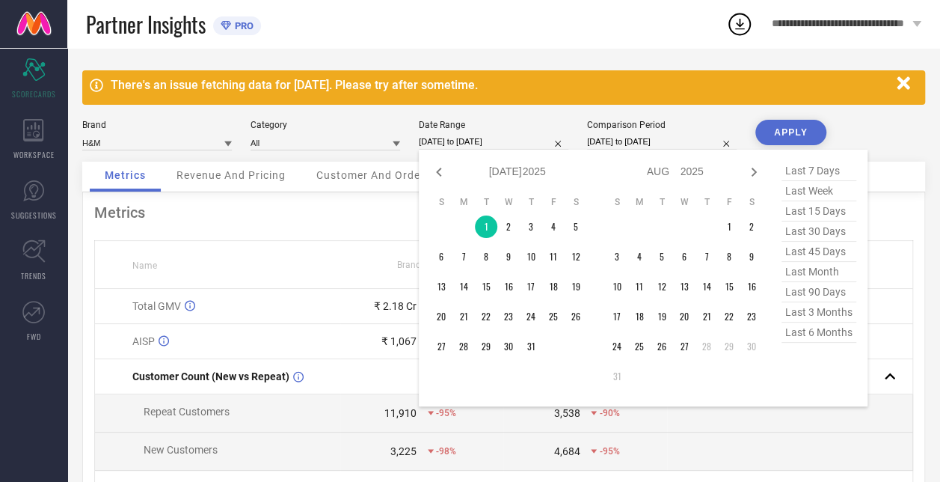
click at [471, 141] on input "[DATE] to [DATE]" at bounding box center [494, 142] width 150 height 16
click at [441, 173] on icon at bounding box center [439, 172] width 18 height 18
click at [440, 174] on icon at bounding box center [439, 172] width 18 height 18
click at [753, 168] on icon at bounding box center [754, 172] width 18 height 18
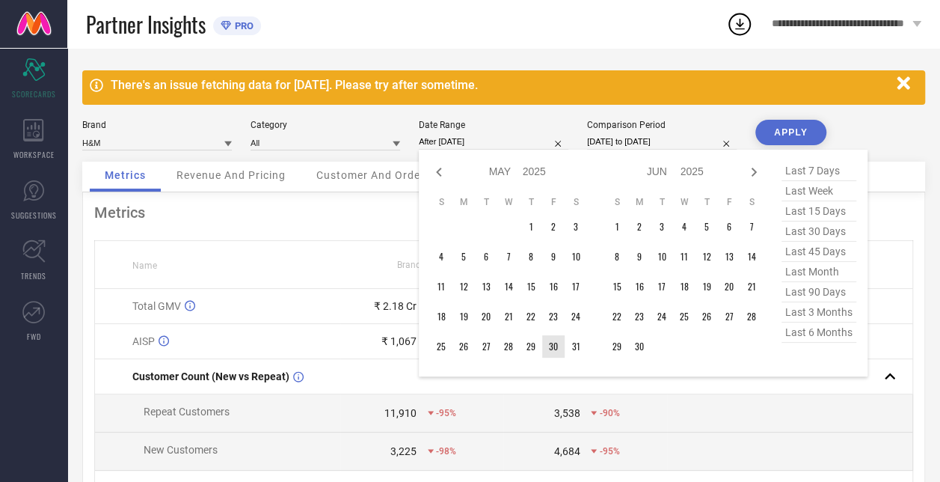
click at [557, 352] on td "30" at bounding box center [553, 346] width 22 height 22
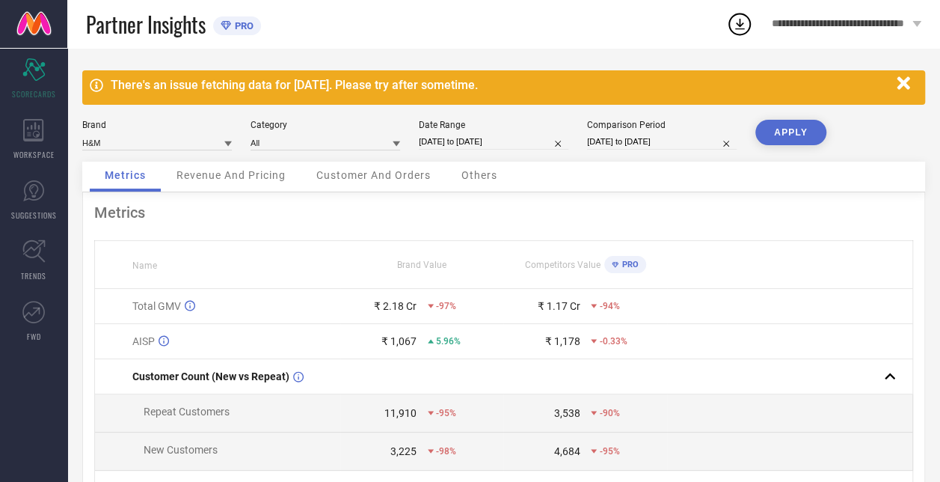
click at [780, 129] on button "APPLY" at bounding box center [791, 132] width 71 height 25
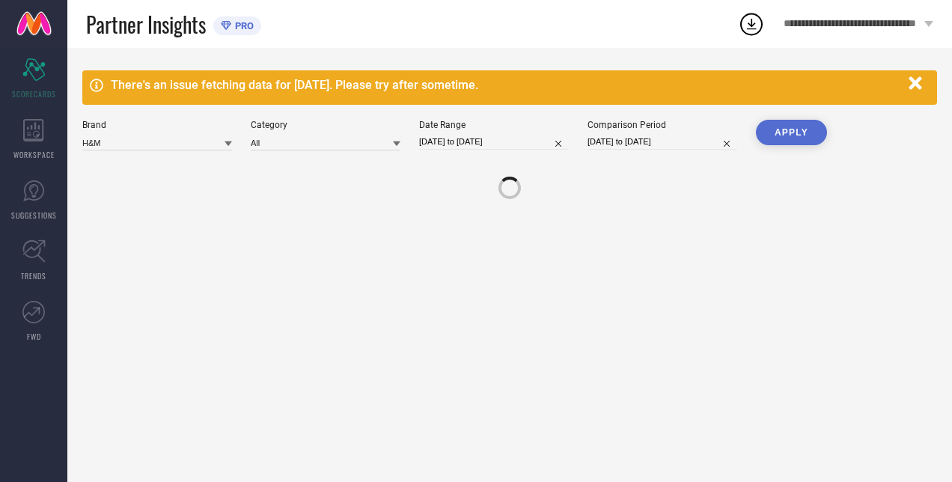
click at [780, 129] on button "APPLY" at bounding box center [791, 132] width 71 height 25
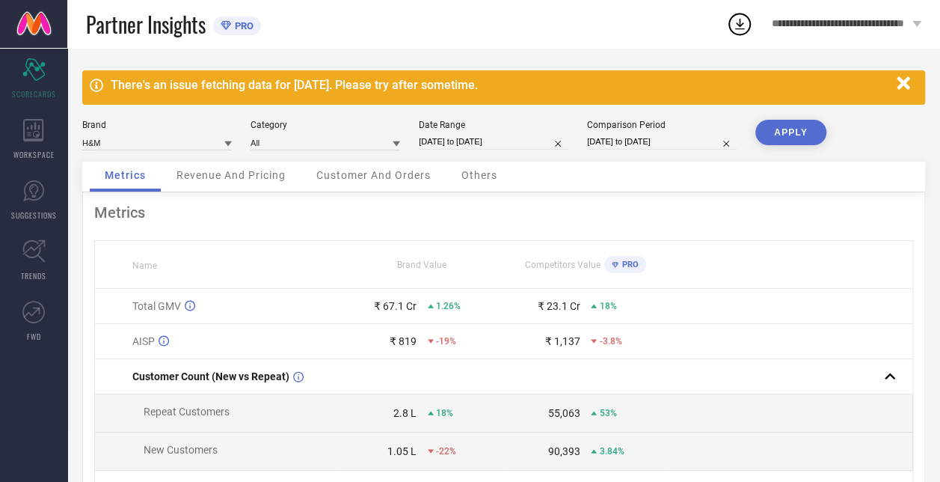
click at [482, 138] on input "[DATE] to [DATE]" at bounding box center [494, 142] width 150 height 16
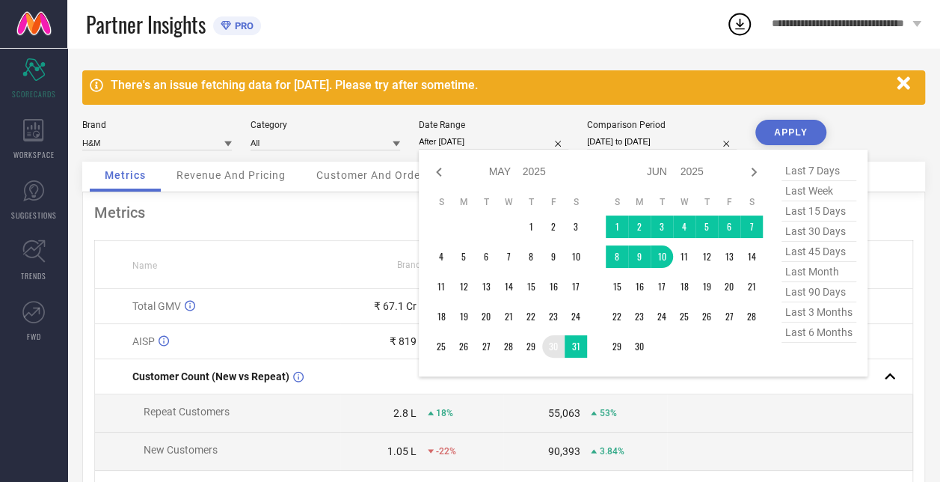
click at [551, 349] on td "30" at bounding box center [553, 346] width 22 height 22
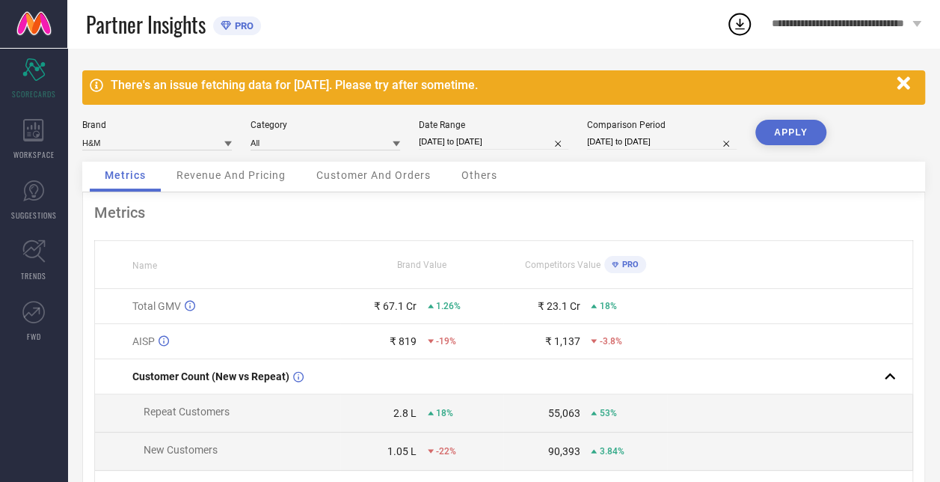
click at [792, 128] on button "APPLY" at bounding box center [791, 132] width 71 height 25
click at [496, 141] on input "[DATE] to [DATE]" at bounding box center [494, 142] width 150 height 16
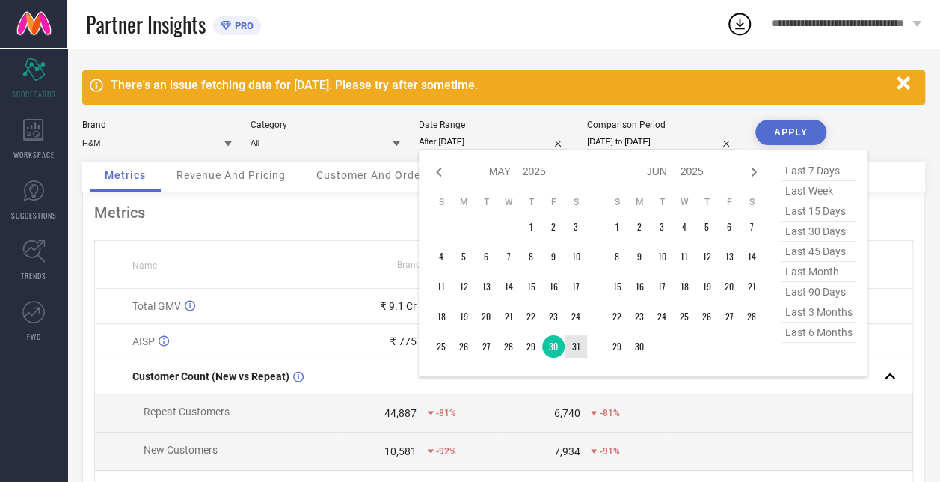
click at [577, 349] on td "31" at bounding box center [576, 346] width 22 height 22
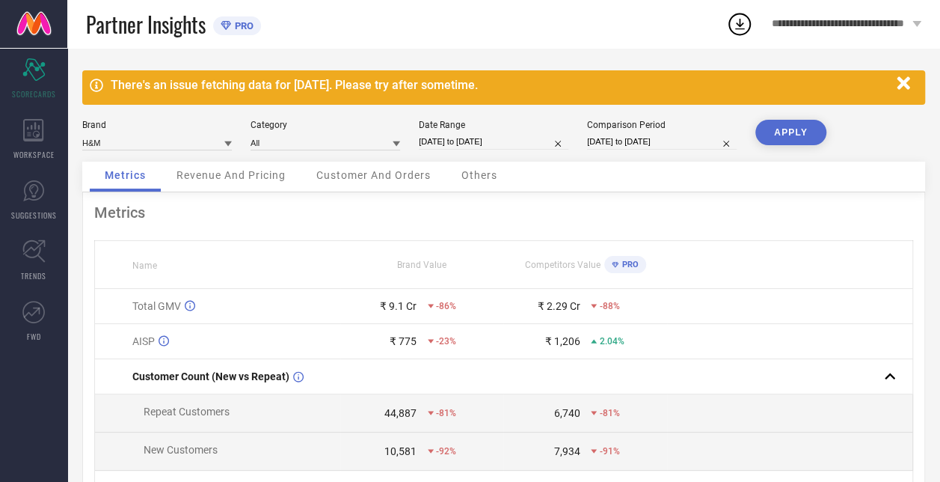
click at [822, 126] on button "APPLY" at bounding box center [791, 132] width 71 height 25
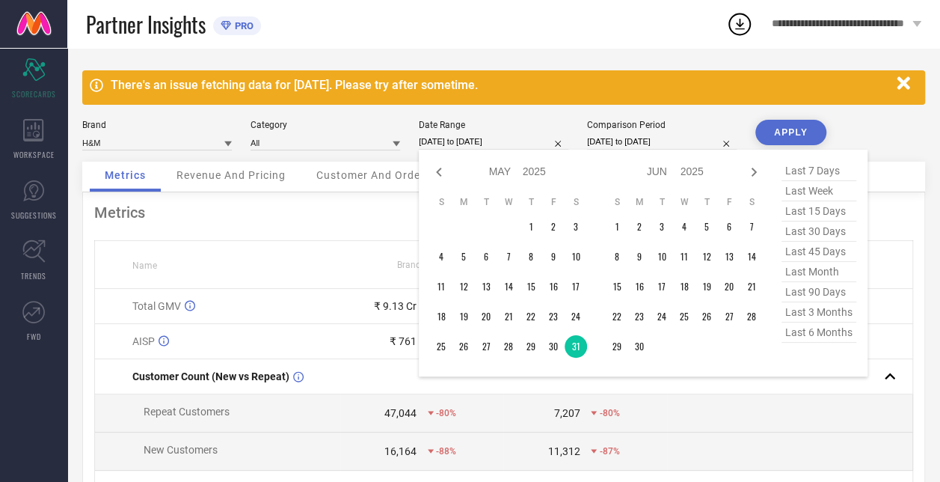
click at [484, 140] on input "[DATE] to [DATE]" at bounding box center [494, 142] width 150 height 16
click at [619, 226] on td "1" at bounding box center [617, 226] width 22 height 22
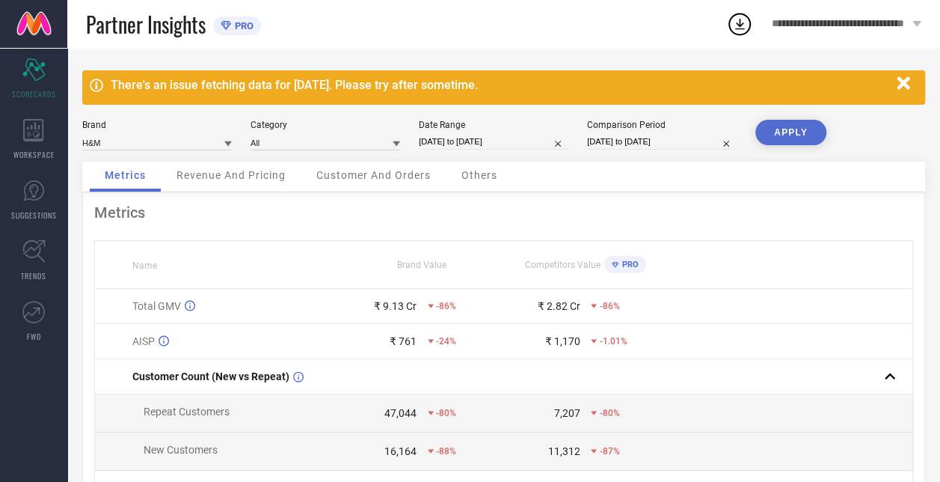
click at [792, 133] on button "APPLY" at bounding box center [791, 132] width 71 height 25
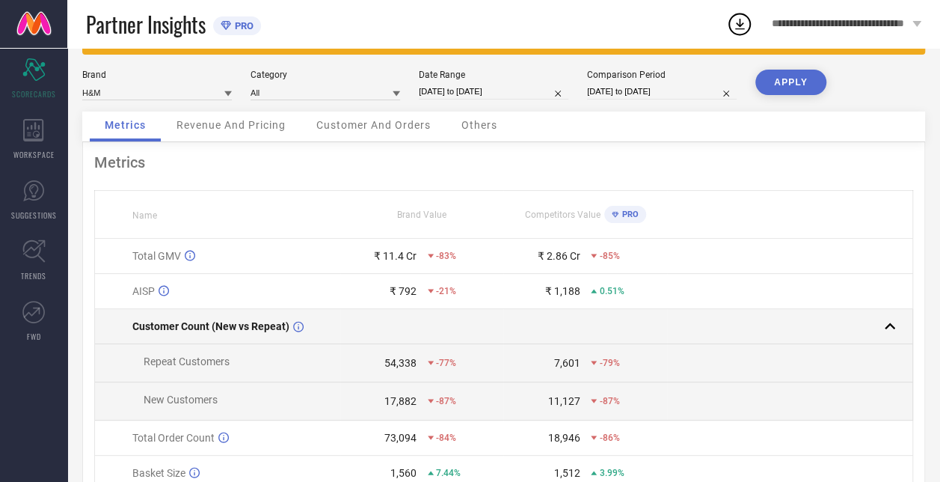
scroll to position [51, 0]
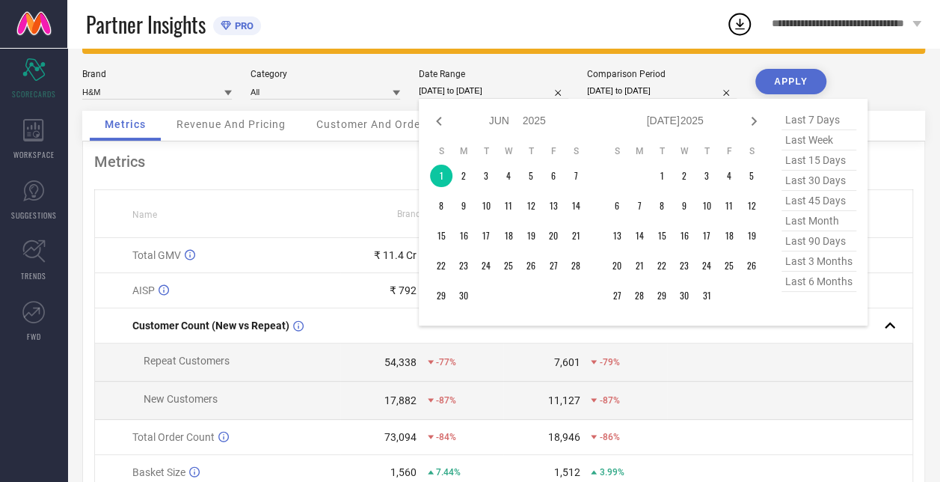
click at [503, 87] on input "[DATE] to [DATE]" at bounding box center [494, 91] width 150 height 16
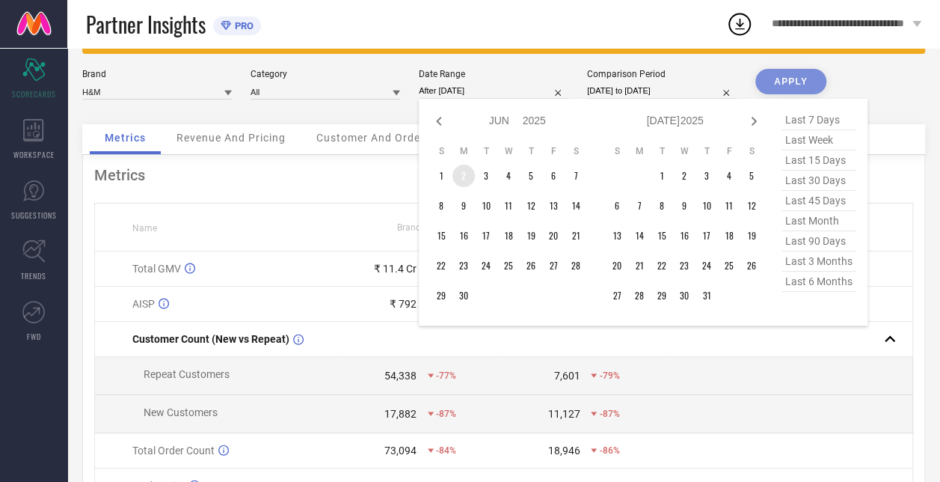
click at [467, 174] on td "2" at bounding box center [464, 176] width 22 height 22
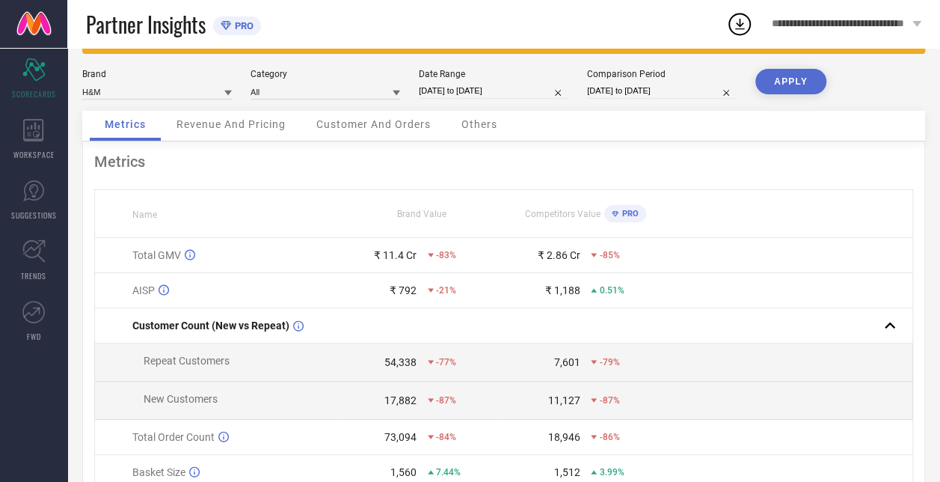
click at [793, 80] on button "APPLY" at bounding box center [791, 81] width 71 height 25
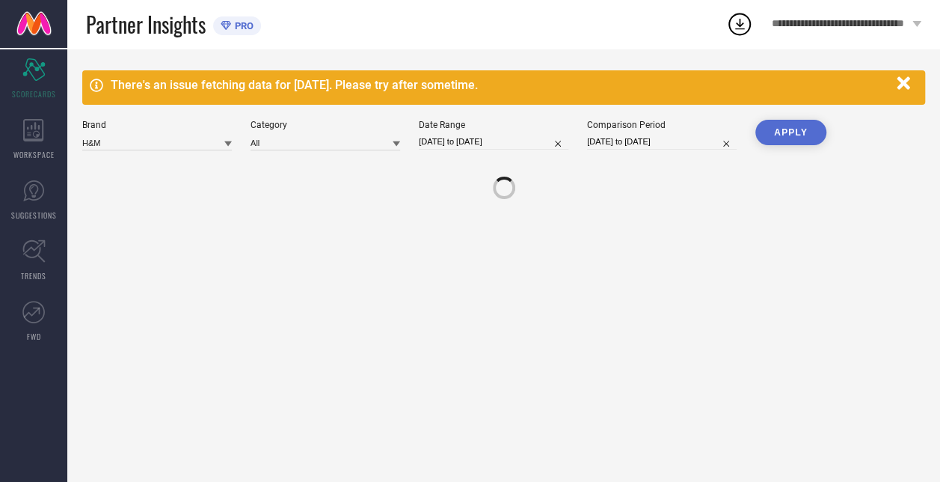
scroll to position [0, 0]
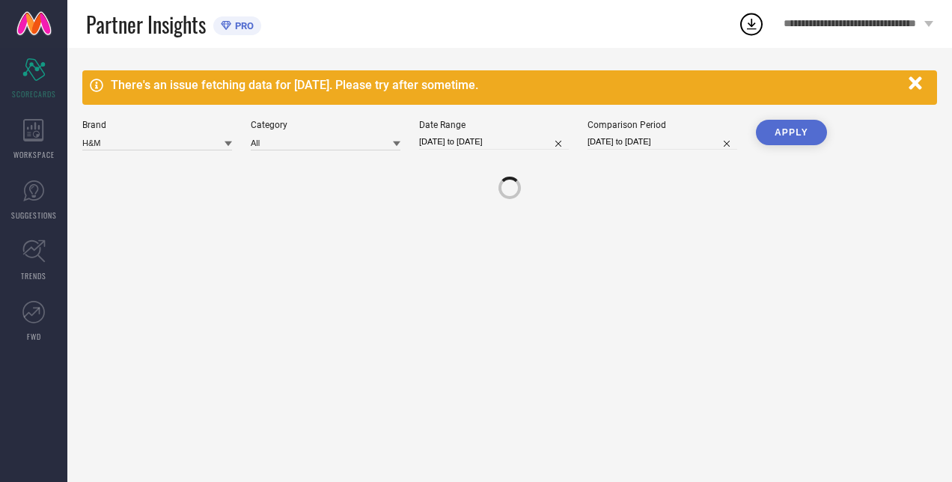
click at [793, 80] on div "There's an issue fetching data for [DATE]. Please try after sometime." at bounding box center [506, 85] width 790 height 14
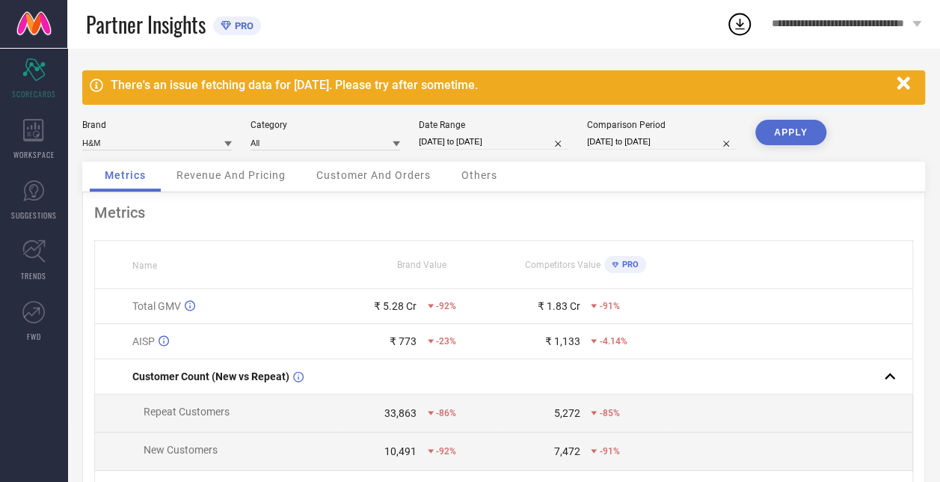
click at [478, 138] on input "[DATE] to [DATE]" at bounding box center [494, 142] width 150 height 16
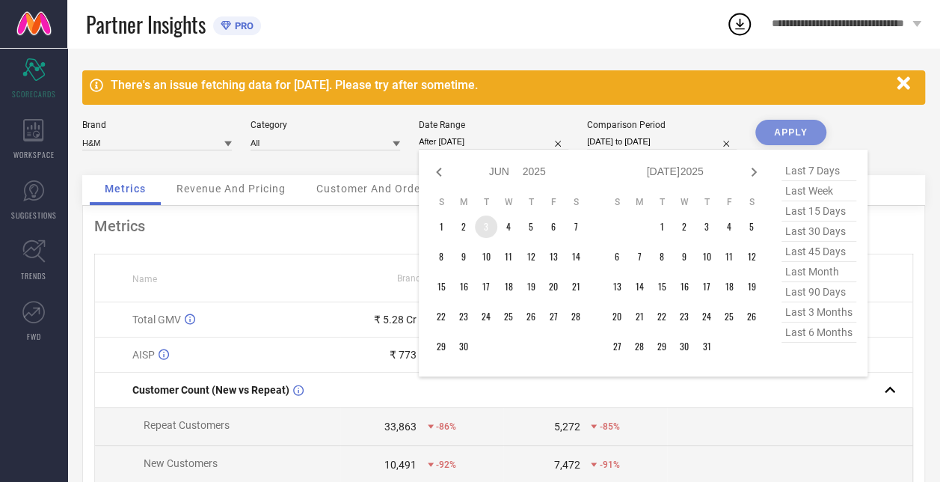
click at [491, 231] on td "3" at bounding box center [486, 226] width 22 height 22
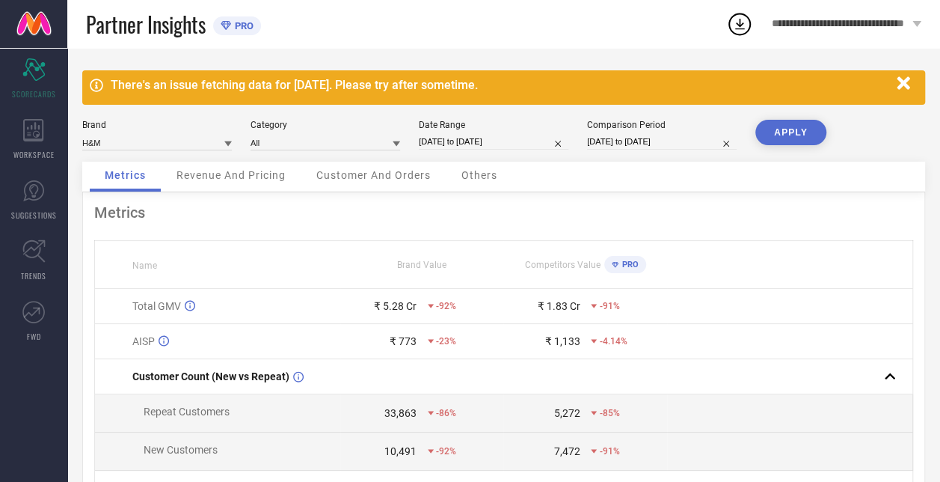
click at [829, 125] on div "Brand H&M Category All Date Range [DATE] to [DATE] Comparison Period [DATE] to …" at bounding box center [503, 141] width 843 height 42
click at [788, 136] on button "APPLY" at bounding box center [791, 132] width 71 height 25
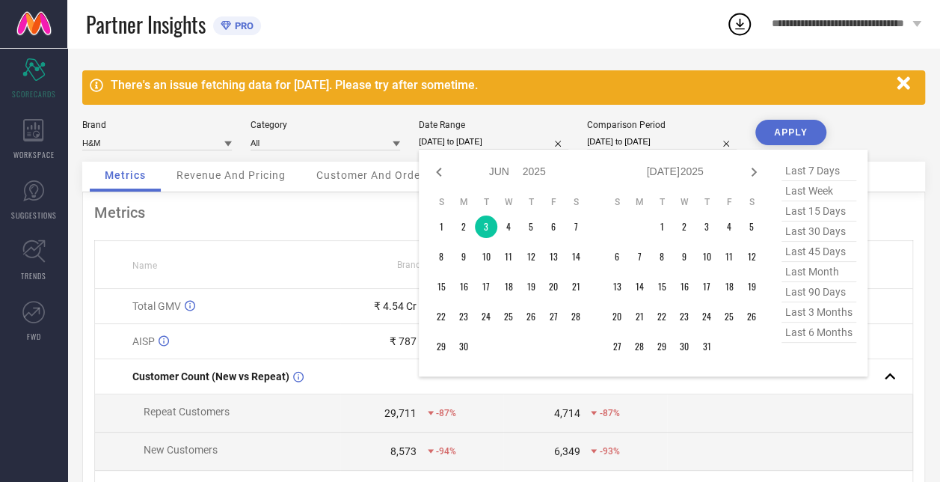
click at [480, 142] on input "[DATE] to [DATE]" at bounding box center [494, 142] width 150 height 16
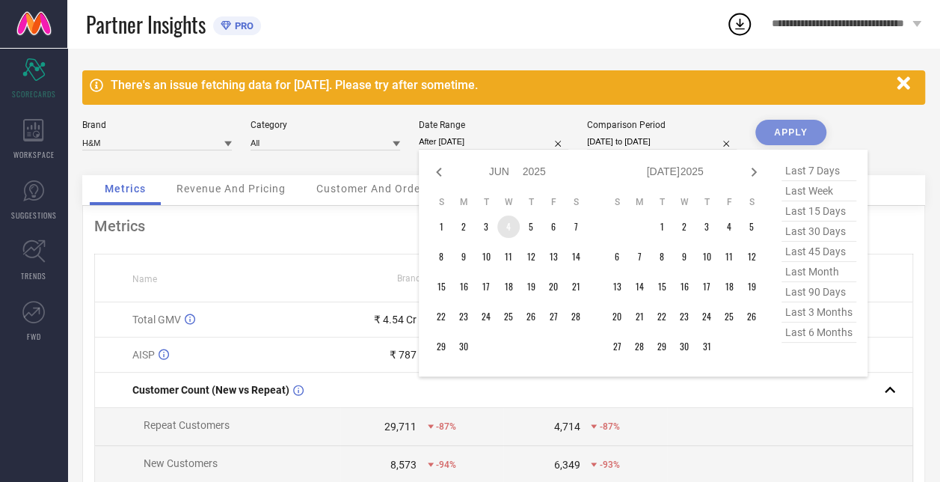
click at [505, 227] on td "4" at bounding box center [509, 226] width 22 height 22
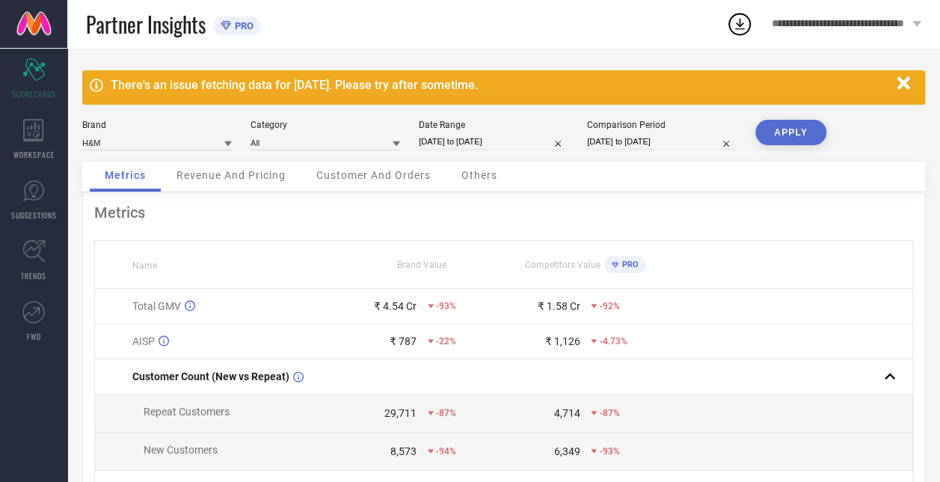
click at [793, 125] on button "APPLY" at bounding box center [791, 132] width 71 height 25
click at [501, 136] on input "[DATE] to [DATE]" at bounding box center [494, 142] width 150 height 16
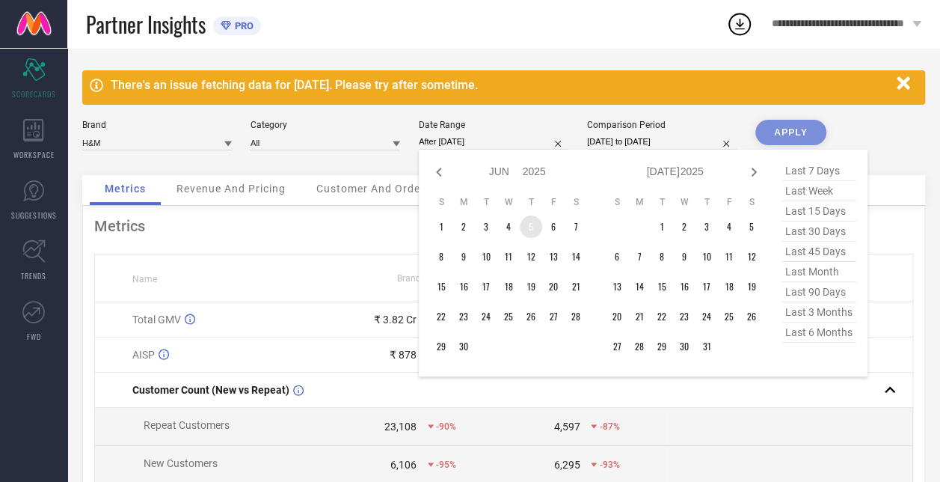
click at [533, 224] on td "5" at bounding box center [531, 226] width 22 height 22
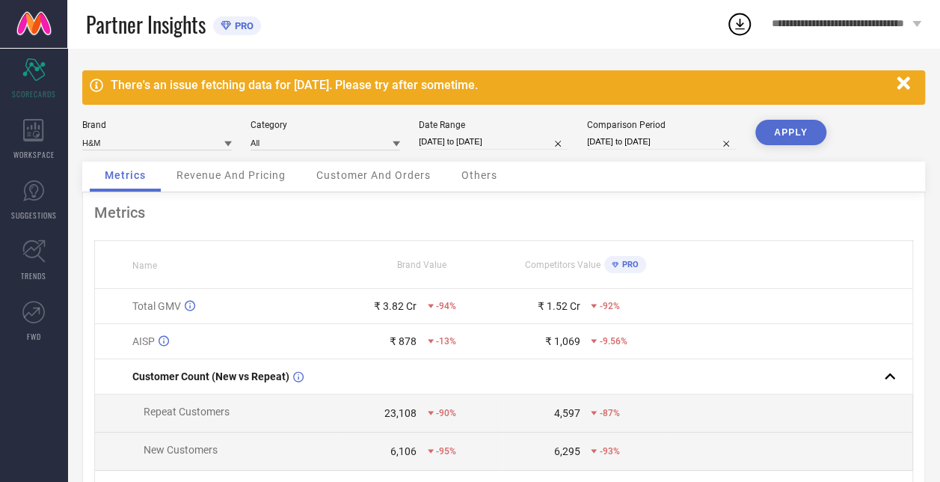
click at [786, 132] on button "APPLY" at bounding box center [791, 132] width 71 height 25
click at [521, 144] on input "[DATE] to [DATE]" at bounding box center [494, 142] width 150 height 16
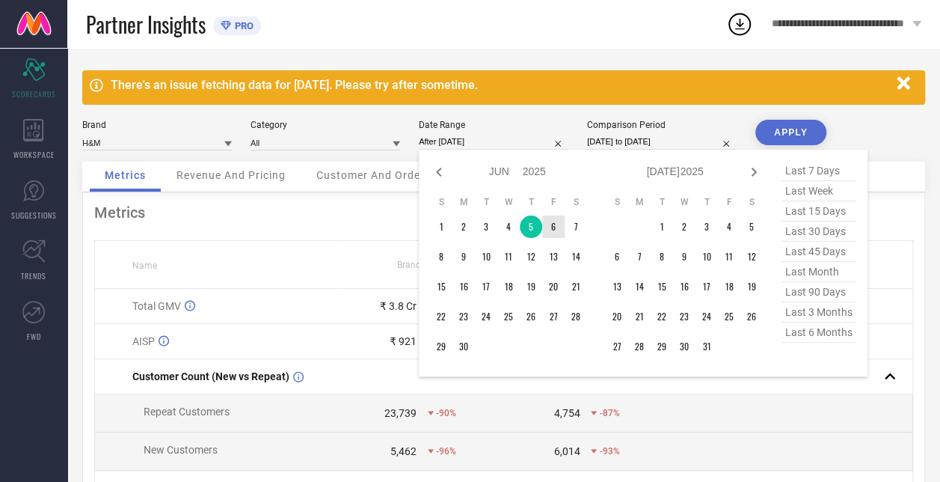
click at [557, 233] on td "6" at bounding box center [553, 226] width 22 height 22
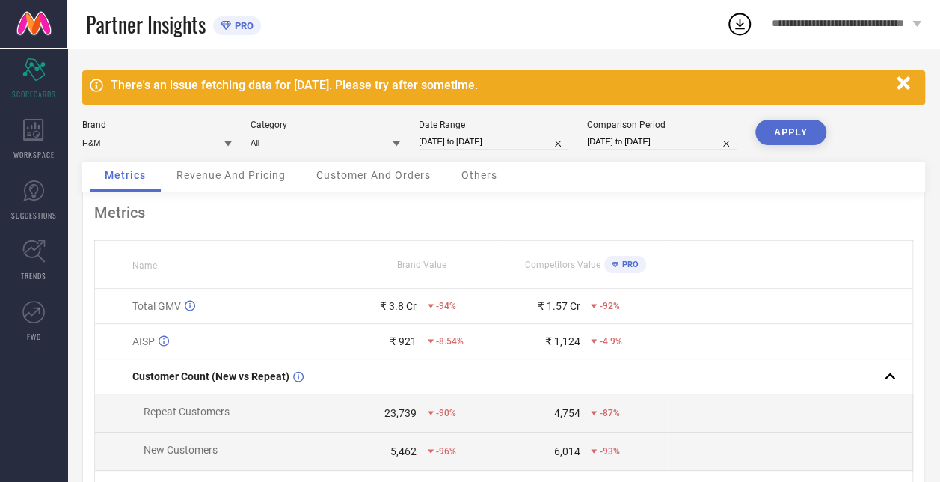
click at [786, 136] on button "APPLY" at bounding box center [791, 132] width 71 height 25
click at [495, 143] on input "[DATE] to [DATE]" at bounding box center [494, 142] width 150 height 16
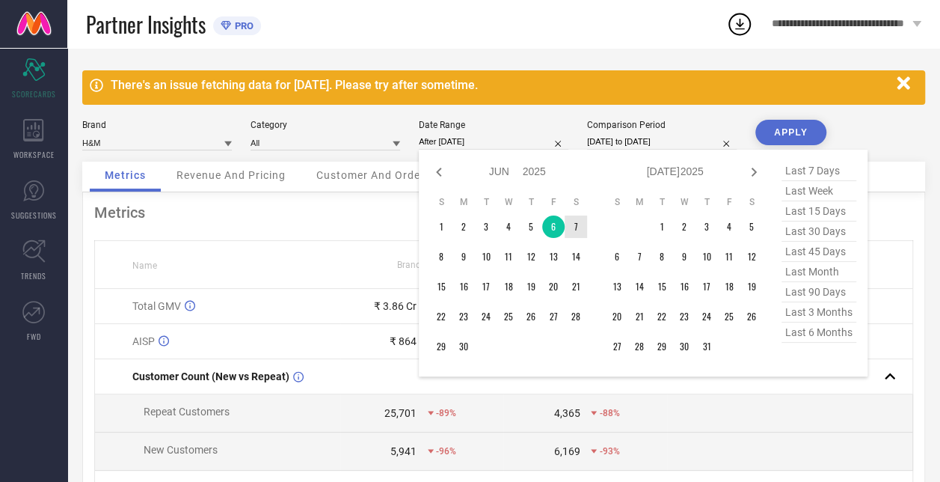
click at [575, 220] on td "7" at bounding box center [576, 226] width 22 height 22
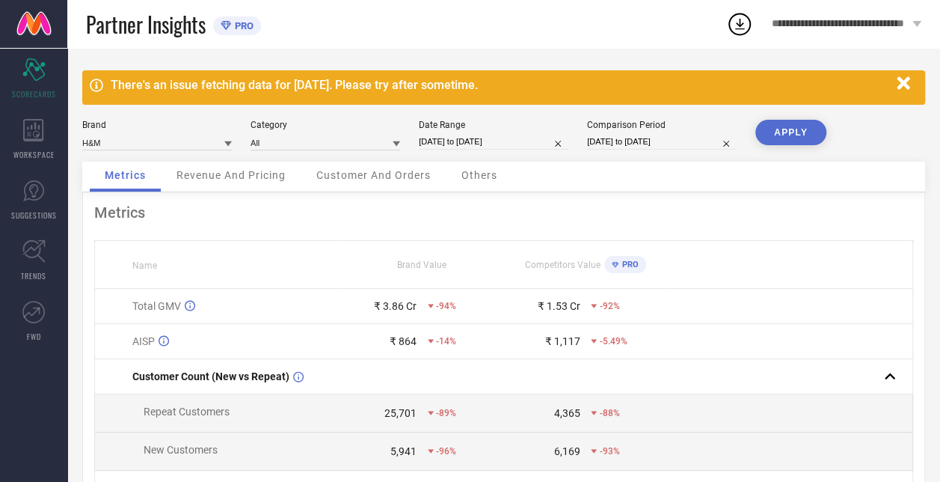
click at [798, 122] on button "APPLY" at bounding box center [791, 132] width 71 height 25
click at [498, 135] on input "[DATE] to [DATE]" at bounding box center [494, 142] width 150 height 16
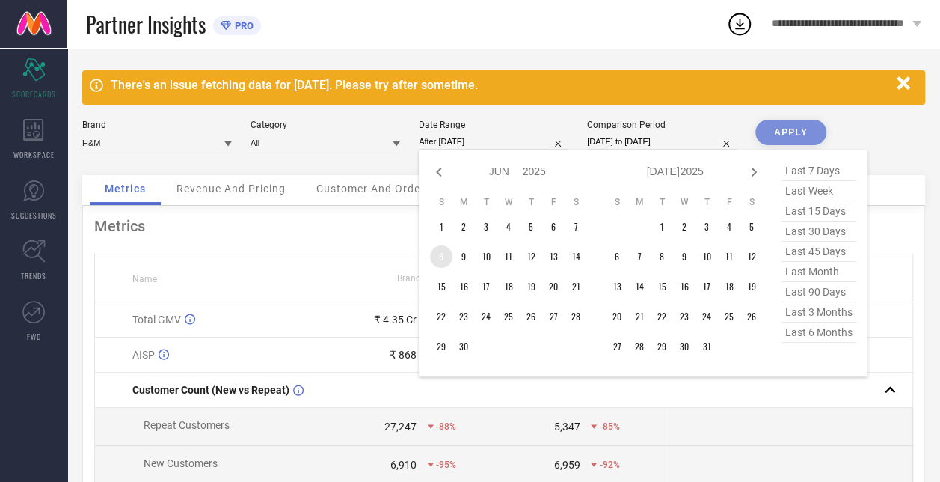
click at [444, 257] on td "8" at bounding box center [441, 256] width 22 height 22
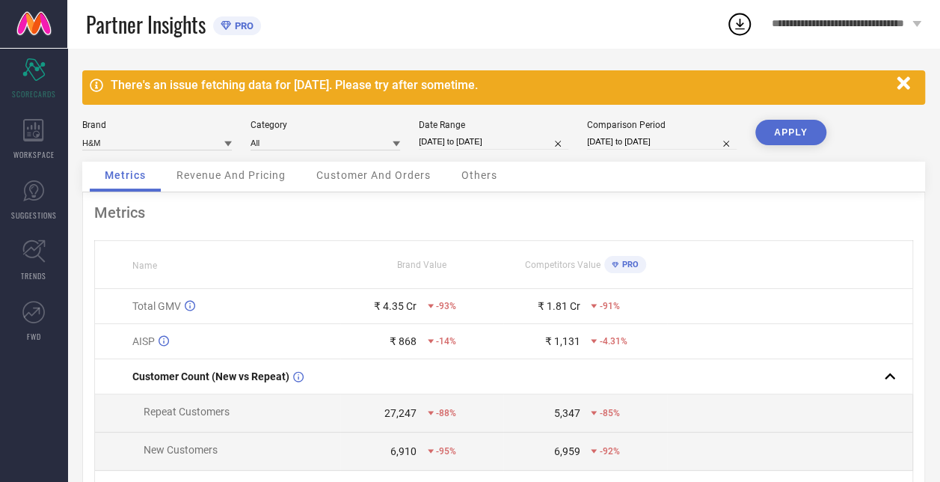
click at [807, 120] on button "APPLY" at bounding box center [791, 132] width 71 height 25
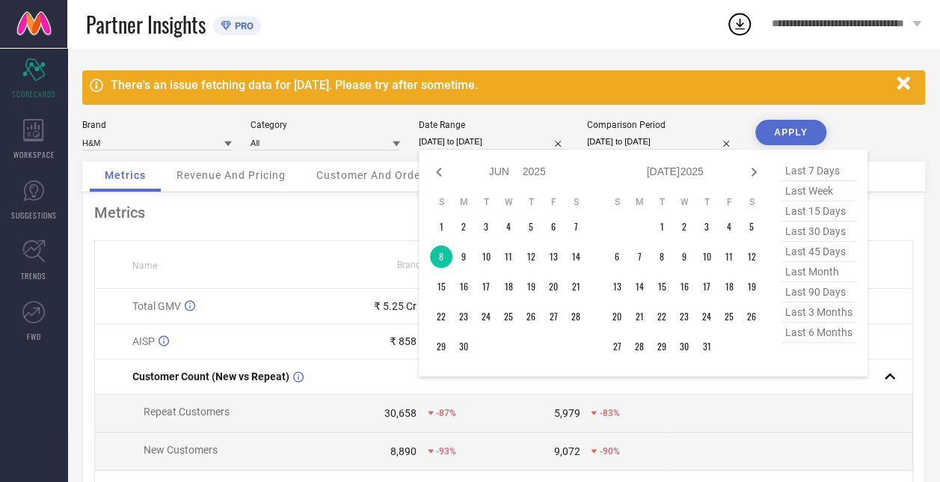
click at [492, 143] on input "[DATE] to [DATE]" at bounding box center [494, 142] width 150 height 16
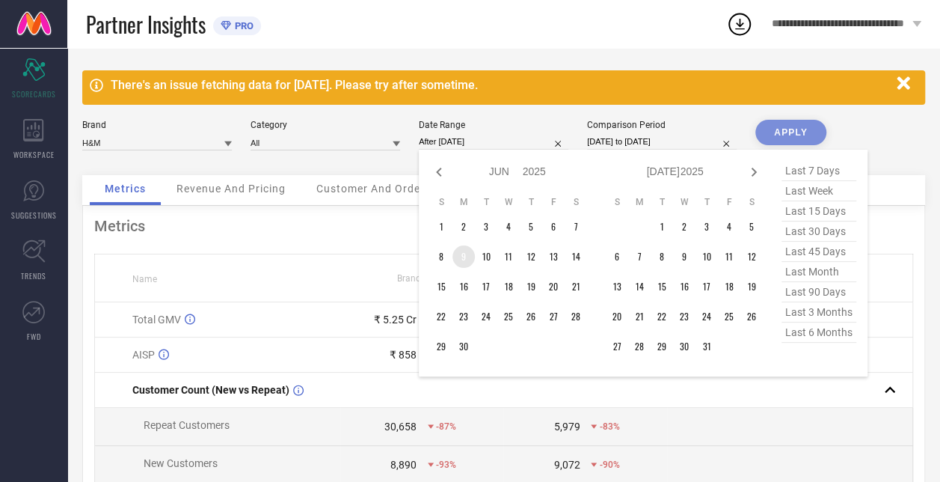
click at [465, 260] on td "9" at bounding box center [464, 256] width 22 height 22
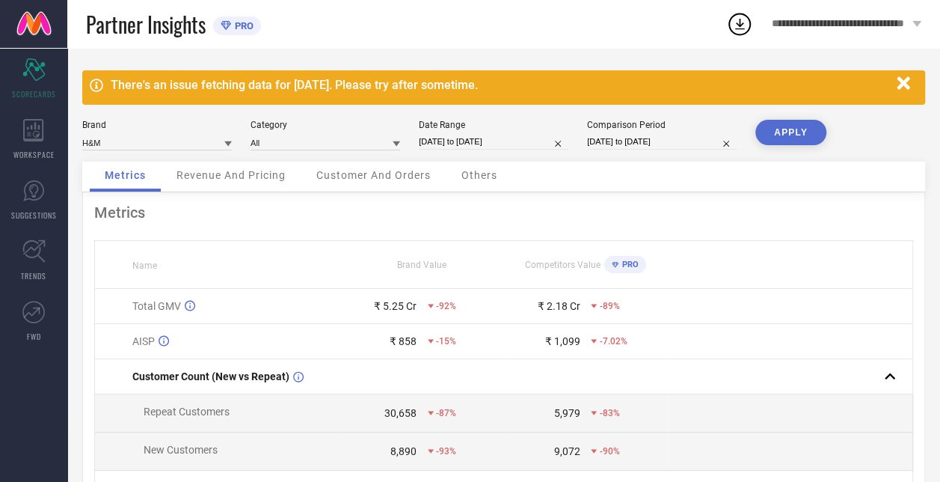
click at [784, 127] on button "APPLY" at bounding box center [791, 132] width 71 height 25
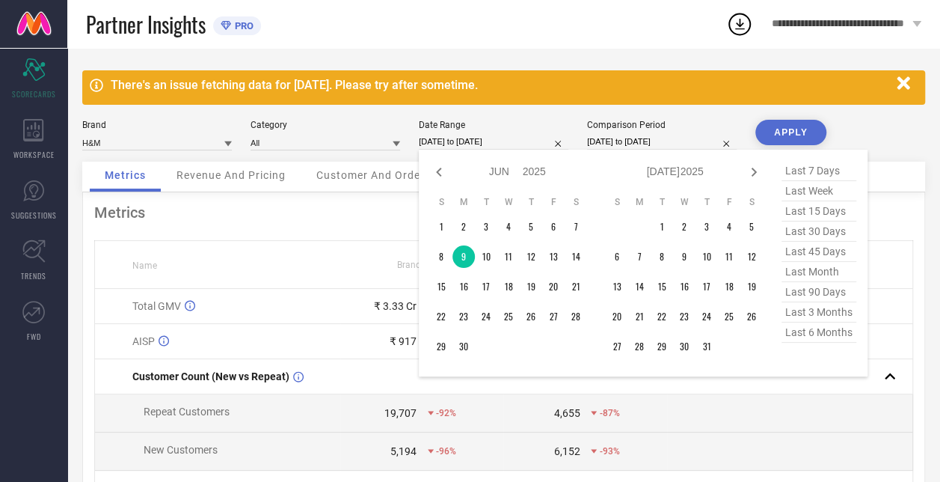
click at [459, 134] on input "[DATE] to [DATE]" at bounding box center [494, 142] width 150 height 16
click at [488, 256] on td "10" at bounding box center [486, 256] width 22 height 22
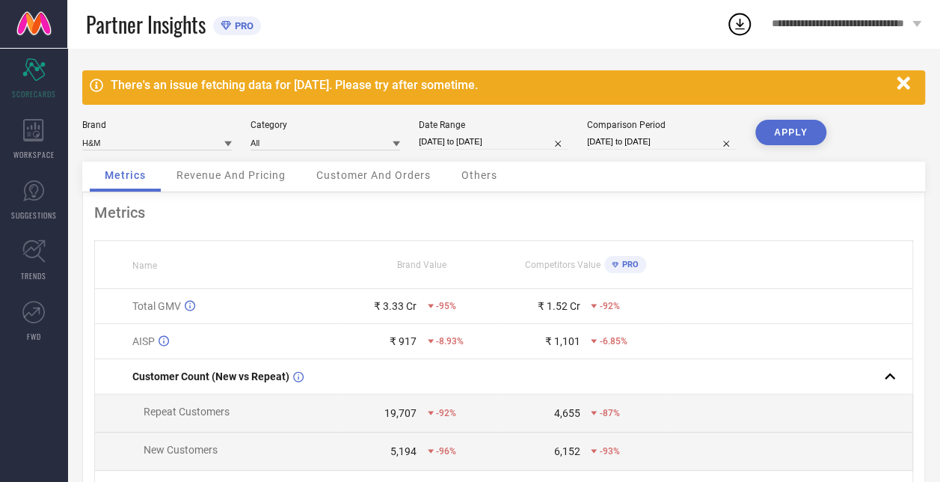
click at [784, 131] on button "APPLY" at bounding box center [791, 132] width 71 height 25
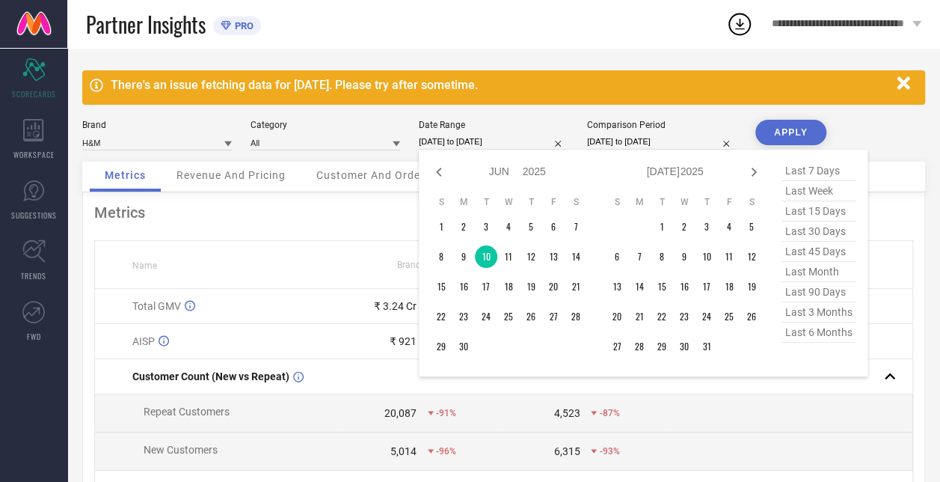
click at [462, 144] on input "[DATE] to [DATE]" at bounding box center [494, 142] width 150 height 16
click at [441, 172] on icon at bounding box center [439, 172] width 18 height 18
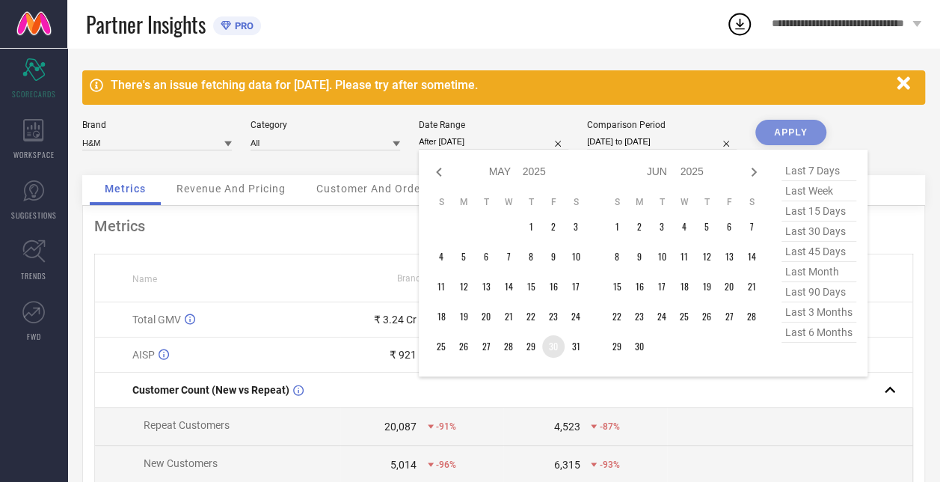
click at [555, 350] on td "30" at bounding box center [553, 346] width 22 height 22
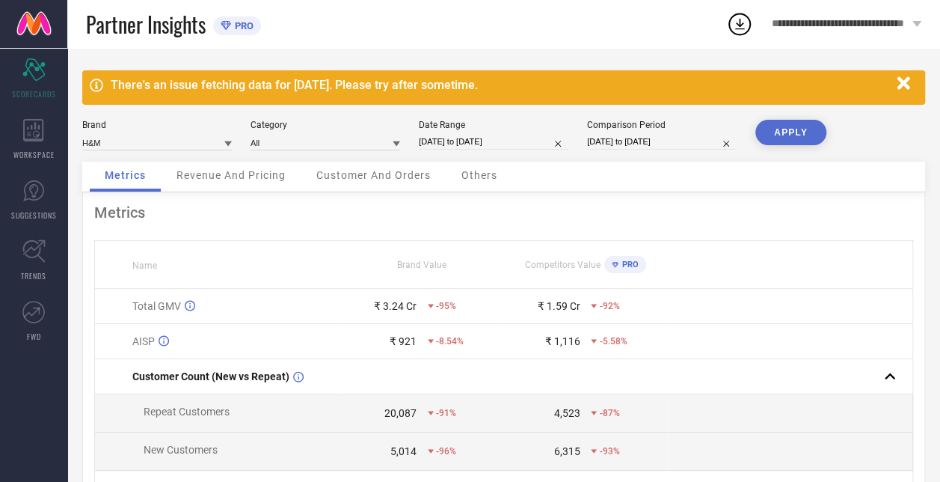
click at [789, 131] on button "APPLY" at bounding box center [791, 132] width 71 height 25
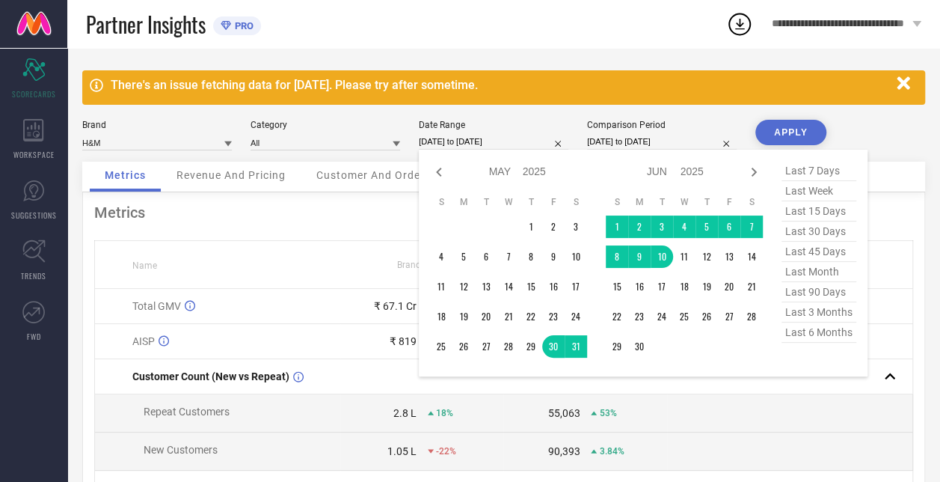
click at [486, 147] on input "[DATE] to [DATE]" at bounding box center [494, 142] width 150 height 16
click at [558, 346] on td "30" at bounding box center [553, 346] width 22 height 22
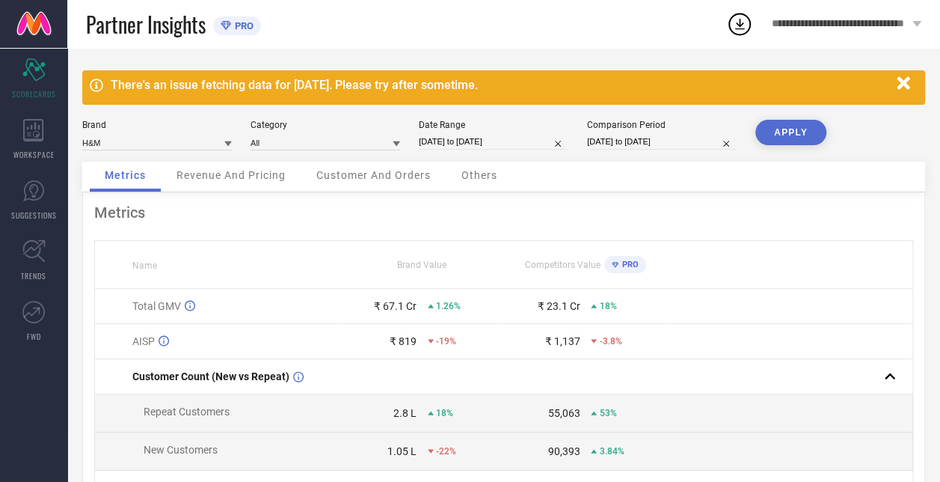
click at [781, 126] on button "APPLY" at bounding box center [791, 132] width 71 height 25
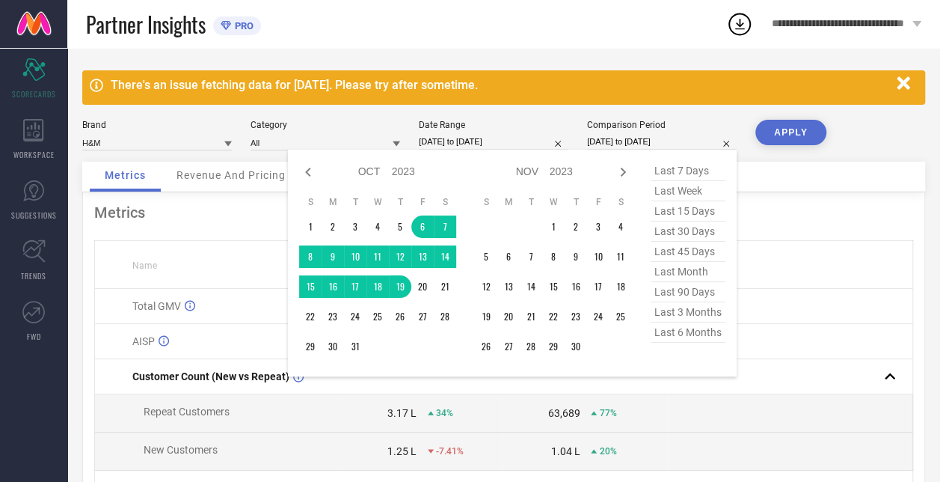
click at [624, 135] on input "[DATE] to [DATE]" at bounding box center [662, 142] width 150 height 16
click at [625, 173] on icon at bounding box center [623, 172] width 5 height 9
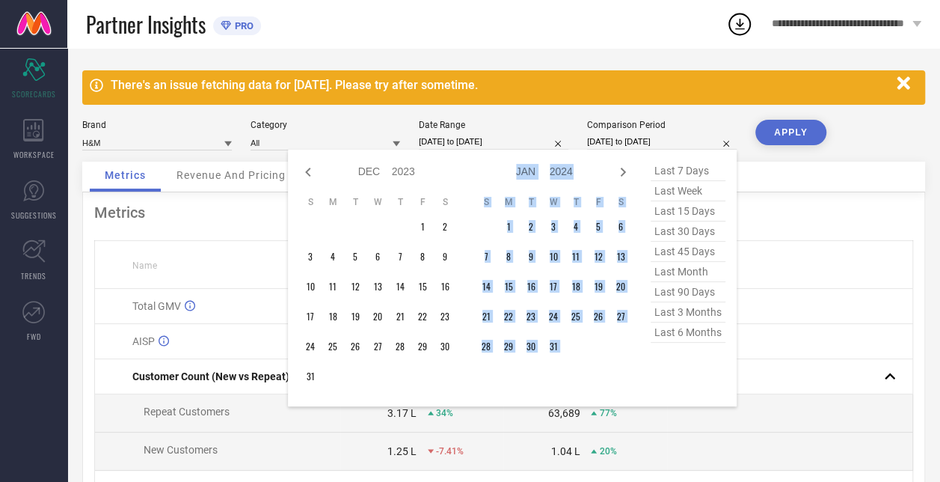
click at [625, 173] on icon at bounding box center [623, 172] width 5 height 9
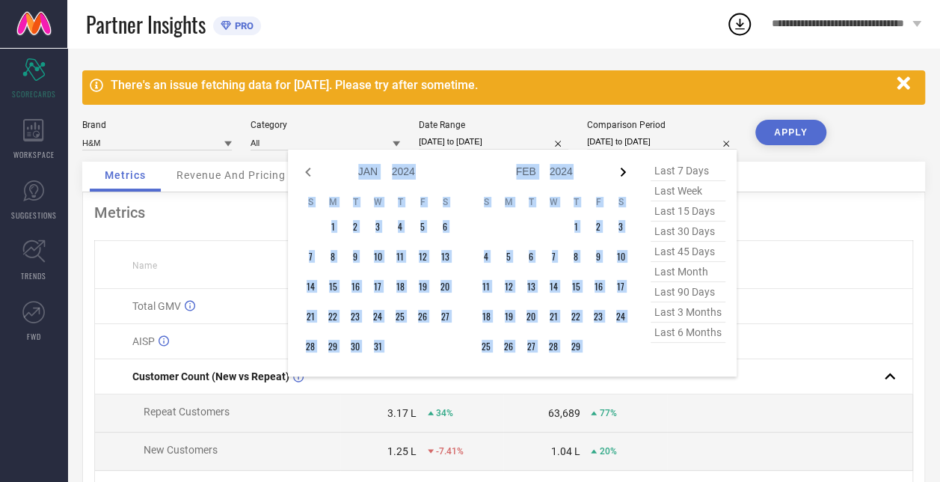
click at [625, 173] on icon at bounding box center [623, 172] width 5 height 9
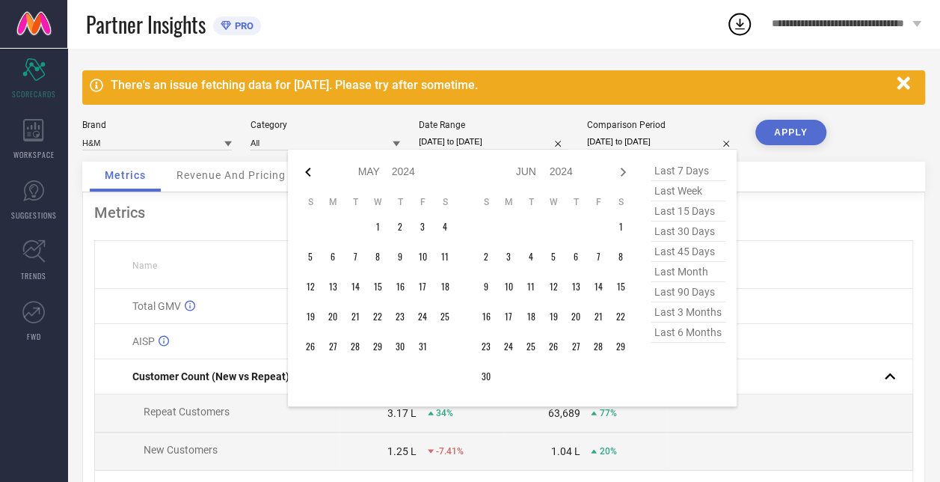
click at [308, 172] on icon at bounding box center [308, 172] width 18 height 18
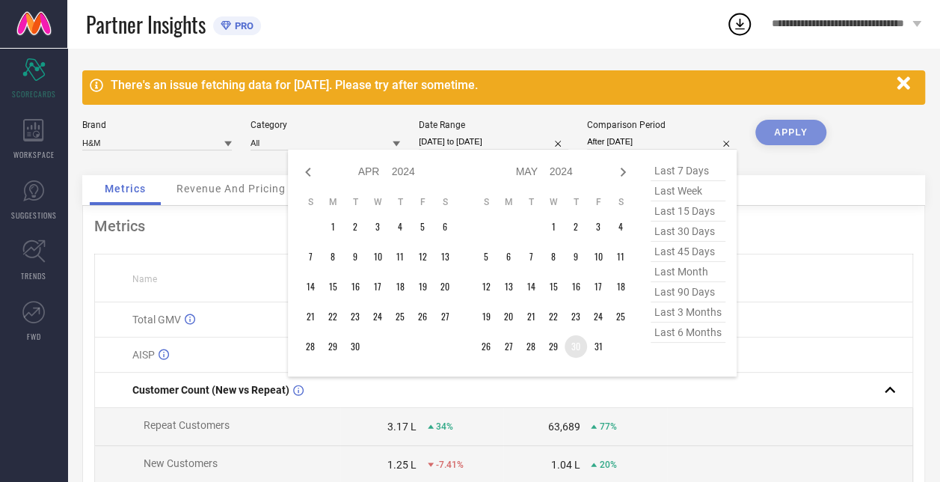
click at [581, 347] on td "30" at bounding box center [576, 346] width 22 height 22
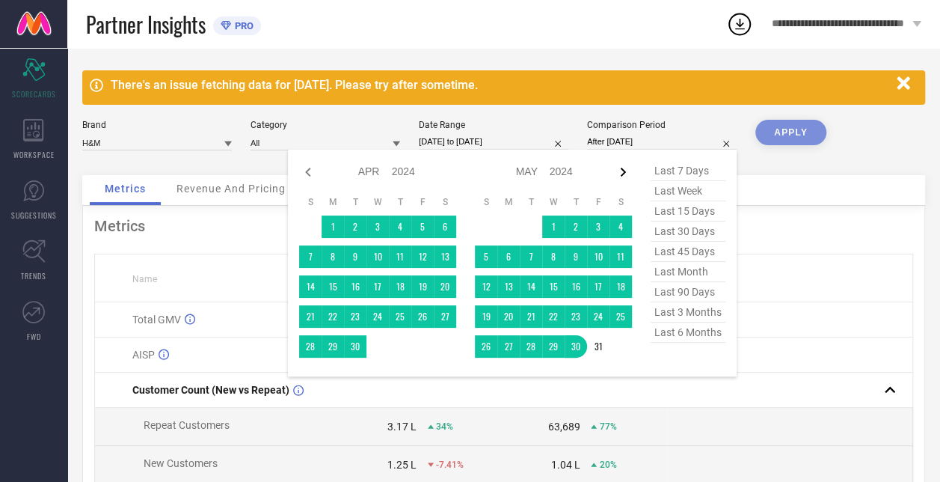
click at [619, 172] on icon at bounding box center [623, 172] width 18 height 18
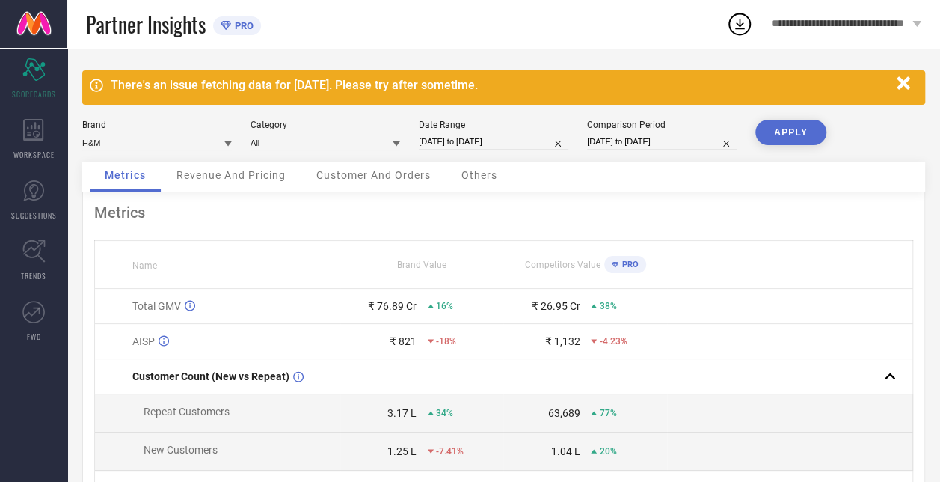
click at [796, 138] on button "APPLY" at bounding box center [791, 132] width 71 height 25
click at [503, 139] on input "[DATE] to [DATE]" at bounding box center [494, 142] width 150 height 16
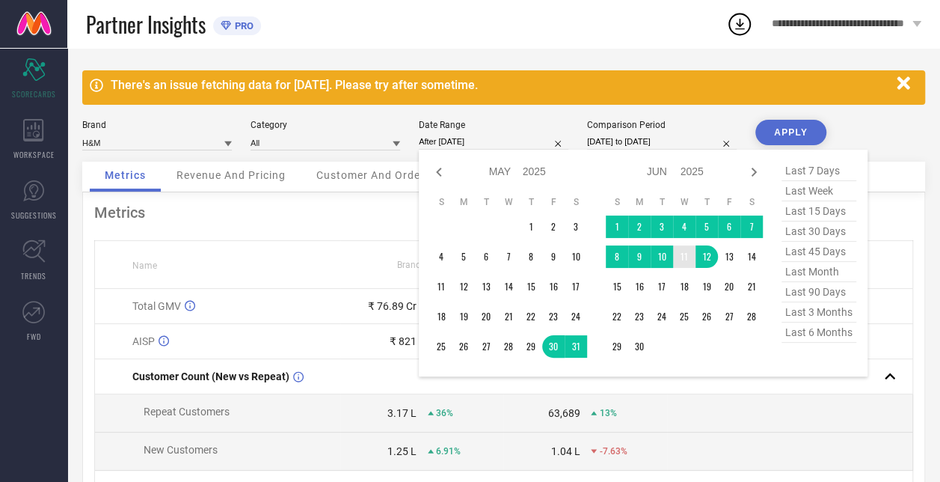
click at [685, 254] on td "11" at bounding box center [684, 256] width 22 height 22
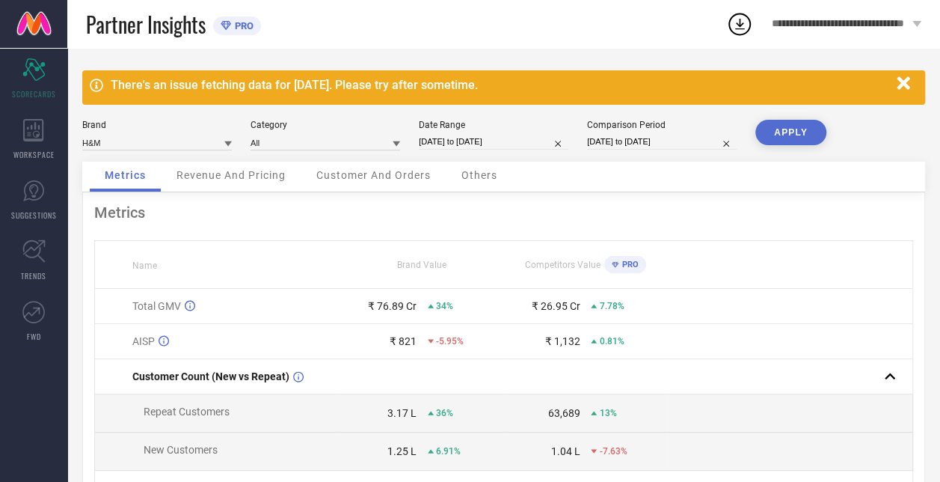
click at [774, 123] on button "APPLY" at bounding box center [791, 132] width 71 height 25
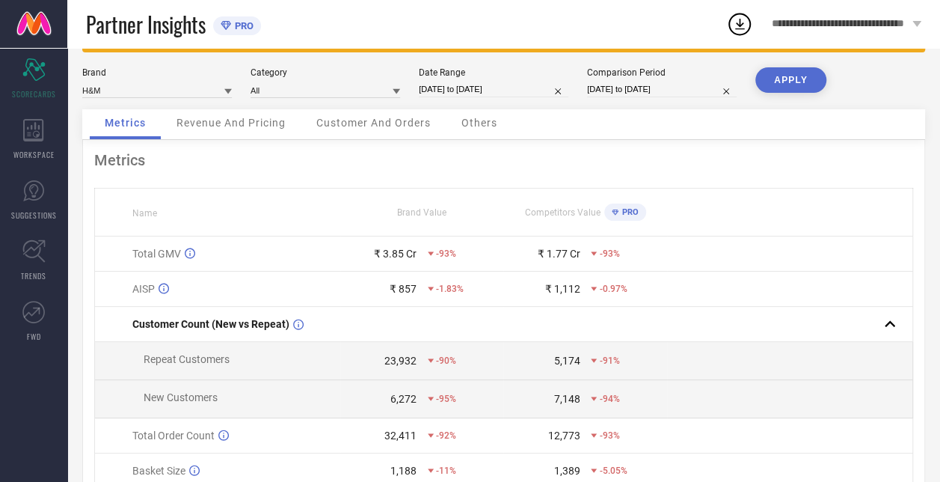
scroll to position [47, 0]
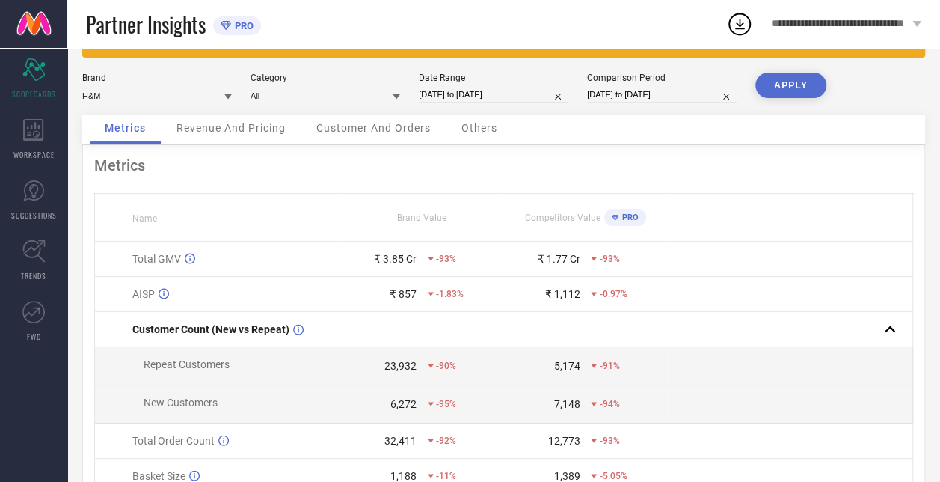
click at [481, 98] on input "[DATE] to [DATE]" at bounding box center [494, 95] width 150 height 16
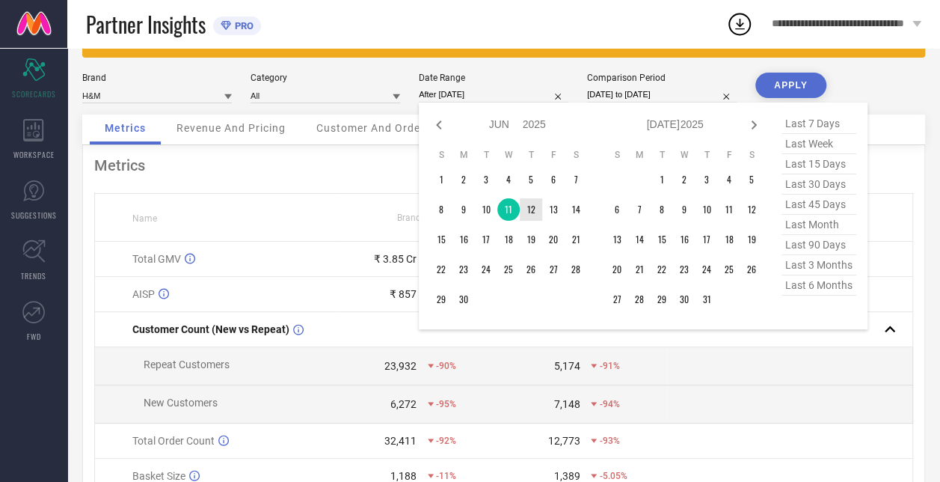
click at [530, 214] on td "12" at bounding box center [531, 209] width 22 height 22
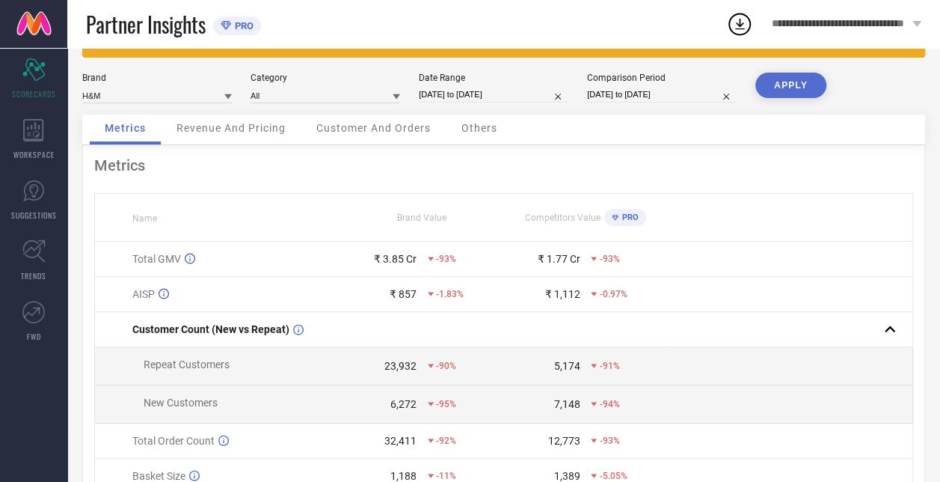
click at [808, 85] on button "APPLY" at bounding box center [791, 85] width 71 height 25
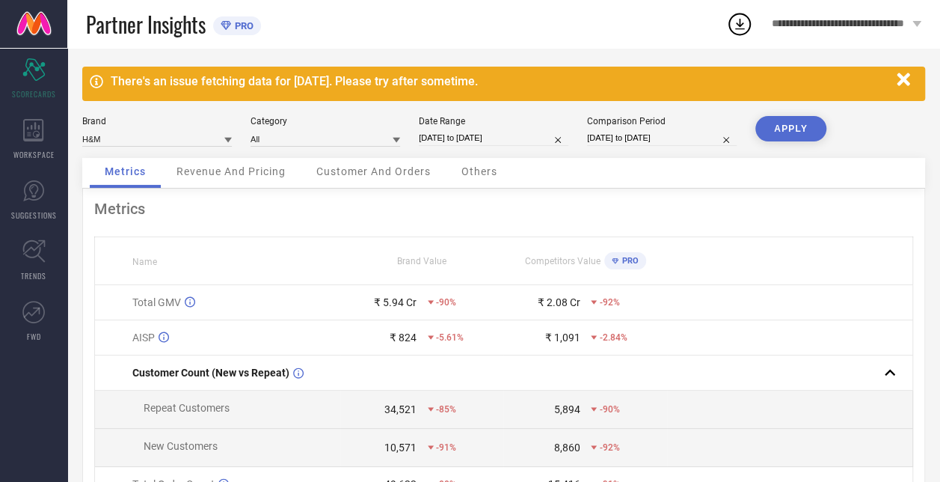
scroll to position [3, 0]
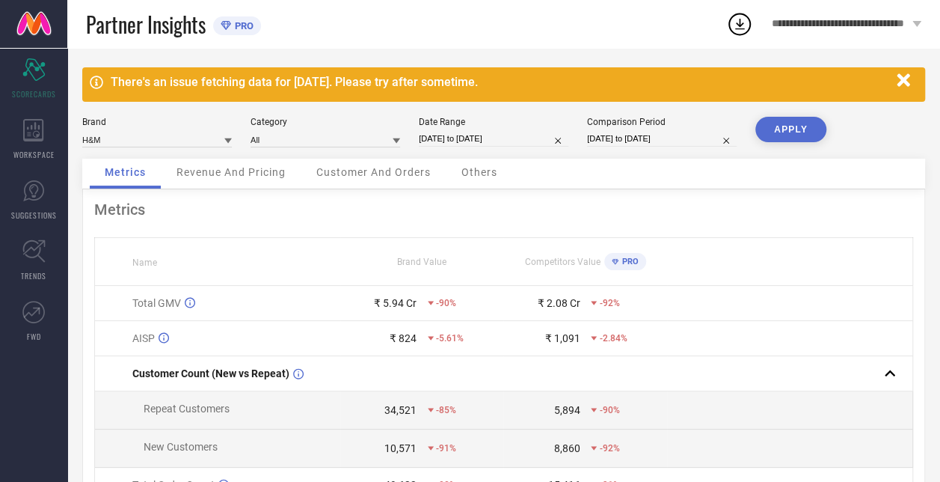
click at [455, 137] on input "[DATE] to [DATE]" at bounding box center [494, 139] width 150 height 16
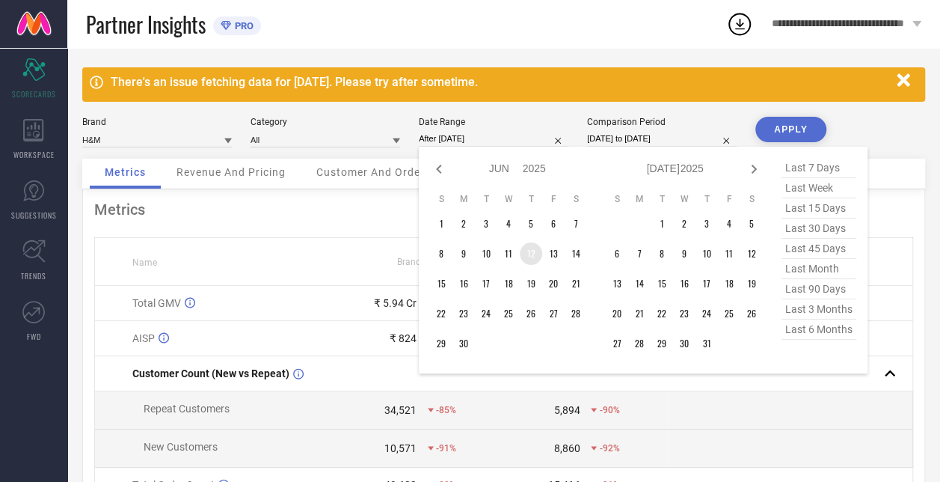
click at [527, 254] on td "12" at bounding box center [531, 253] width 22 height 22
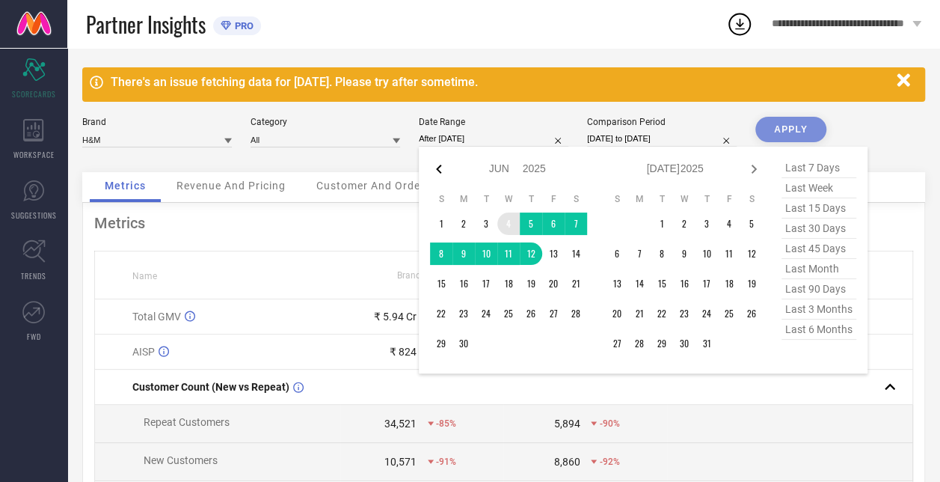
click at [435, 170] on icon at bounding box center [439, 169] width 18 height 18
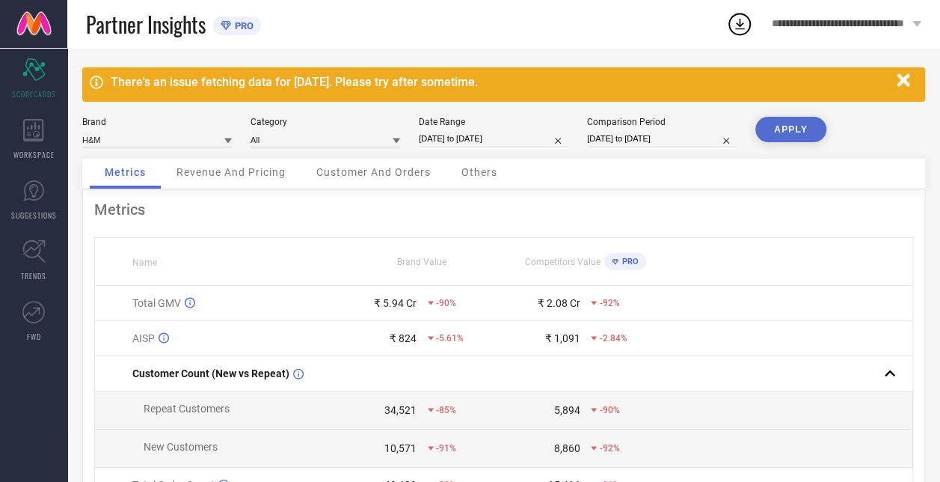
click at [771, 126] on button "APPLY" at bounding box center [791, 129] width 71 height 25
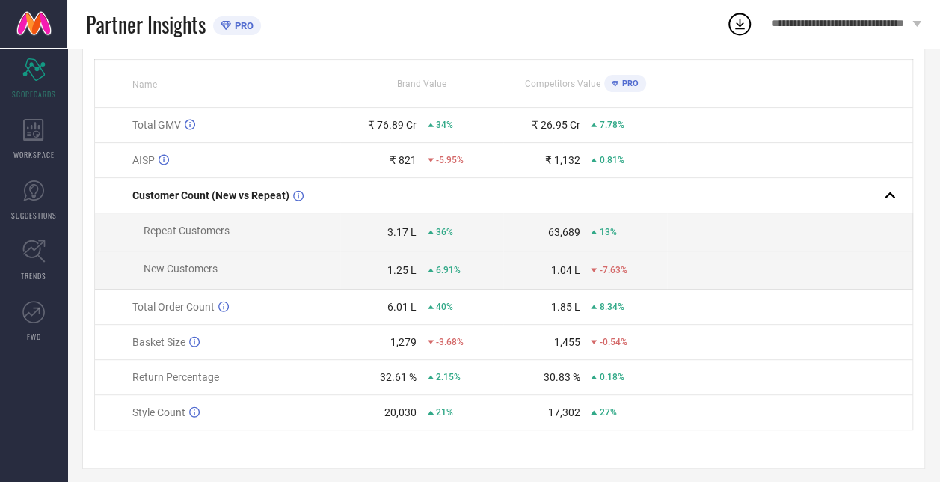
scroll to position [193, 0]
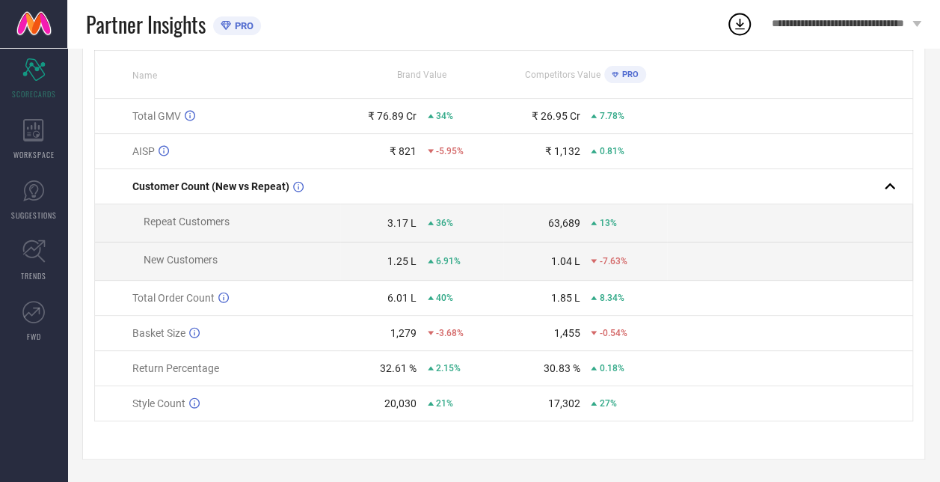
click at [445, 257] on span "6.91%" at bounding box center [448, 261] width 25 height 10
